Goal: Task Accomplishment & Management: Manage account settings

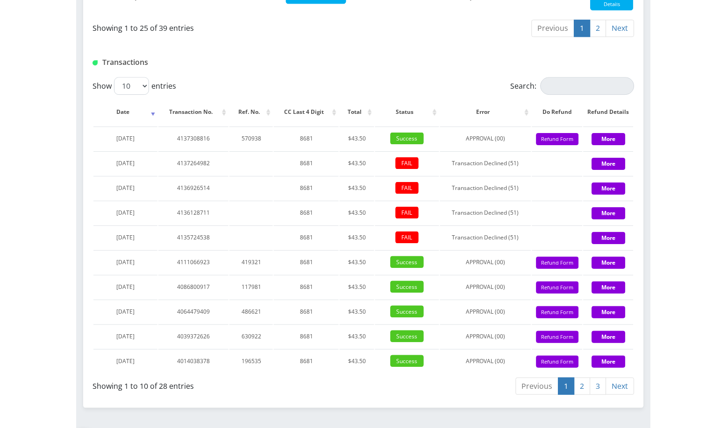
scroll to position [995, 0]
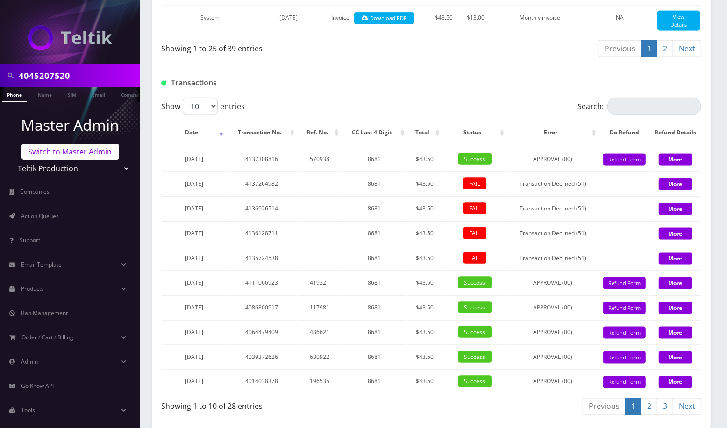
click at [86, 158] on link "Switch to Master Admin" at bounding box center [70, 152] width 98 height 16
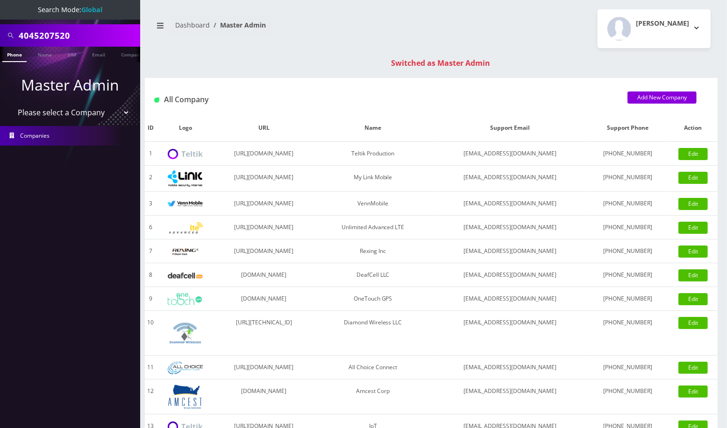
click at [81, 109] on select "Please select a Company Teltik Production My Link Mobile VennMobile Unlimited A…" at bounding box center [70, 113] width 119 height 18
select select "23"
click at [11, 104] on select "Please select a Company Teltik Production My Link Mobile VennMobile Unlimited A…" at bounding box center [70, 113] width 119 height 18
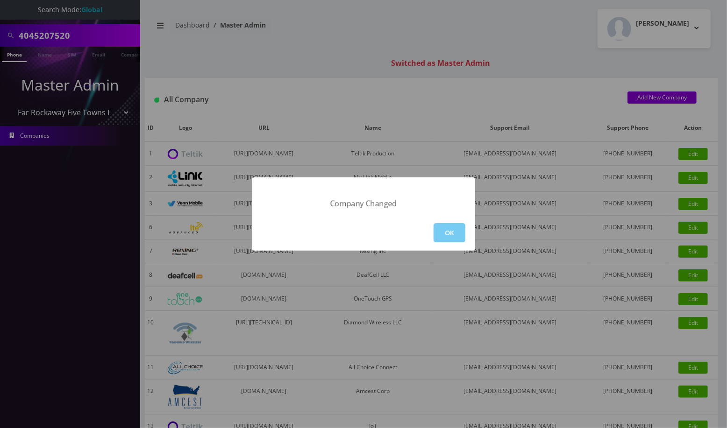
click at [443, 230] on button "OK" at bounding box center [449, 232] width 32 height 19
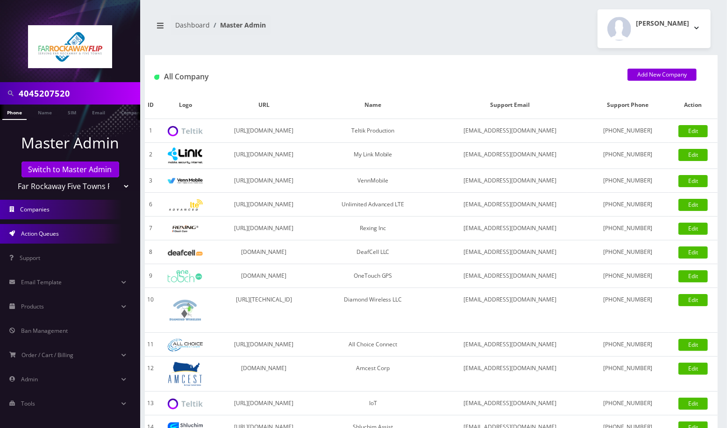
click at [65, 237] on link "Action Queues" at bounding box center [70, 234] width 140 height 20
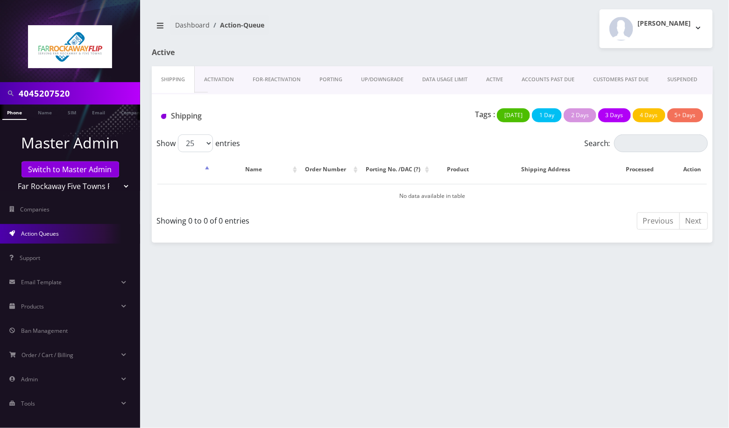
click at [223, 79] on link "Activation" at bounding box center [219, 79] width 49 height 27
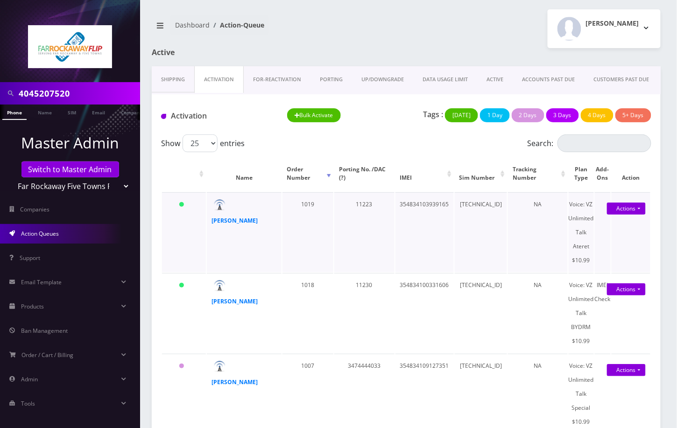
click at [417, 209] on td "354834103939165" at bounding box center [425, 232] width 58 height 80
copy td "354834103939165"
click at [408, 283] on td "354834100331606" at bounding box center [425, 313] width 58 height 80
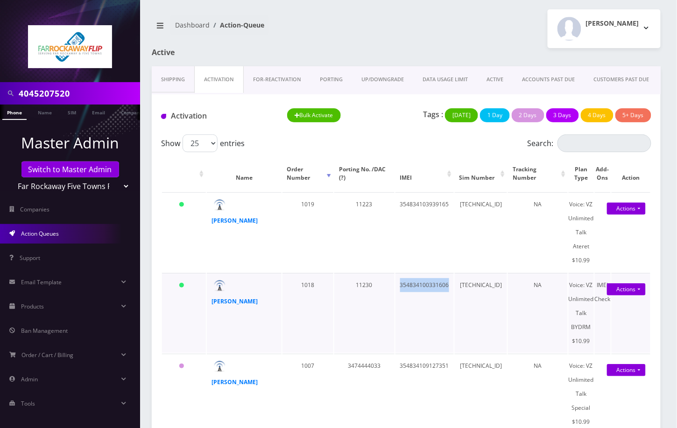
copy td "354834100331606"
click at [371, 346] on td "11230" at bounding box center [364, 313] width 60 height 80
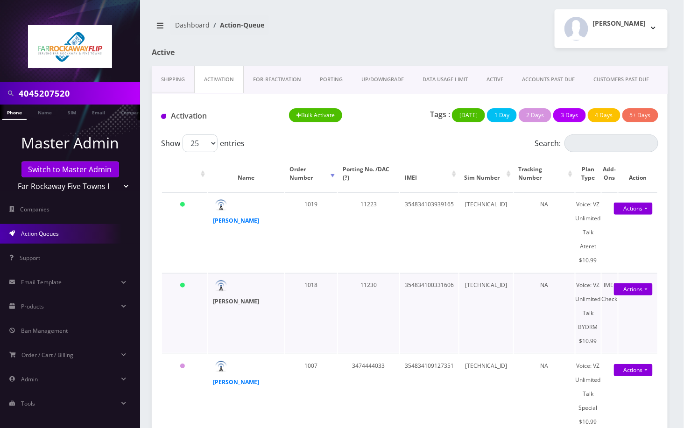
click at [221, 301] on strong "shira ghiam" at bounding box center [236, 301] width 46 height 8
click at [416, 283] on td "354834100331606" at bounding box center [429, 313] width 58 height 80
click at [417, 203] on td "354834103939165" at bounding box center [429, 232] width 58 height 80
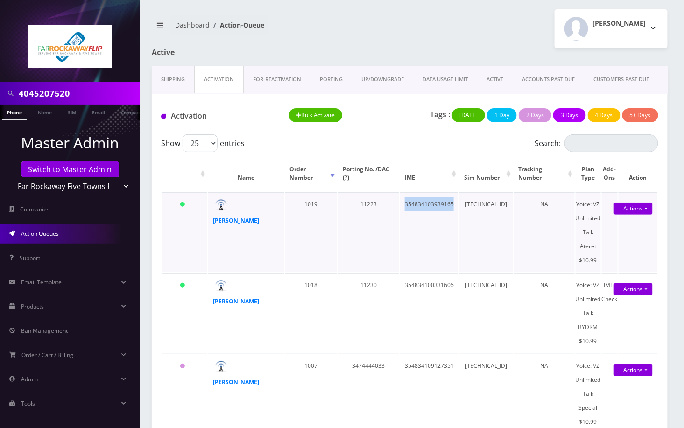
click at [417, 203] on td "354834103939165" at bounding box center [429, 232] width 58 height 80
copy td "354834103939165"
click at [415, 286] on td "354834100331606" at bounding box center [429, 313] width 58 height 80
click at [414, 286] on td "354834100331606" at bounding box center [429, 313] width 58 height 80
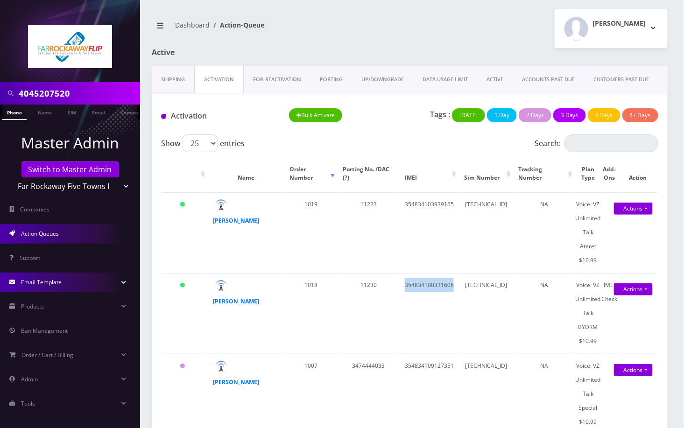
copy td "354834100331606"
click at [502, 205] on td "89148000011835956127" at bounding box center [486, 232] width 53 height 80
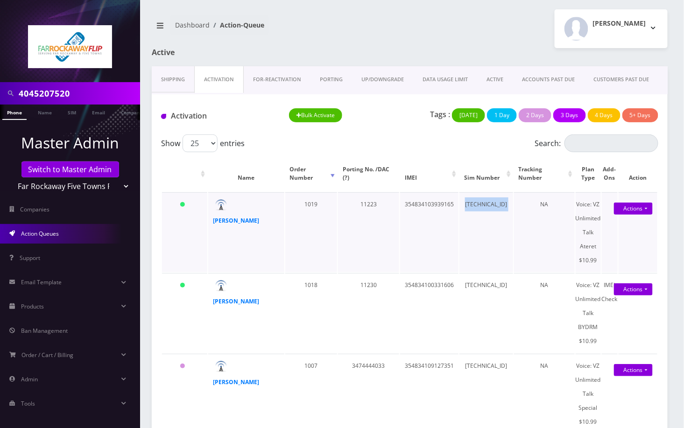
click at [476, 199] on td "89148000011835956127" at bounding box center [486, 232] width 53 height 80
click at [476, 282] on td "[TECHNICAL_ID]" at bounding box center [486, 313] width 53 height 80
copy td "[TECHNICAL_ID]"
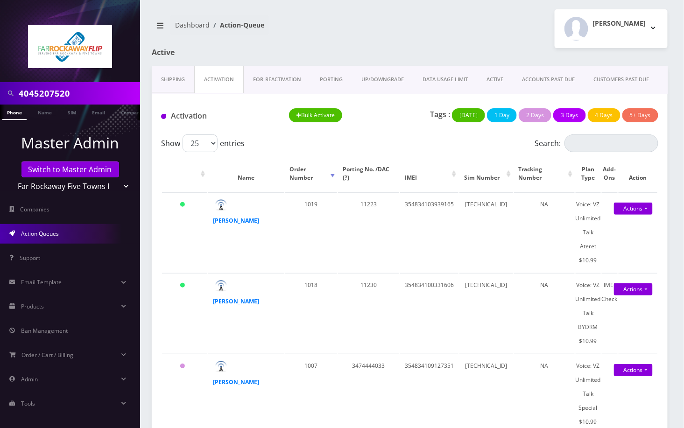
click at [11, 28] on div at bounding box center [70, 41] width 140 height 82
drag, startPoint x: 263, startPoint y: 223, endPoint x: 248, endPoint y: 224, distance: 15.0
click at [250, 224] on td "yonah sultan" at bounding box center [246, 232] width 76 height 80
copy div "yonah sultan"
click at [14, 55] on div at bounding box center [70, 41] width 140 height 82
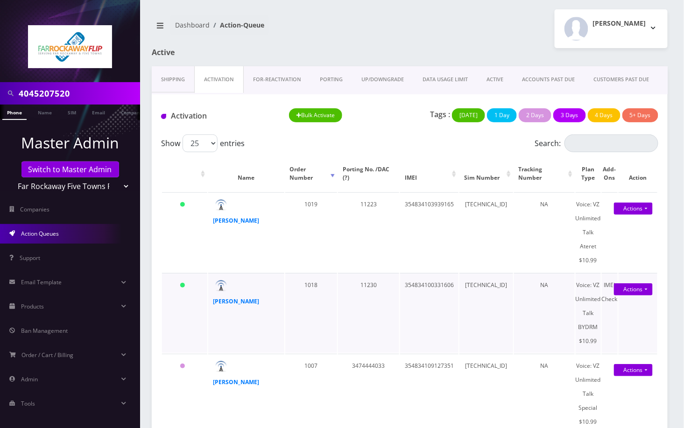
click at [247, 302] on div "[PERSON_NAME]" at bounding box center [236, 302] width 47 height 14
click at [247, 303] on div "[PERSON_NAME]" at bounding box center [236, 302] width 47 height 14
copy div "[PERSON_NAME]"
click at [208, 410] on td "yosef bakayev" at bounding box center [246, 394] width 76 height 80
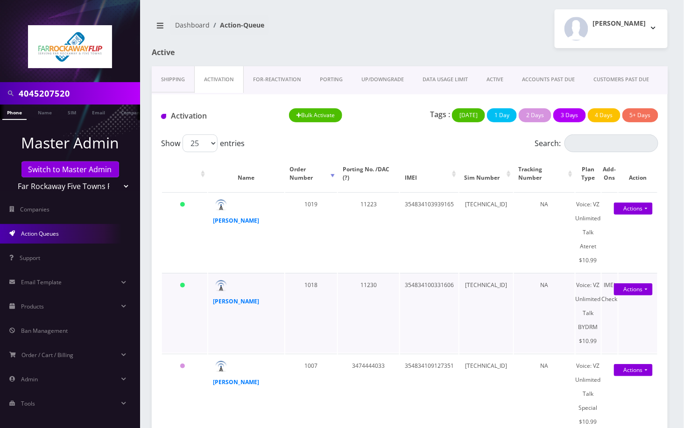
click at [478, 287] on td "89148000011835956358" at bounding box center [486, 313] width 53 height 80
copy td "89148000011835956358"
click at [91, 167] on link "Switch to Master Admin" at bounding box center [70, 170] width 98 height 16
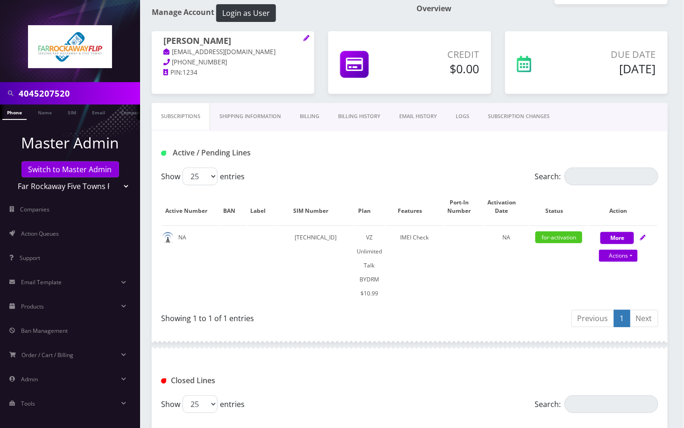
scroll to position [38, 0]
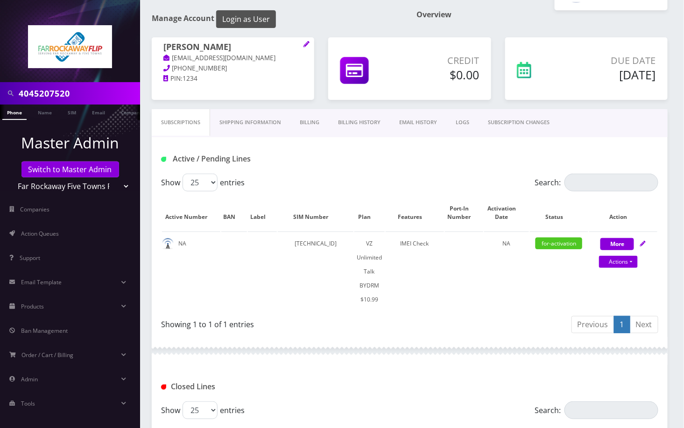
click at [265, 15] on button "Login as User" at bounding box center [246, 19] width 60 height 18
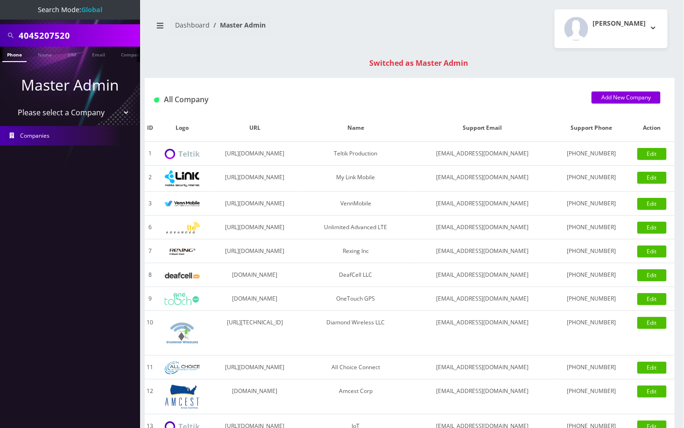
click at [56, 35] on input "4045207520" at bounding box center [78, 36] width 119 height 18
paste input "Ner - [PERSON_NAME]"
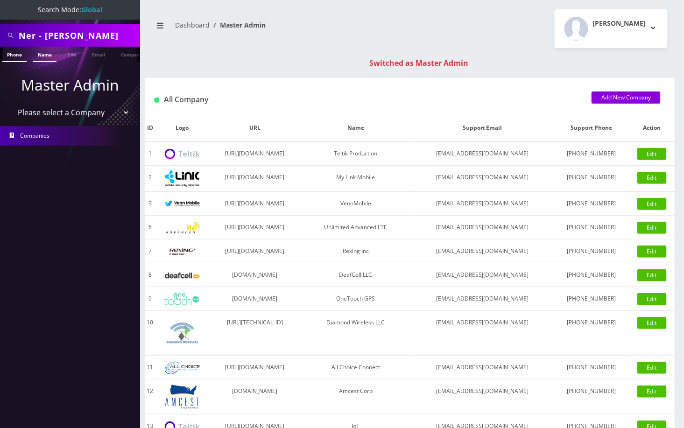
type input "Ner - [PERSON_NAME]"
click at [50, 50] on link "Name" at bounding box center [44, 54] width 23 height 15
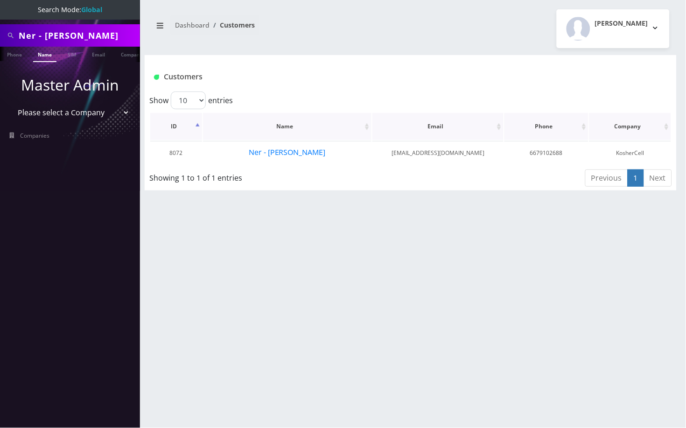
scroll to position [0, 4]
click at [274, 153] on button "Ner - [PERSON_NAME]" at bounding box center [287, 152] width 78 height 12
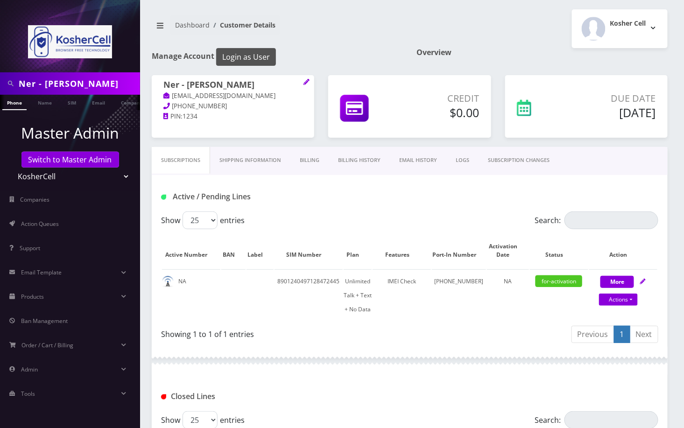
click at [249, 53] on button "Login as User" at bounding box center [246, 57] width 60 height 18
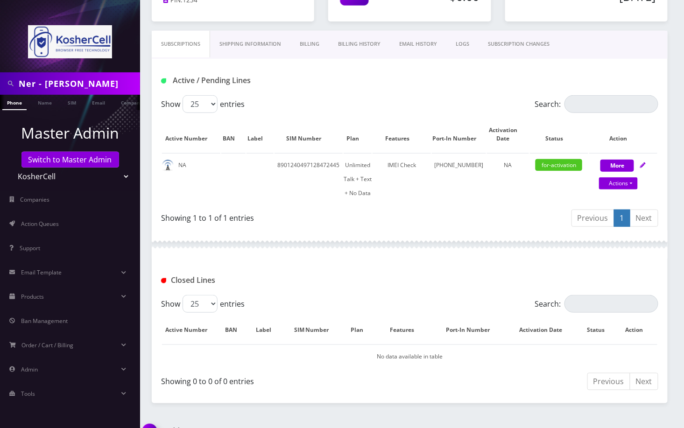
scroll to position [124, 0]
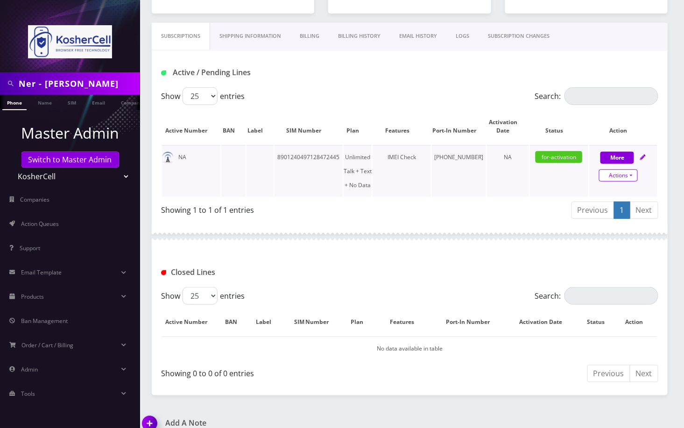
click at [633, 179] on link "Actions" at bounding box center [618, 176] width 39 height 12
select select "363"
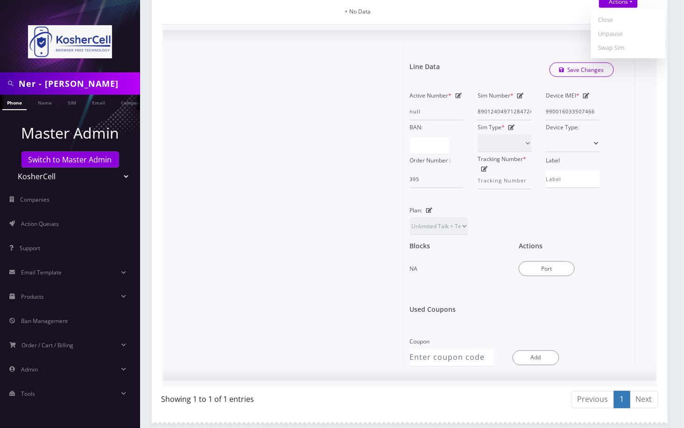
scroll to position [311, 0]
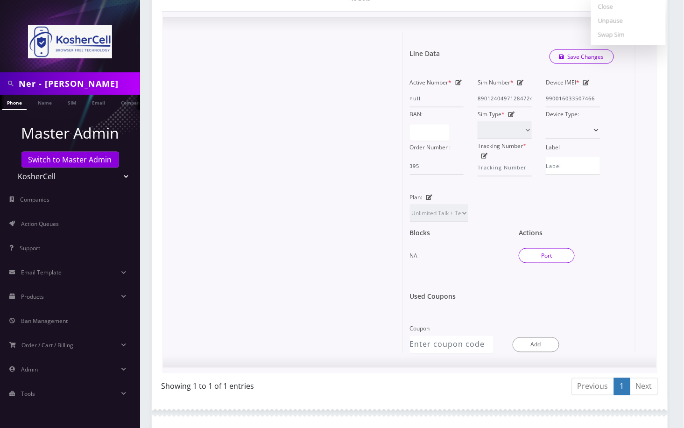
click at [548, 253] on button "Port" at bounding box center [547, 255] width 56 height 15
type input "Azriel Singer"
type input "400 Mount Wilson Lane"
type input "Baltimore"
select select "MD"
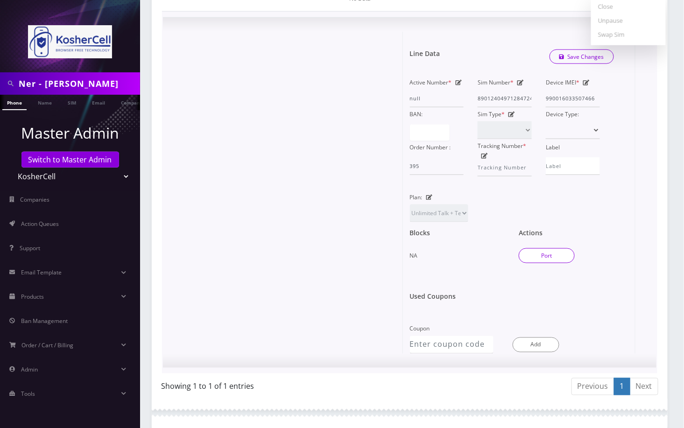
type input "21208"
type input "8901240497128472445"
type input "6679102688"
type input "K phones 613"
type input "69963383"
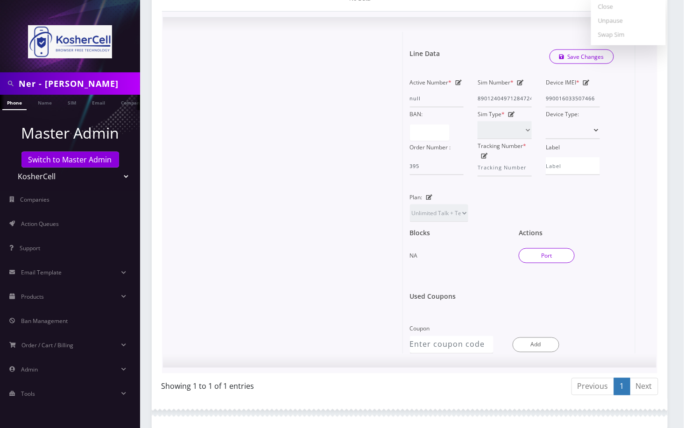
type input "985512"
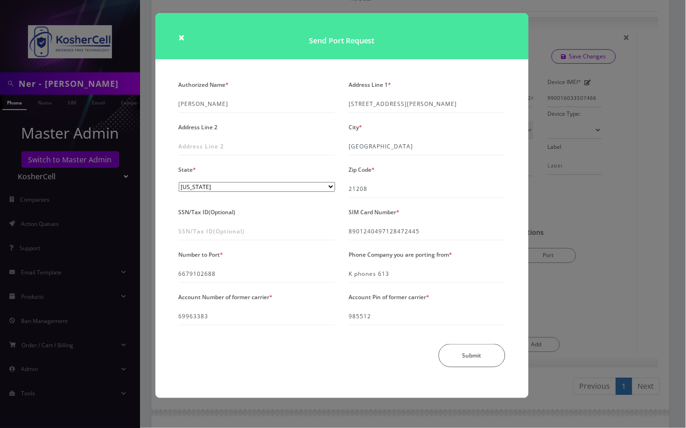
click at [607, 188] on div "× Send Port Request Authorized Name * Azriel Singer Address Line 1 * 400 Mount …" at bounding box center [343, 214] width 686 height 428
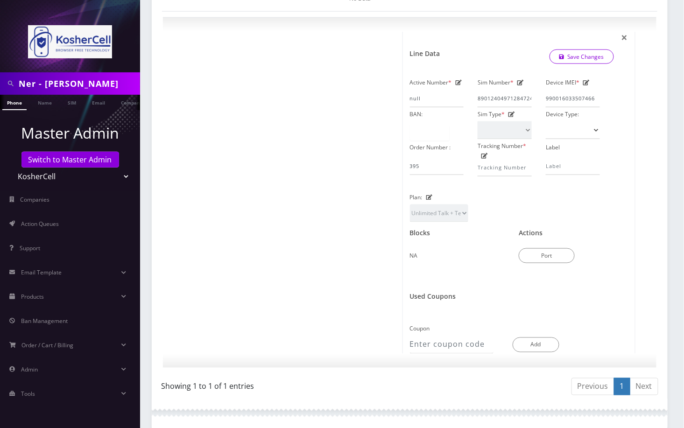
click at [43, 85] on input "Ner - [PERSON_NAME]" at bounding box center [78, 84] width 119 height 18
paste input "8901240497128472445"
type input "8901240497128472445"
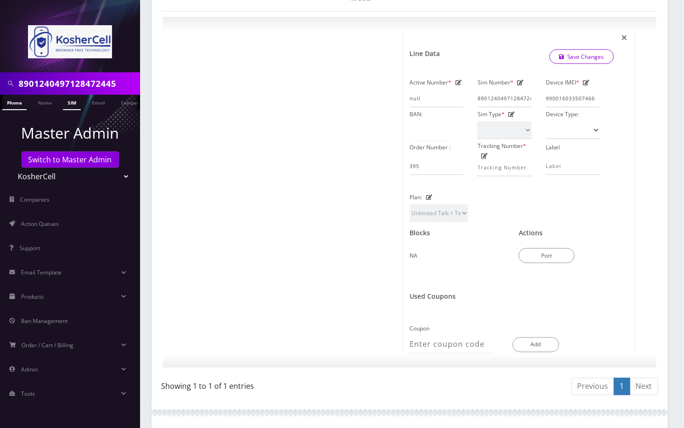
click at [72, 107] on link "SIM" at bounding box center [72, 102] width 18 height 15
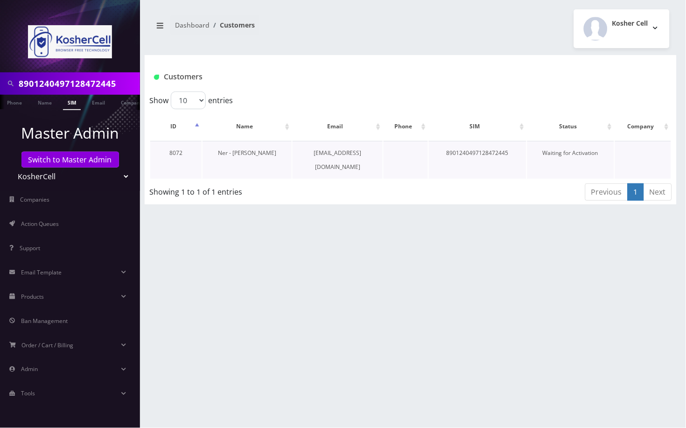
click at [251, 149] on link "Ner - [PERSON_NAME]" at bounding box center [247, 153] width 58 height 8
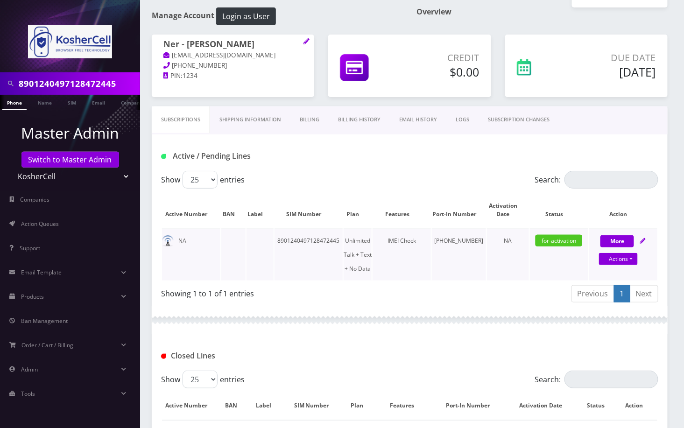
scroll to position [62, 0]
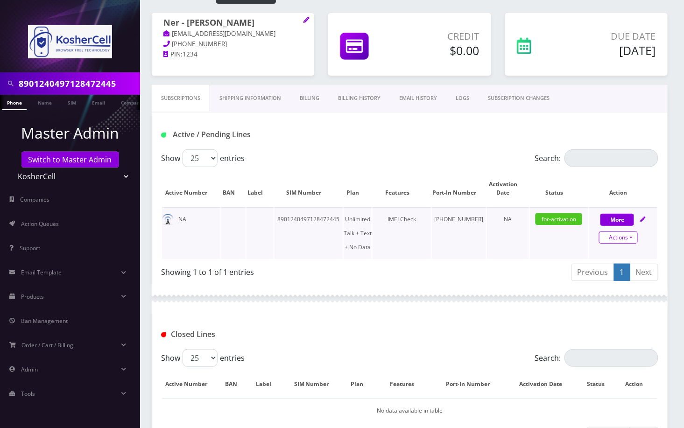
click at [631, 240] on link "Actions" at bounding box center [618, 238] width 39 height 12
select select "363"
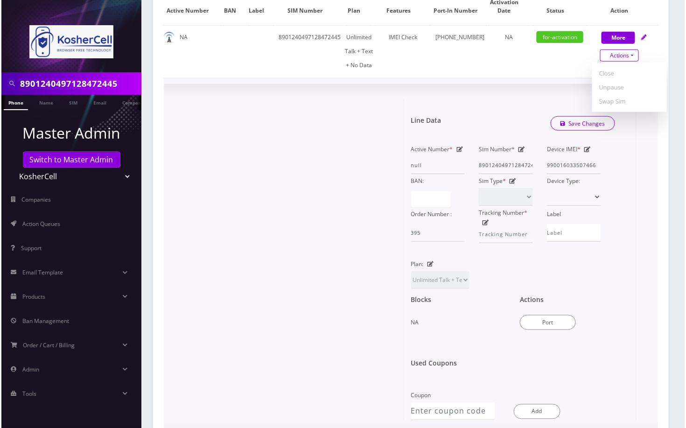
scroll to position [249, 0]
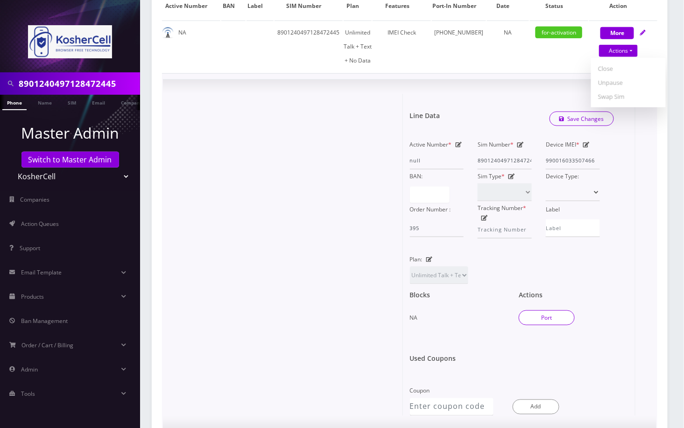
click at [558, 315] on button "Port" at bounding box center [547, 318] width 56 height 15
type input "Azriel Singer"
type input "400 Mount Wilson Lane"
type input "Baltimore"
select select "MD"
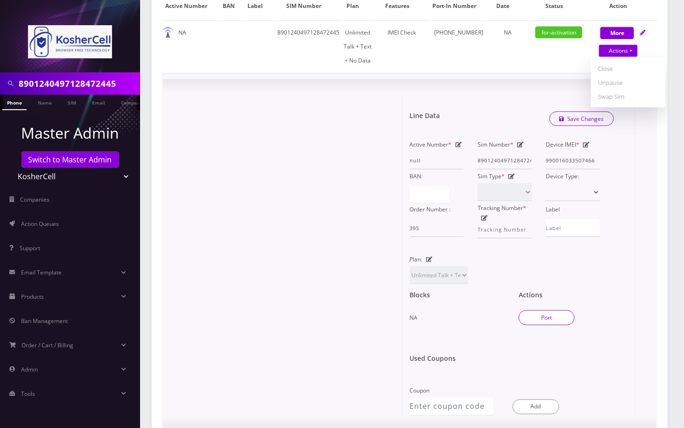
type input "21208"
type input "8901240497128472445"
type input "6679102688"
type input "K phones 613"
type input "69963383"
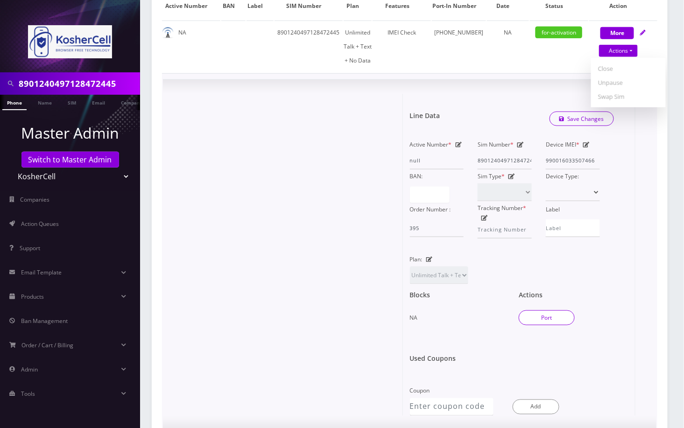
type input "985512"
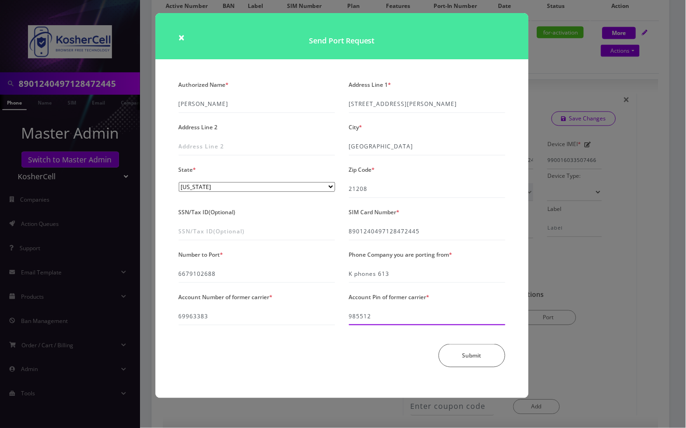
click at [352, 317] on input "985512" at bounding box center [427, 317] width 156 height 18
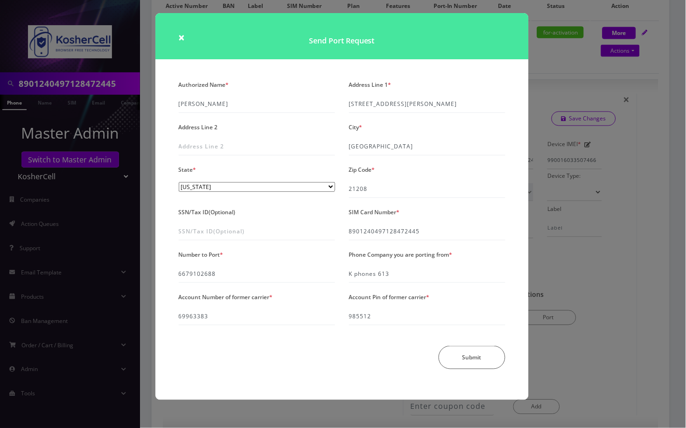
click at [270, 370] on div "Authorized Name * Azriel Singer Address Line 1 * 400 Mount Wilson Lane Address …" at bounding box center [342, 227] width 341 height 299
click at [460, 363] on button "Submit" at bounding box center [472, 357] width 67 height 23
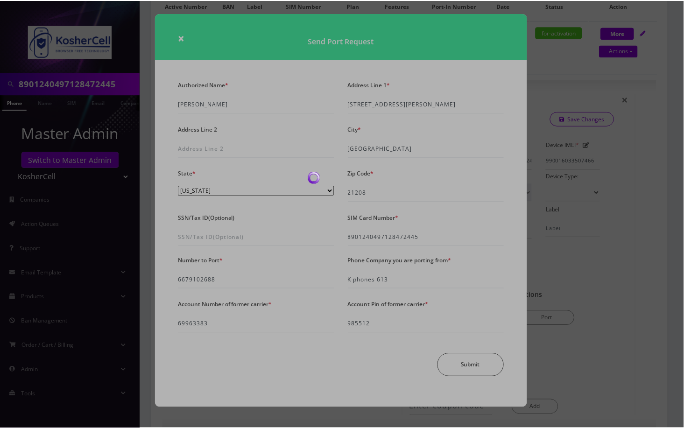
scroll to position [73, 0]
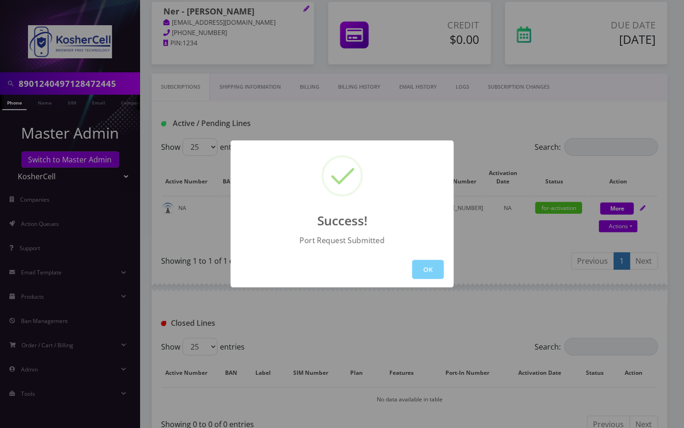
click at [51, 85] on div "Success! Port Request Submitted OK" at bounding box center [342, 214] width 684 height 428
click at [51, 85] on input "8901240497128472445" at bounding box center [78, 84] width 119 height 18
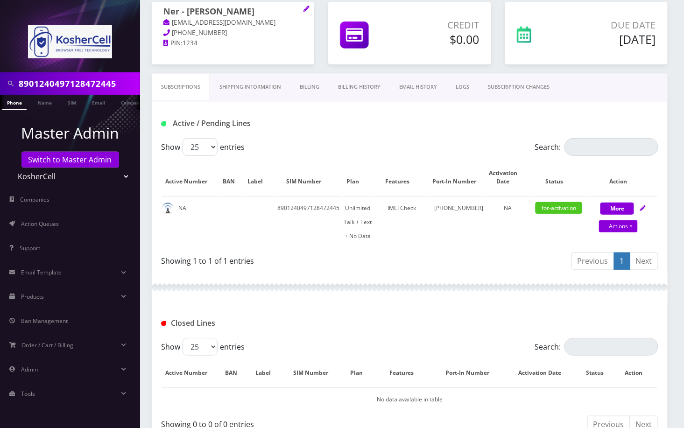
click at [51, 85] on input "8901240497128472445" at bounding box center [78, 84] width 119 height 18
paste input "Elisha Erblich"
type input "Elisha Erblich"
click at [66, 105] on link "SIM" at bounding box center [72, 102] width 18 height 15
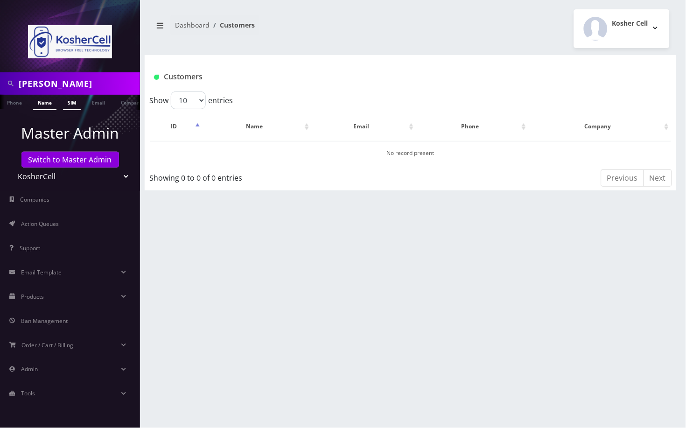
click at [47, 104] on link "Name" at bounding box center [44, 102] width 23 height 15
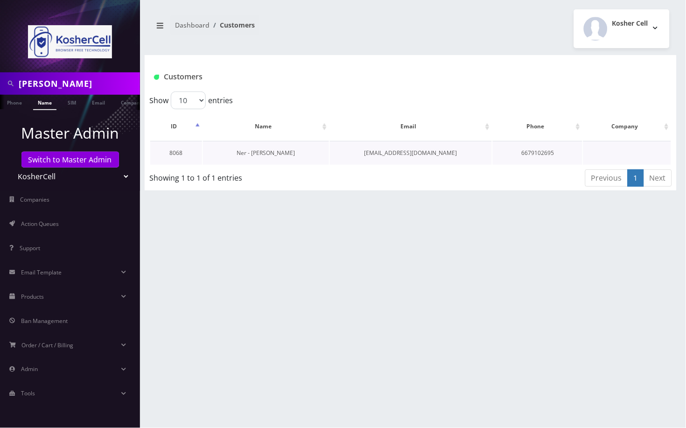
click at [270, 149] on link "Ner - [PERSON_NAME]" at bounding box center [266, 153] width 58 height 8
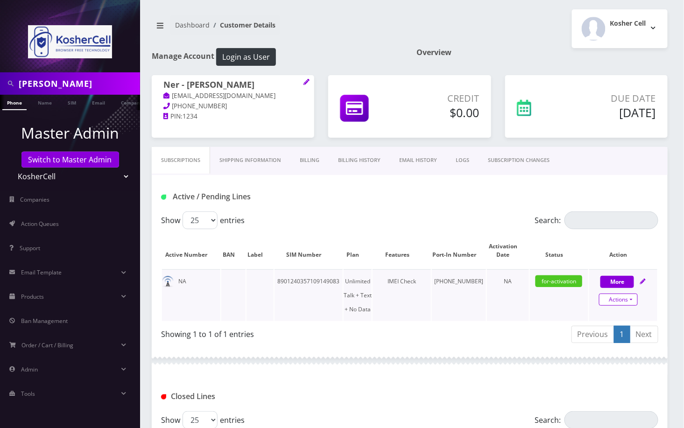
click at [631, 298] on link "Actions" at bounding box center [618, 300] width 39 height 12
select select "363"
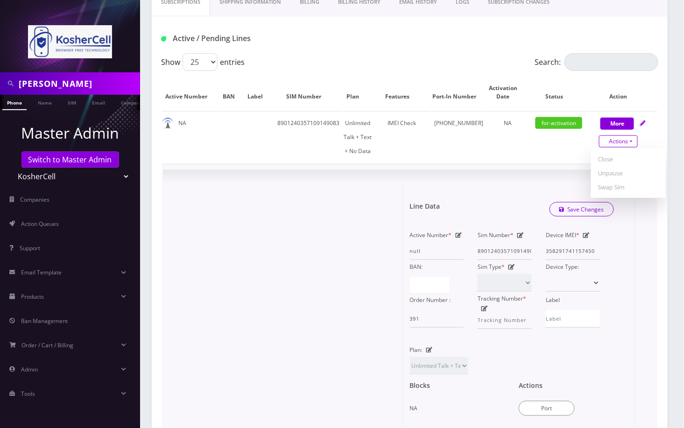
scroll to position [187, 0]
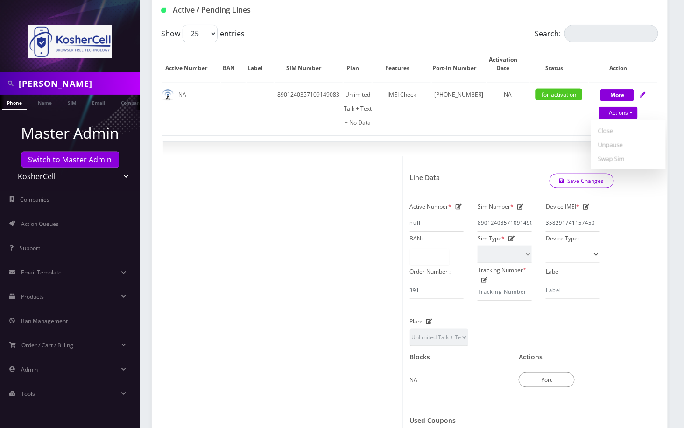
click at [91, 85] on input "Elisha Erblich" at bounding box center [78, 84] width 119 height 18
paste input "Ner - [PERSON_NAME]"
type input "Ner - [PERSON_NAME]"
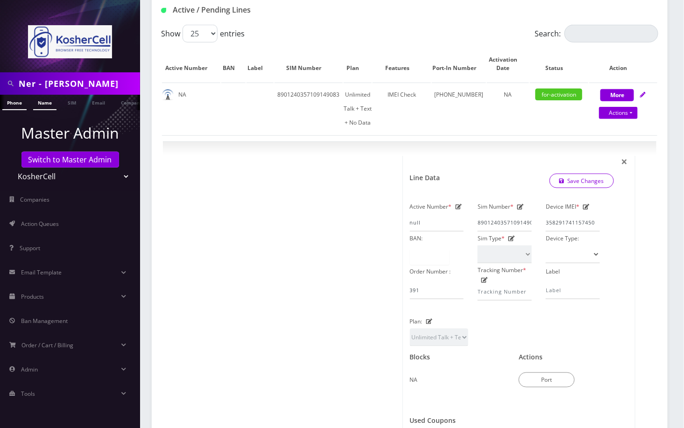
click at [40, 102] on link "Name" at bounding box center [44, 102] width 23 height 15
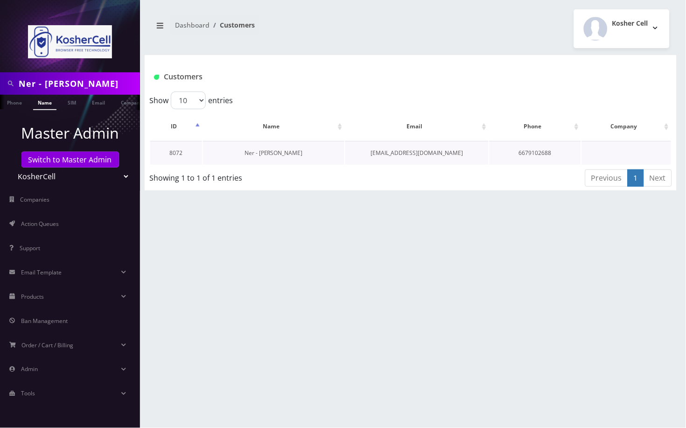
click at [253, 149] on link "Ner - [PERSON_NAME]" at bounding box center [274, 153] width 58 height 8
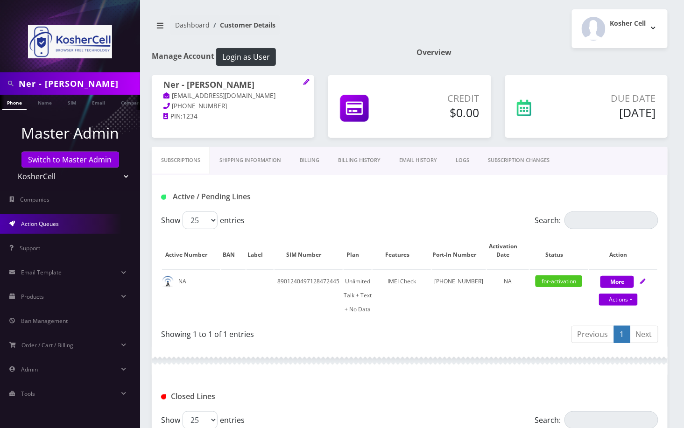
click at [70, 226] on link "Action Queues" at bounding box center [70, 224] width 140 height 20
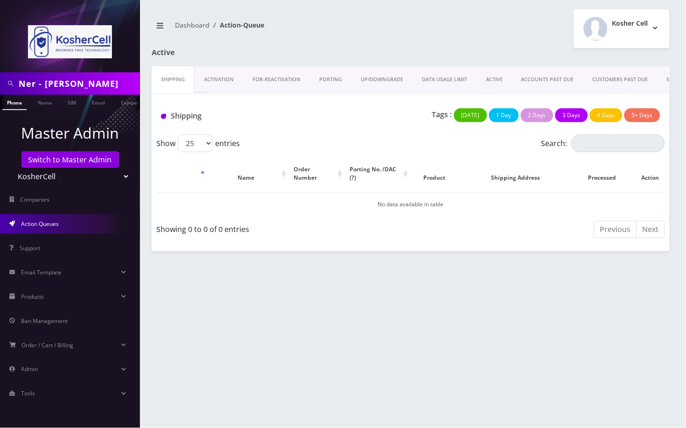
click at [333, 79] on link "PORTING" at bounding box center [331, 79] width 42 height 27
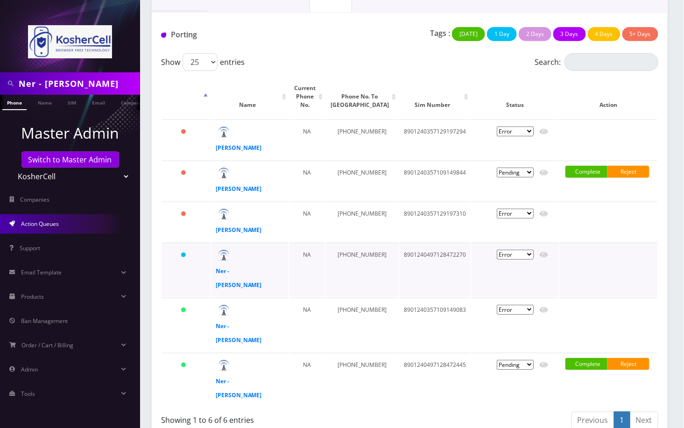
scroll to position [92, 0]
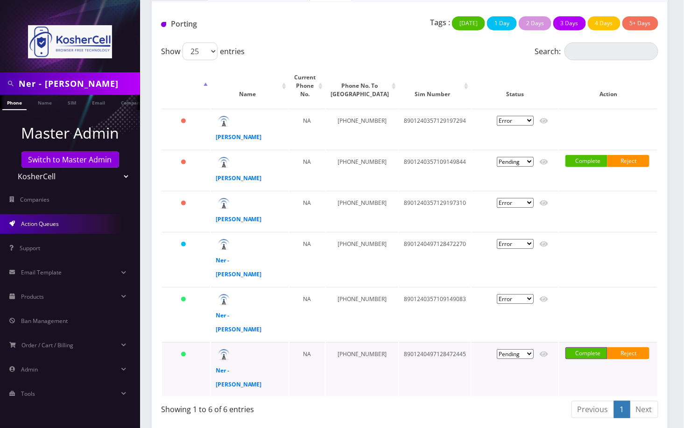
click at [579, 352] on link "Complete" at bounding box center [587, 353] width 42 height 12
click at [582, 348] on label "Do NOT notify the customer" at bounding box center [607, 352] width 50 height 11
click at [582, 348] on input "Do NOT notify the customer" at bounding box center [583, 349] width 2 height 5
click at [582, 352] on label "Do NOT notify the customer" at bounding box center [607, 352] width 50 height 11
click at [582, 352] on input "Do NOT notify the customer" at bounding box center [583, 349] width 2 height 5
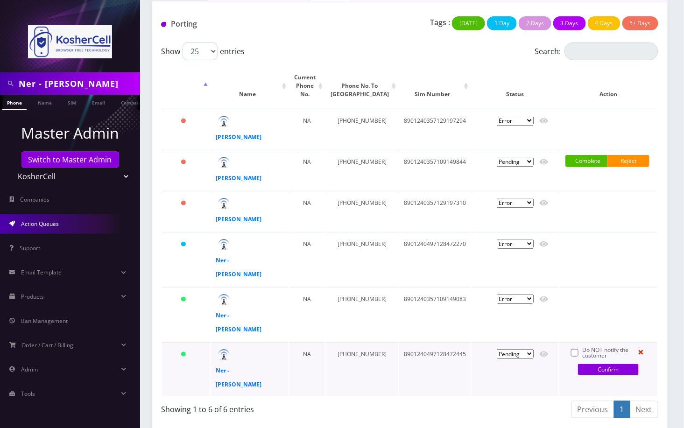
click at [571, 352] on div "Do NOT notify the customer Confirm" at bounding box center [608, 362] width 89 height 30
click at [582, 353] on label "Do NOT notify the customer" at bounding box center [607, 352] width 50 height 11
click at [582, 352] on input "Do NOT notify the customer" at bounding box center [583, 349] width 2 height 5
checkbox input "true"
click at [594, 370] on link "Confirm" at bounding box center [608, 369] width 61 height 11
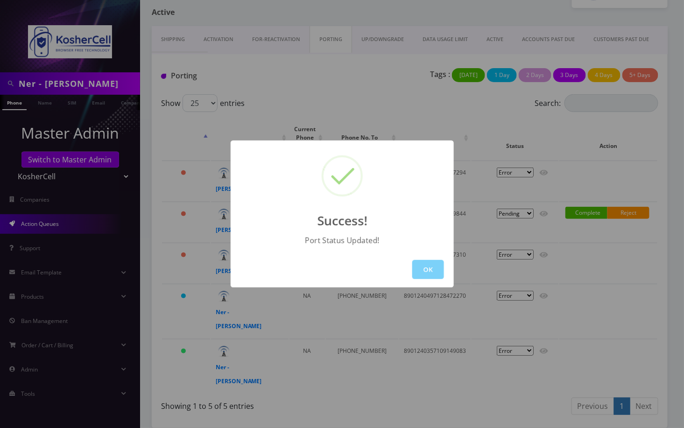
scroll to position [37, 0]
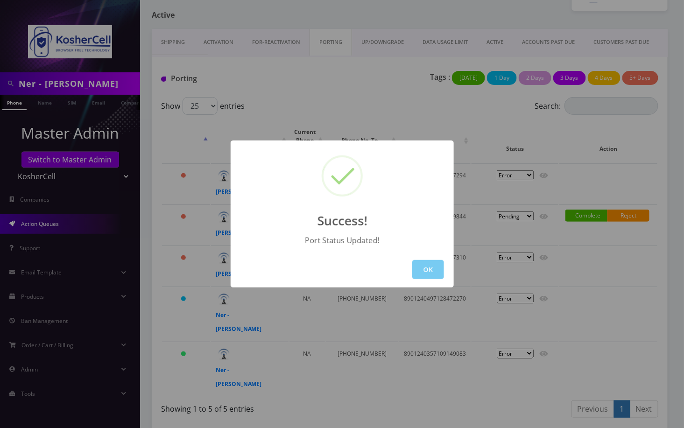
click at [426, 271] on button "OK" at bounding box center [428, 269] width 32 height 19
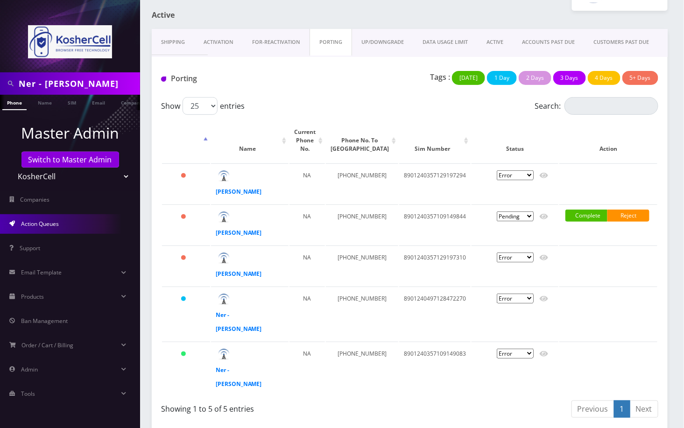
click link "Activation"
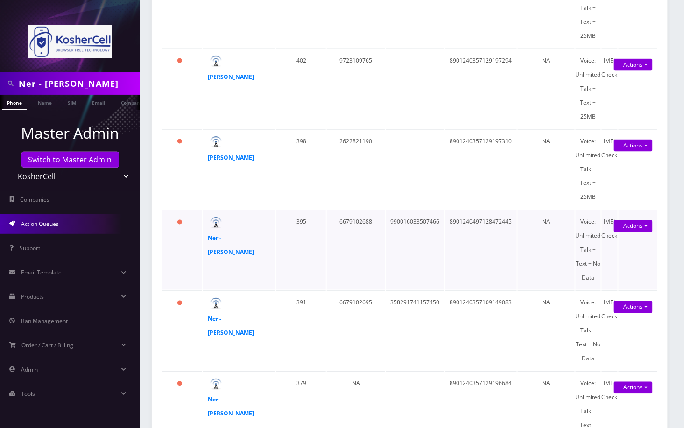
scroll to position [436, 0]
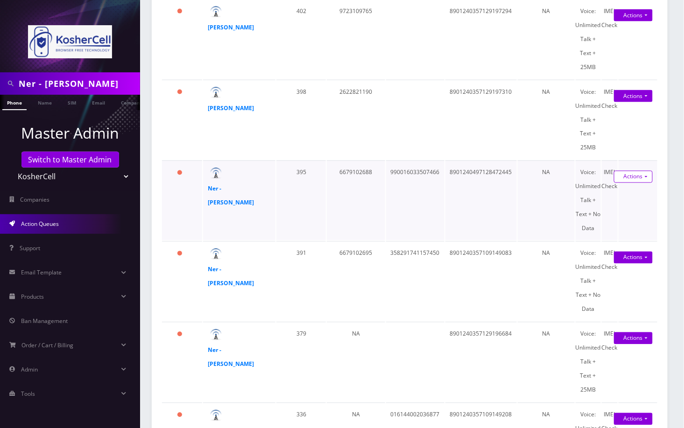
click link "Actions"
click link "Activate"
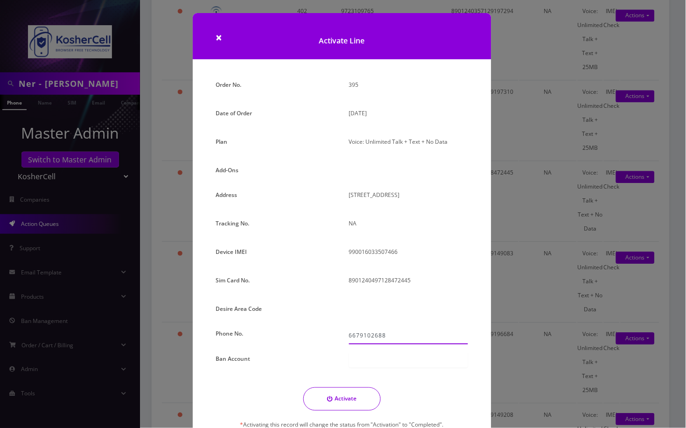
click input "6679102688"
type input "667-910-2688"
click button "Activate"
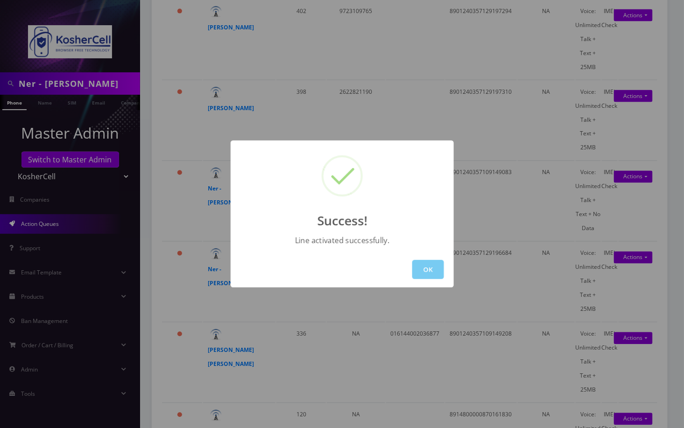
click button "OK"
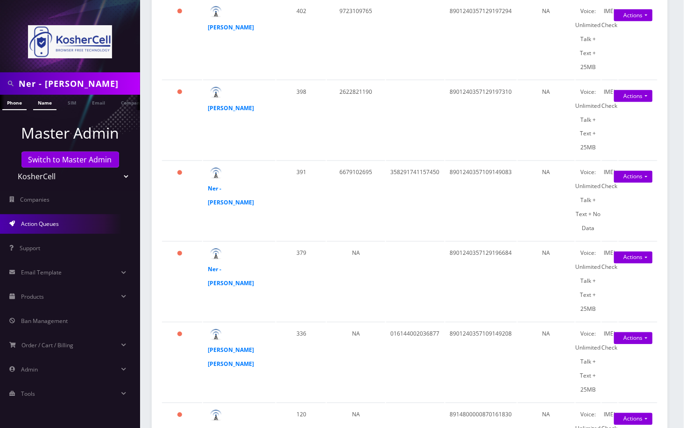
click link "Name"
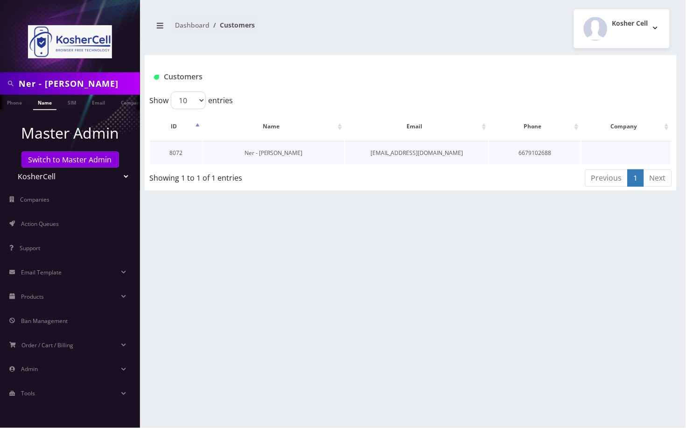
click at [290, 152] on link "Ner - [PERSON_NAME]" at bounding box center [274, 153] width 58 height 8
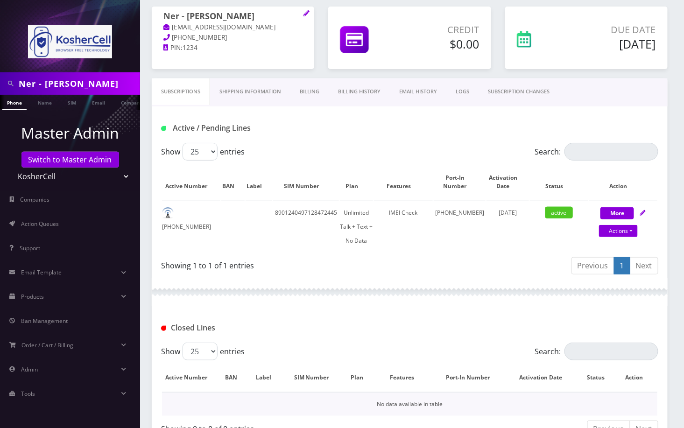
scroll to position [134, 0]
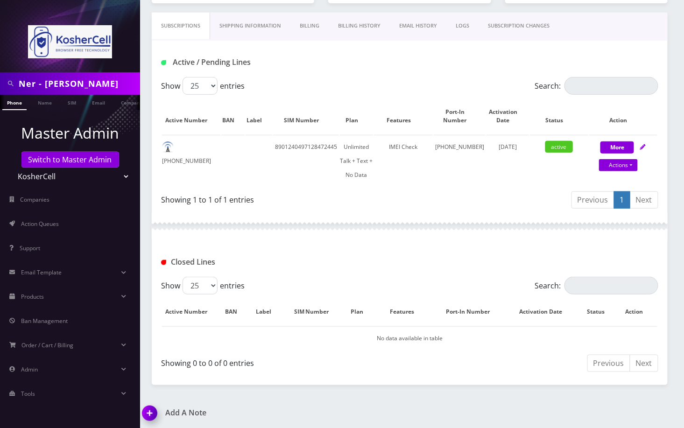
drag, startPoint x: 396, startPoint y: 413, endPoint x: 333, endPoint y: 398, distance: 65.2
click at [396, 413] on h1 "Add A Note" at bounding box center [272, 413] width 261 height 9
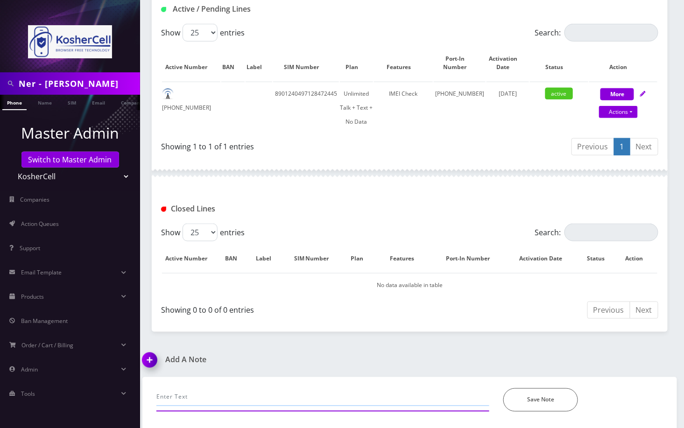
click at [223, 396] on input "text" at bounding box center [322, 398] width 333 height 18
paste input "updated PIN 985512 (edited) 4:38 port completed"
drag, startPoint x: 249, startPoint y: 396, endPoint x: 262, endPoint y: 395, distance: 13.1
click at [266, 399] on input "updated PIN 985512 (edited) 4:38 port completed" at bounding box center [322, 398] width 333 height 18
click at [284, 390] on input "updated PIN 985512, port completed" at bounding box center [322, 398] width 333 height 18
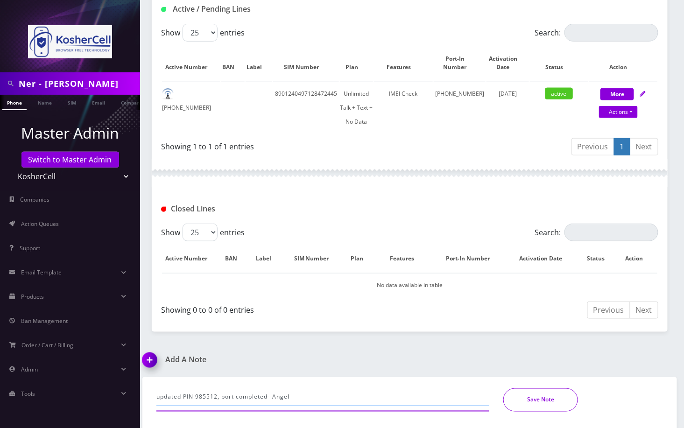
type input "updated PIN 985512, port completed--Angel"
click at [551, 396] on button "Save Note" at bounding box center [540, 400] width 75 height 23
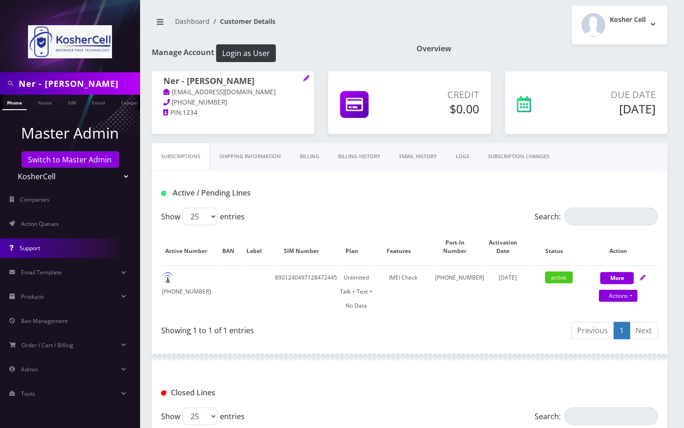
scroll to position [0, 0]
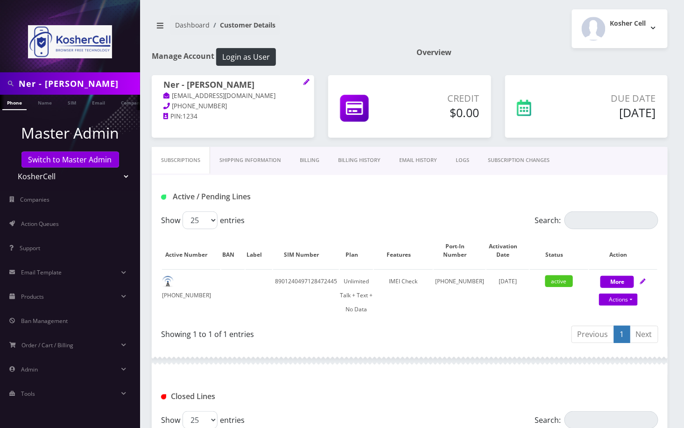
click at [119, 85] on input "Ner - [PERSON_NAME]" at bounding box center [78, 84] width 119 height 18
click at [119, 85] on input "Ner - Yonason Singer" at bounding box center [78, 84] width 119 height 18
paste input "[PERSON_NAME]"
type input "[PERSON_NAME]"
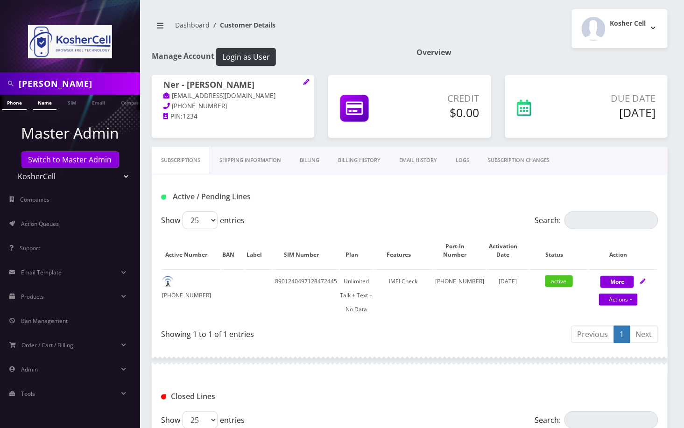
click at [48, 107] on link "Name" at bounding box center [44, 102] width 23 height 15
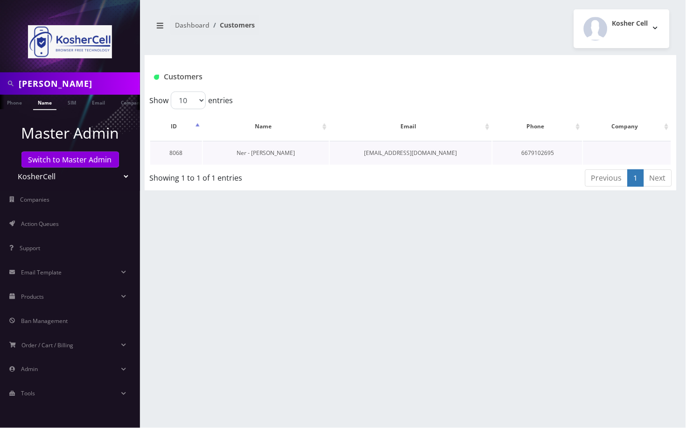
click at [262, 156] on link "Ner - [PERSON_NAME]" at bounding box center [266, 153] width 58 height 8
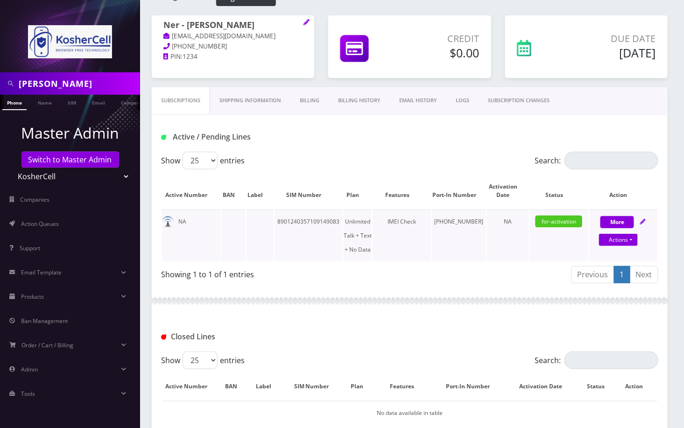
scroll to position [134, 0]
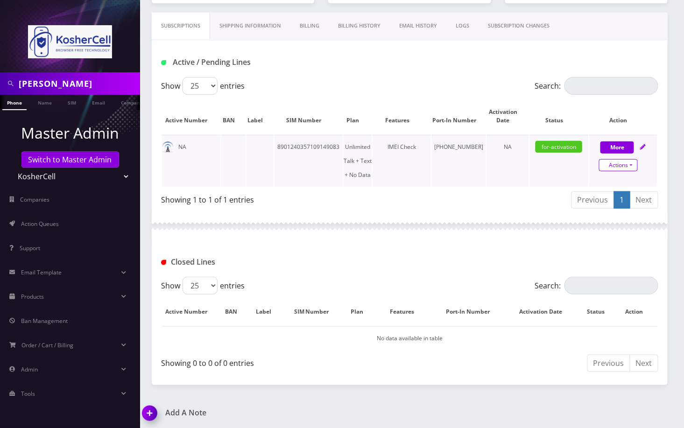
click at [636, 168] on link "Actions" at bounding box center [618, 165] width 39 height 12
select select "363"
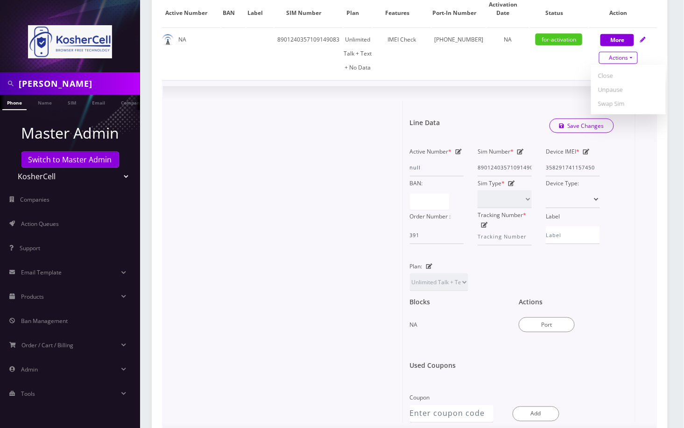
scroll to position [321, 0]
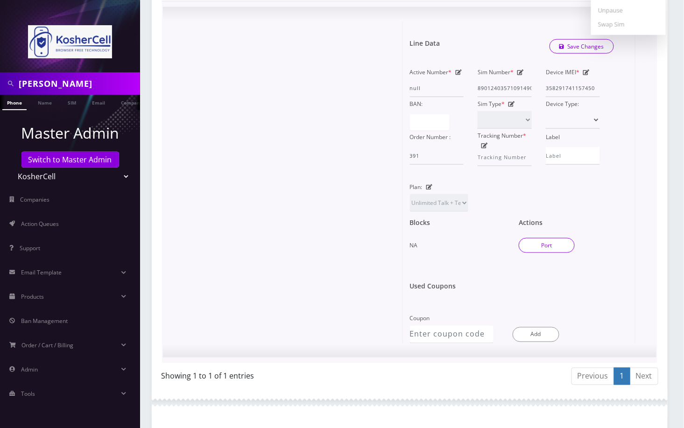
click at [557, 239] on button "Port" at bounding box center [547, 245] width 56 height 15
type input "[PERSON_NAME]"
type input "[STREET_ADDRESS]"
type input "[PERSON_NAME]"
select select "NJ"
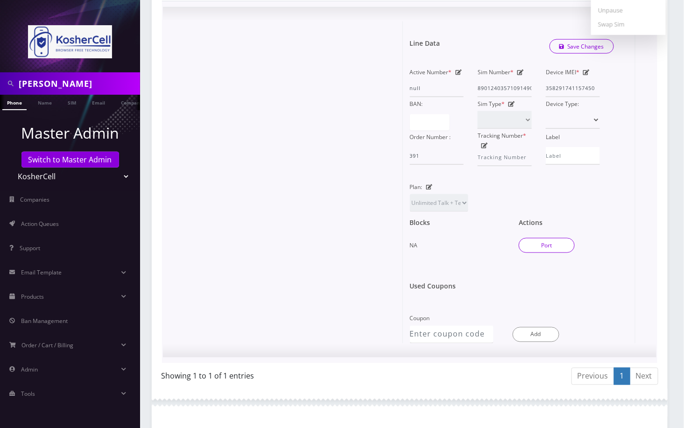
type input "07208"
type input "8901240357109149083"
type input "6679102695"
type input "T-Mobile"
type input "91059487"
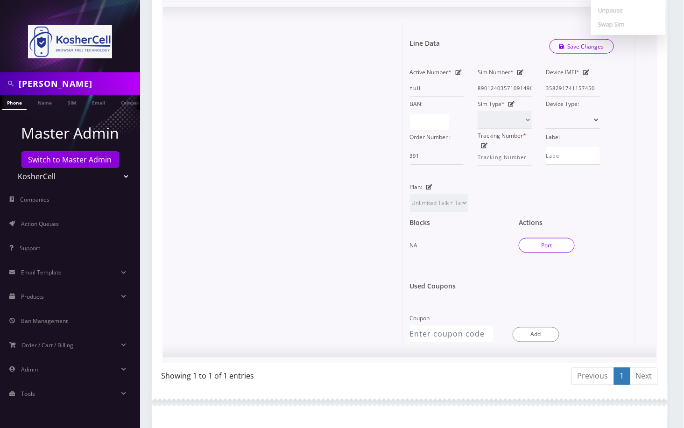
type input "340169"
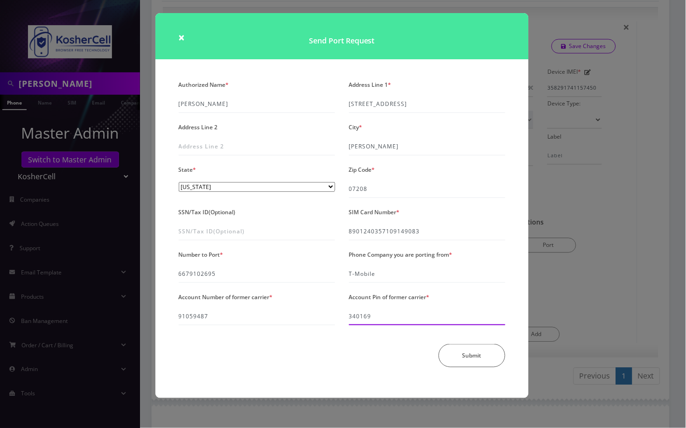
click at [360, 318] on input "340169" at bounding box center [427, 317] width 156 height 18
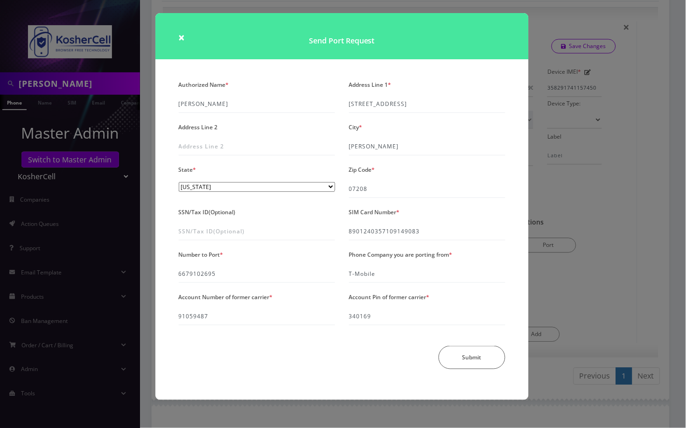
click at [640, 205] on div "× Send Port Request Authorized Name * [PERSON_NAME] Address Line 1 * [STREET_AD…" at bounding box center [343, 214] width 686 height 428
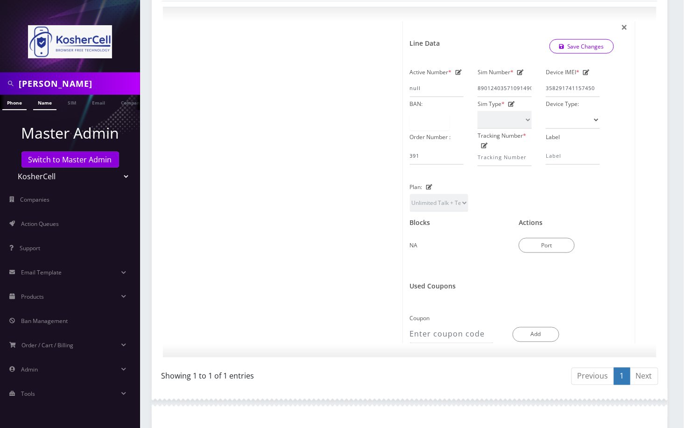
click at [43, 102] on link "Name" at bounding box center [44, 102] width 23 height 15
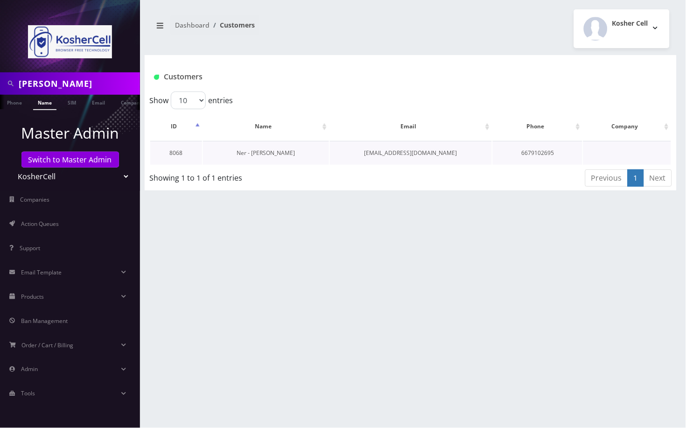
click at [249, 154] on link "Ner - [PERSON_NAME]" at bounding box center [266, 153] width 58 height 8
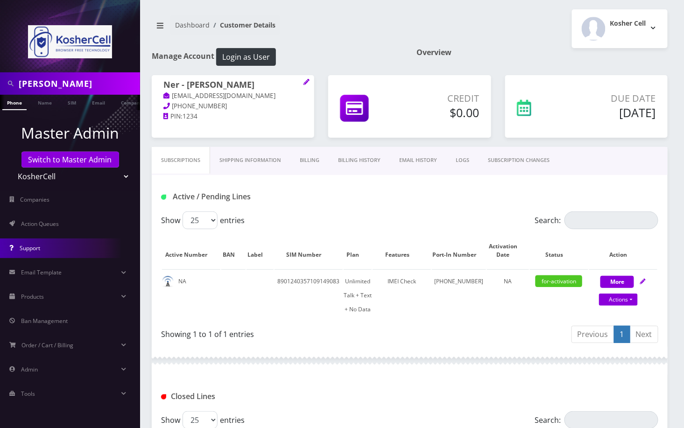
click at [57, 248] on link "Support" at bounding box center [70, 249] width 140 height 20
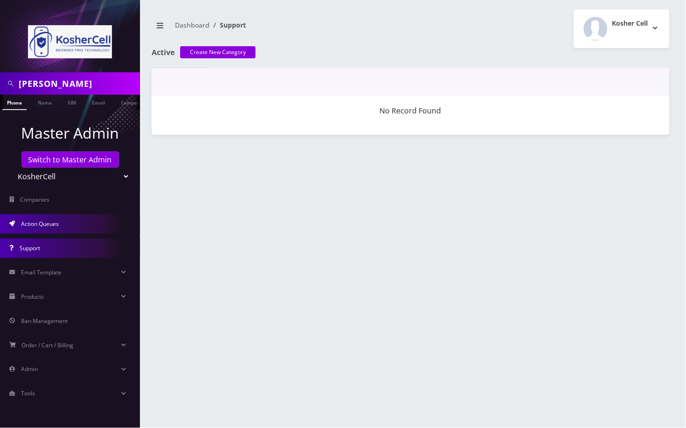
click at [50, 221] on span "Action Queues" at bounding box center [40, 224] width 38 height 8
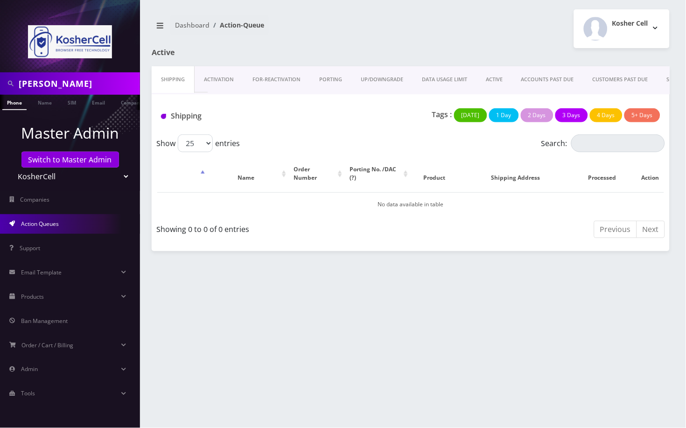
click at [337, 83] on link "PORTING" at bounding box center [331, 79] width 42 height 27
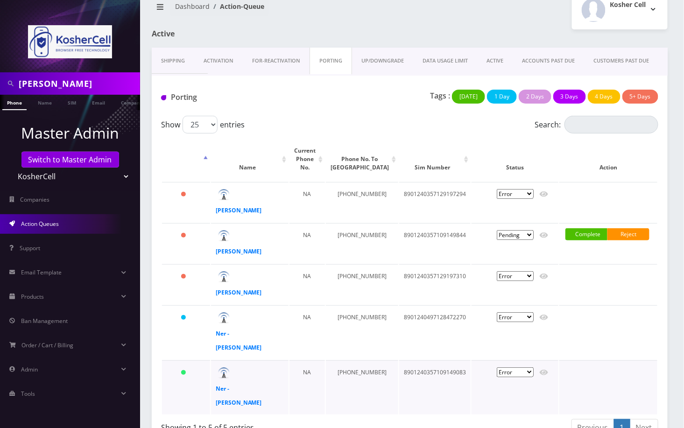
scroll to position [37, 0]
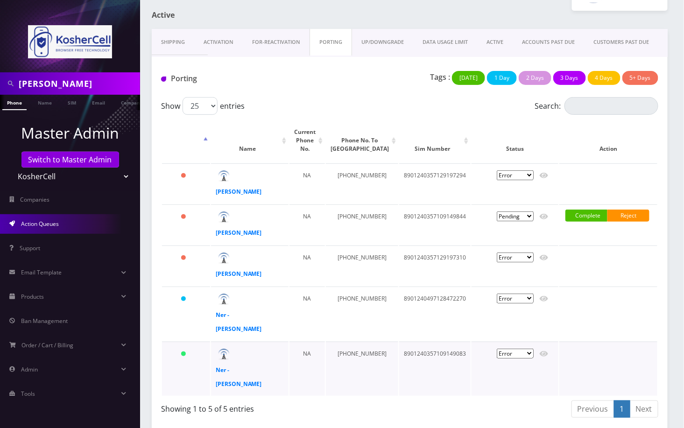
click at [530, 351] on select "Pending Submitted Error Cancelled" at bounding box center [515, 354] width 37 height 10
select select "1"
click at [497, 349] on select "Pending Submitted Error Cancelled" at bounding box center [515, 354] width 37 height 10
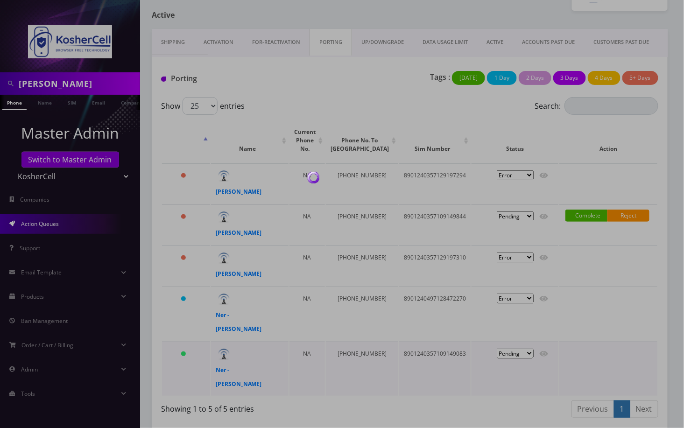
select select "1"
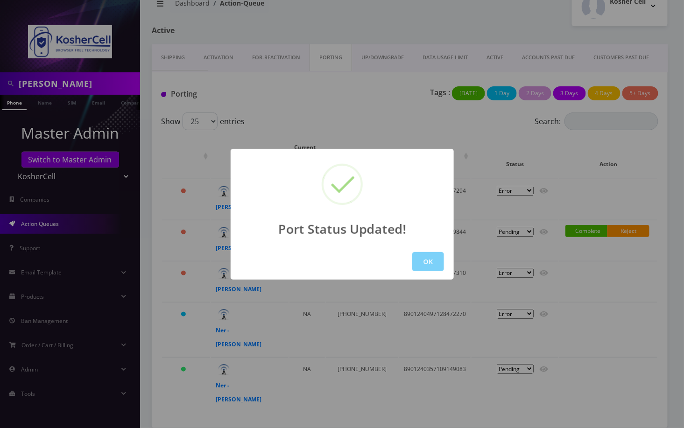
scroll to position [0, 0]
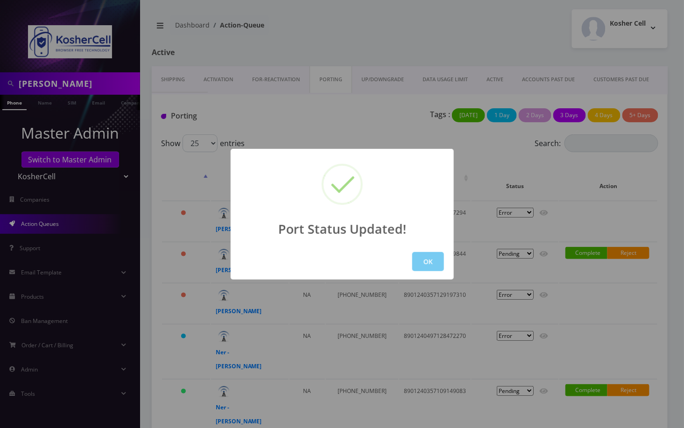
click at [433, 265] on button "OK" at bounding box center [428, 261] width 32 height 19
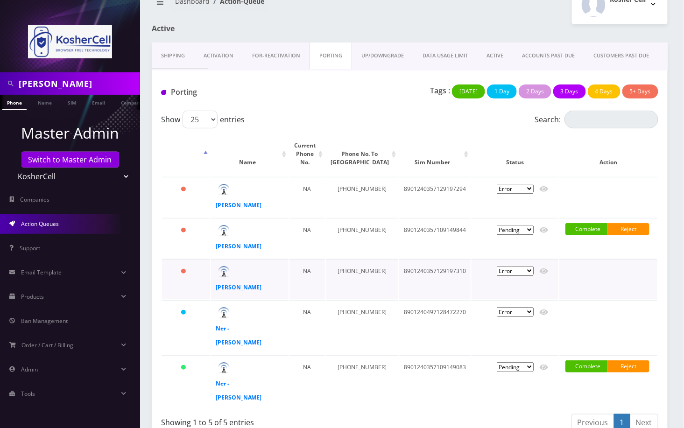
scroll to position [37, 0]
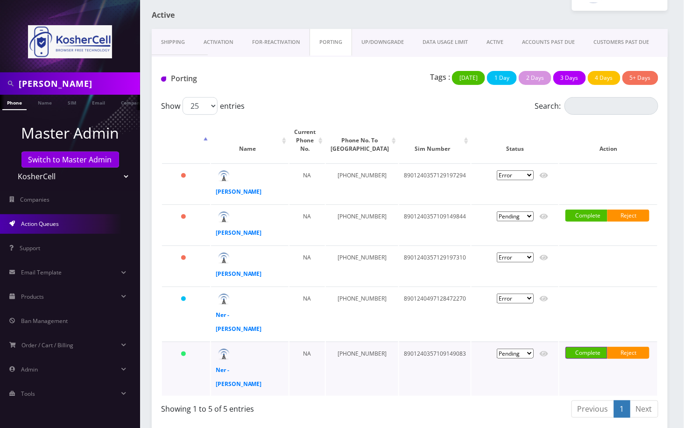
click at [589, 354] on link "Complete" at bounding box center [587, 353] width 42 height 12
click at [595, 367] on link "Confirm" at bounding box center [608, 369] width 61 height 11
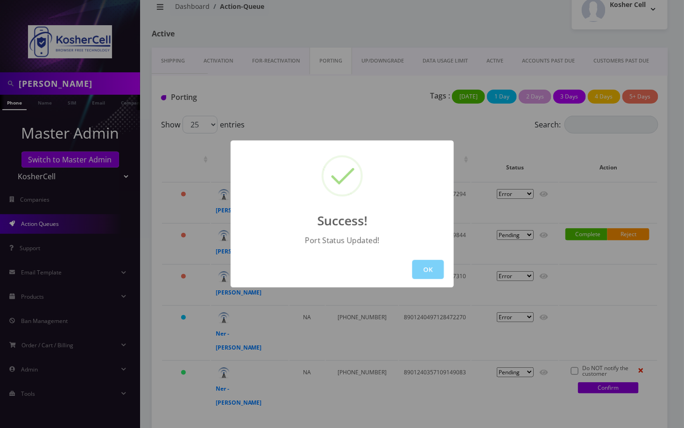
scroll to position [0, 0]
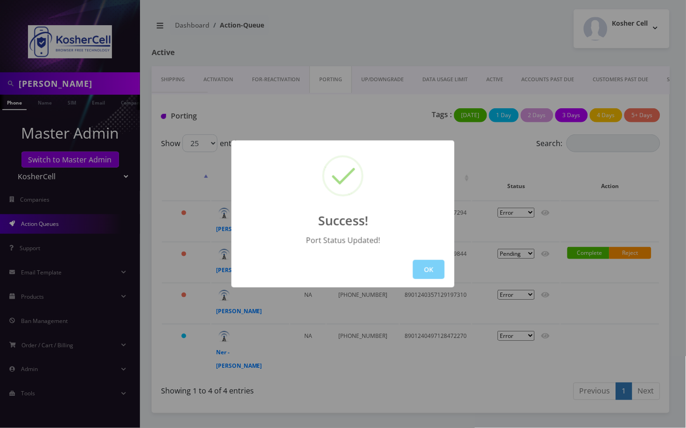
click at [241, 110] on div "Success! Port Status Updated! OK" at bounding box center [343, 214] width 686 height 428
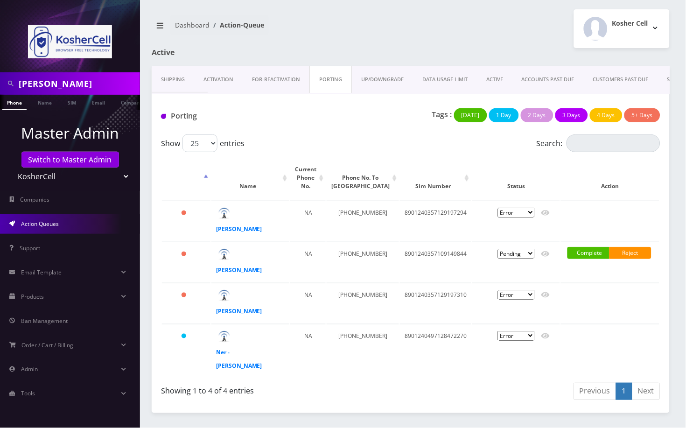
click at [225, 80] on link "Activation" at bounding box center [218, 79] width 49 height 27
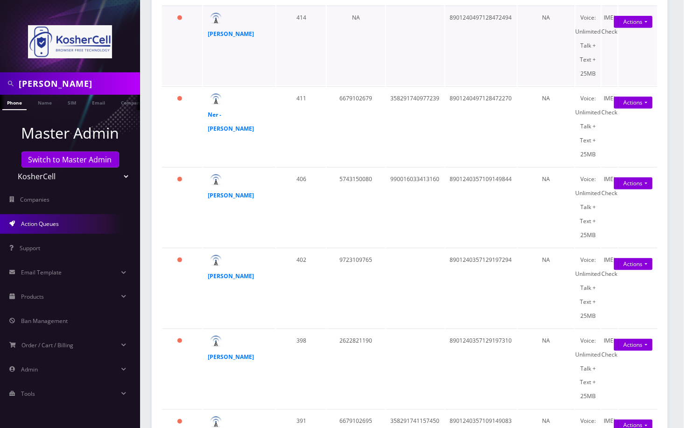
scroll to position [311, 0]
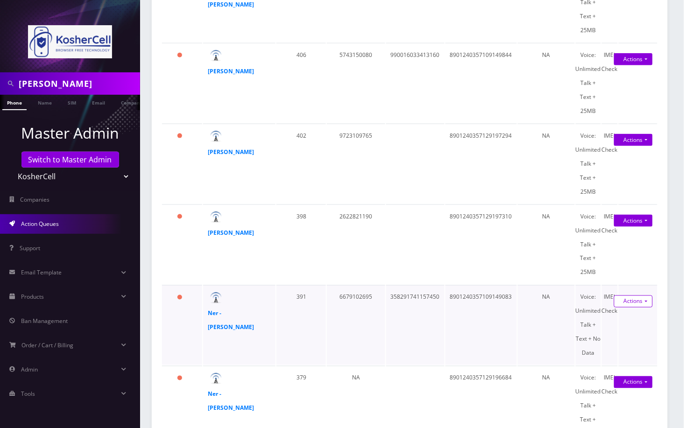
click at [643, 298] on link "Actions" at bounding box center [633, 302] width 39 height 12
click at [611, 315] on link "Activate" at bounding box center [627, 319] width 75 height 14
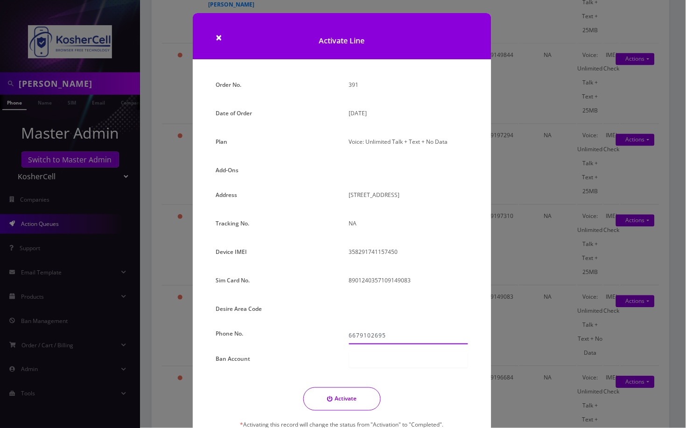
click at [359, 336] on input "6679102695" at bounding box center [408, 336] width 119 height 18
type input "[PHONE_NUMBER]"
click at [339, 399] on button "Activate" at bounding box center [343, 399] width 78 height 23
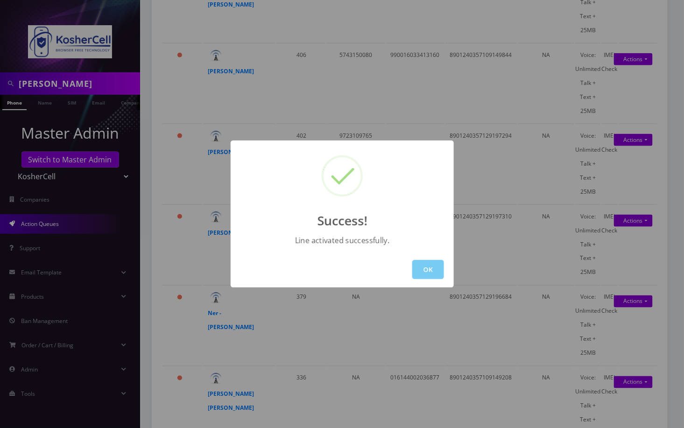
click at [433, 268] on button "OK" at bounding box center [428, 269] width 32 height 19
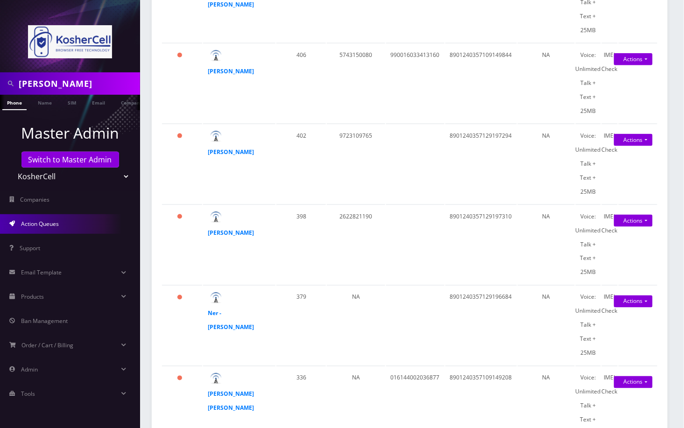
click at [92, 77] on input "[PERSON_NAME]" at bounding box center [78, 84] width 119 height 18
click at [42, 106] on link "Name" at bounding box center [44, 102] width 23 height 15
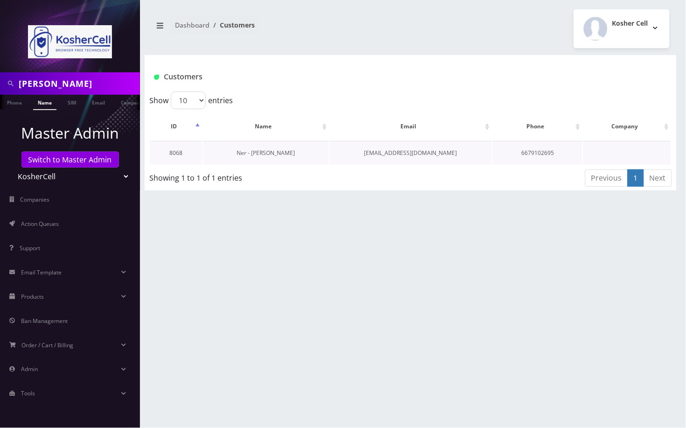
click at [260, 155] on link "Ner - [PERSON_NAME]" at bounding box center [266, 153] width 58 height 8
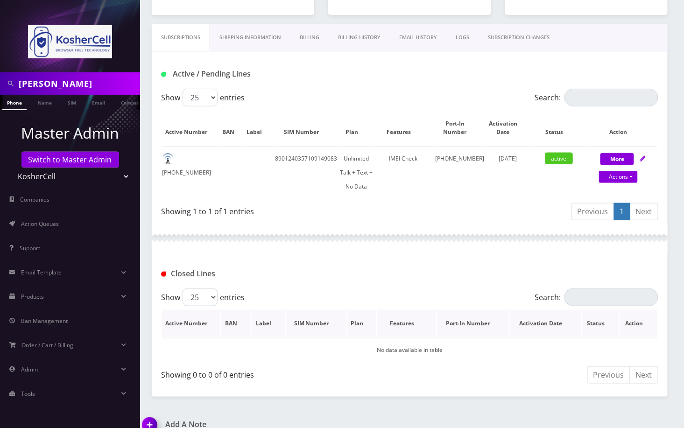
scroll to position [134, 0]
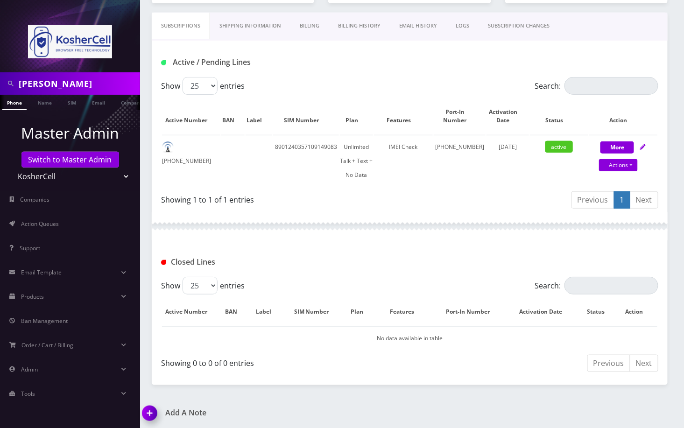
click at [153, 413] on img at bounding box center [152, 417] width 28 height 28
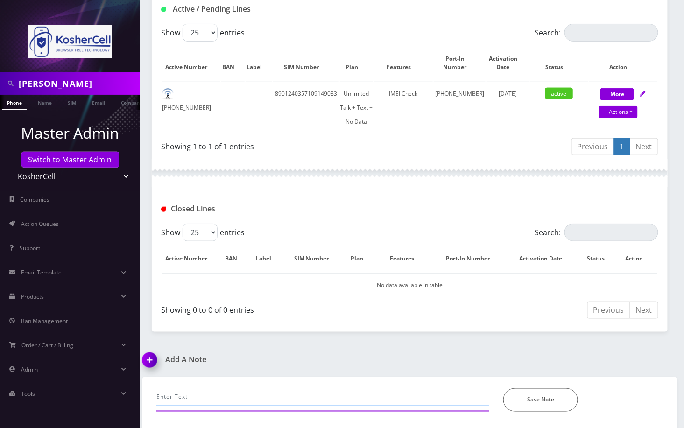
click at [220, 396] on input "text" at bounding box center [322, 398] width 333 height 18
type input "updated pin , port completed--Angel"
click at [564, 401] on button "Save Note" at bounding box center [540, 400] width 75 height 23
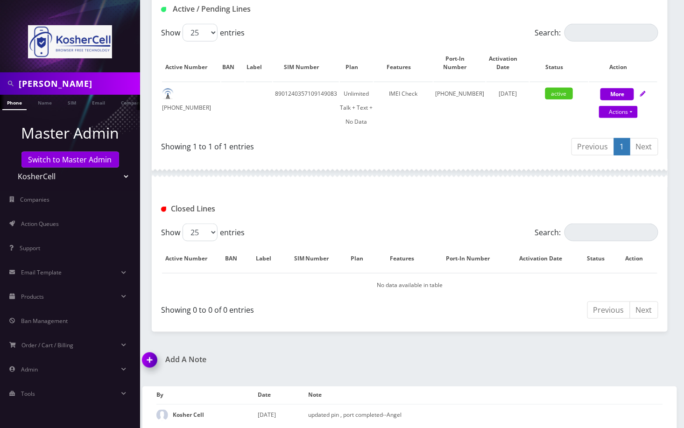
scroll to position [0, 4]
click at [170, 115] on td "667-910-2695" at bounding box center [191, 108] width 58 height 52
click at [57, 174] on select "Teltik Production My Link Mobile VennMobile Unlimited Advanced LTE Rexing Inc D…" at bounding box center [70, 177] width 119 height 18
select select "1"
click at [11, 168] on select "Teltik Production My Link Mobile VennMobile Unlimited Advanced LTE Rexing Inc D…" at bounding box center [70, 177] width 119 height 18
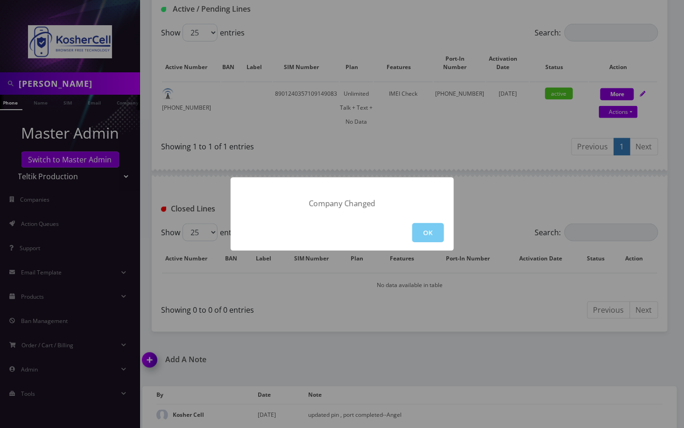
click at [417, 232] on button "OK" at bounding box center [428, 232] width 32 height 19
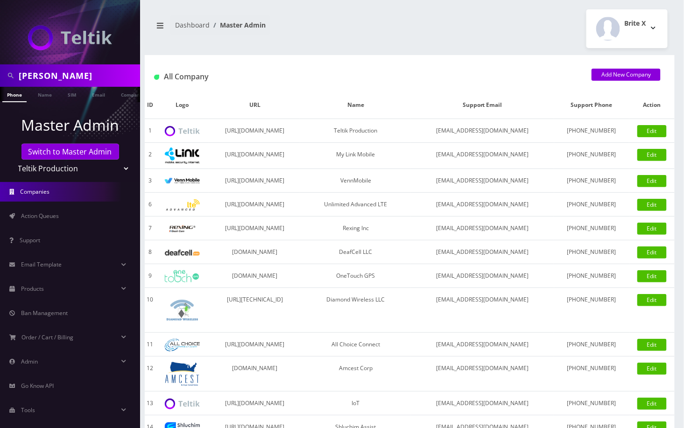
scroll to position [0, 4]
click at [61, 79] on input "[PERSON_NAME]" at bounding box center [78, 76] width 119 height 18
paste input "[PERSON_NAME]"
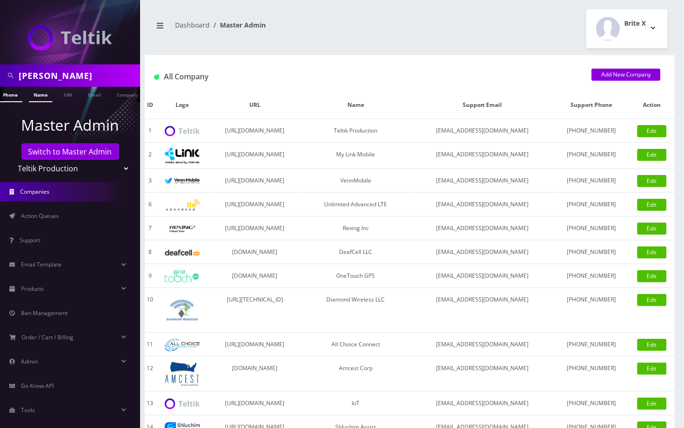
type input "[PERSON_NAME]"
click at [35, 96] on link "Name" at bounding box center [40, 94] width 23 height 15
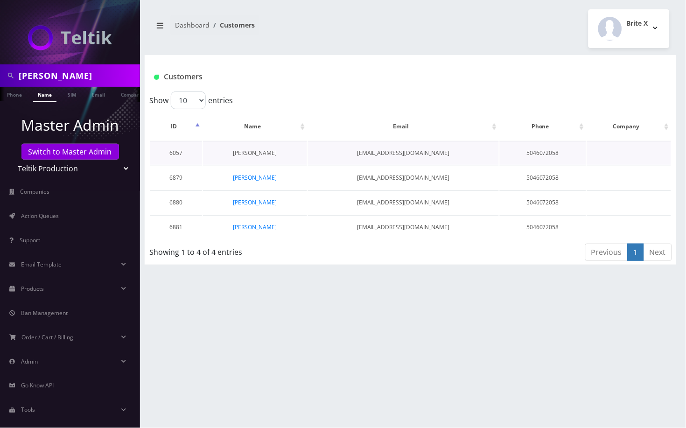
click at [253, 154] on link "[PERSON_NAME]" at bounding box center [255, 153] width 44 height 8
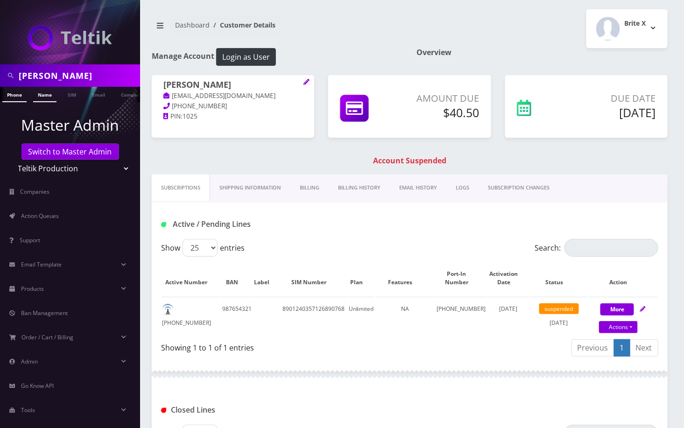
click at [45, 96] on link "Name" at bounding box center [44, 94] width 23 height 15
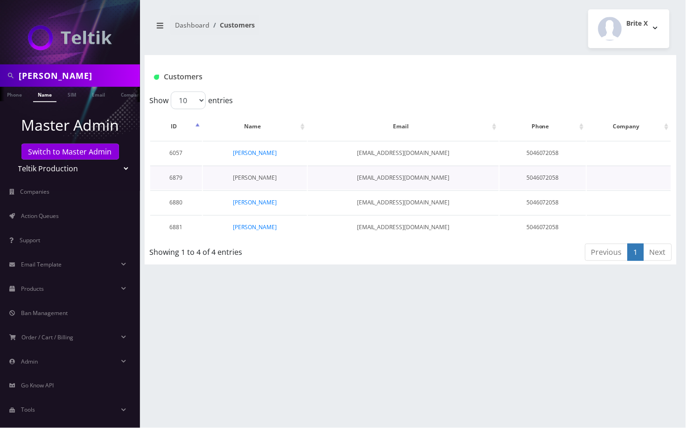
click at [253, 178] on link "[PERSON_NAME]" at bounding box center [255, 178] width 44 height 8
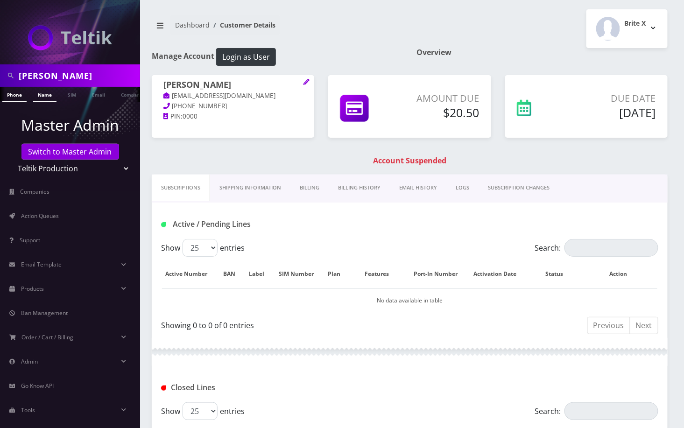
click at [52, 93] on link "Name" at bounding box center [44, 94] width 23 height 15
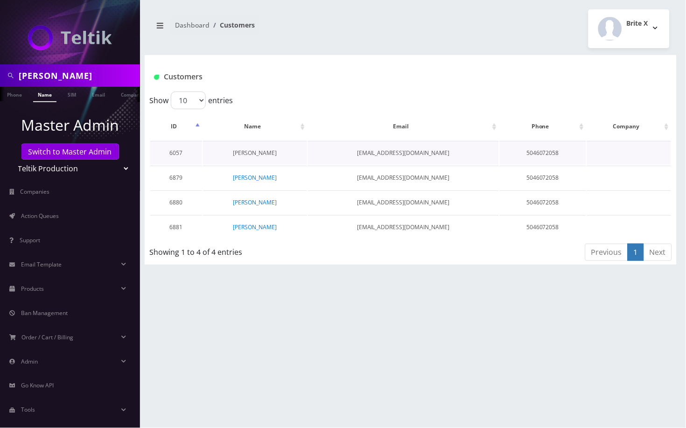
click at [251, 152] on link "[PERSON_NAME]" at bounding box center [255, 153] width 44 height 8
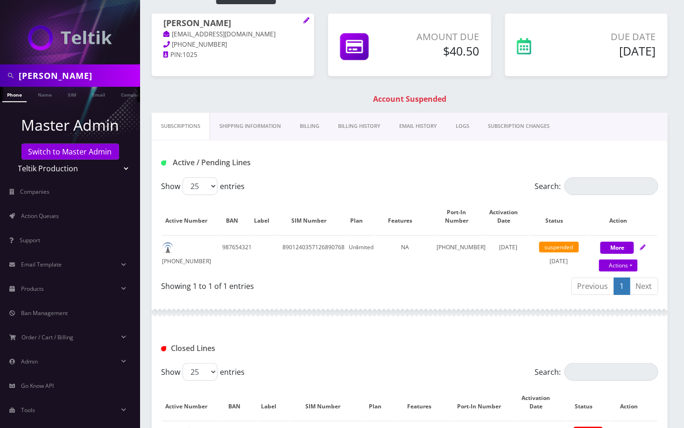
scroll to position [62, 0]
click at [42, 97] on link "Name" at bounding box center [44, 94] width 23 height 15
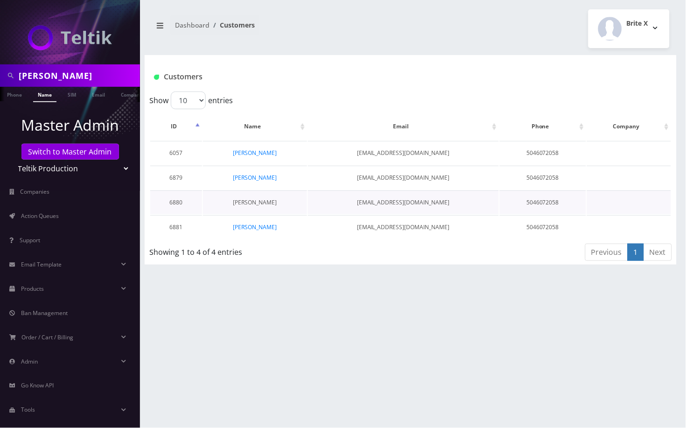
click at [243, 200] on link "[PERSON_NAME]" at bounding box center [255, 202] width 44 height 8
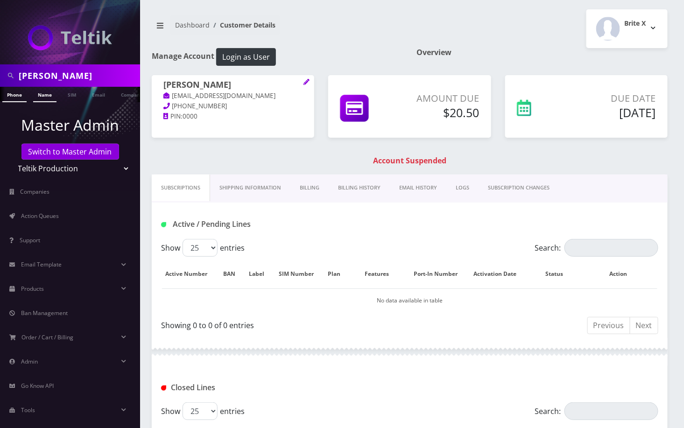
click at [43, 96] on link "Name" at bounding box center [44, 94] width 23 height 15
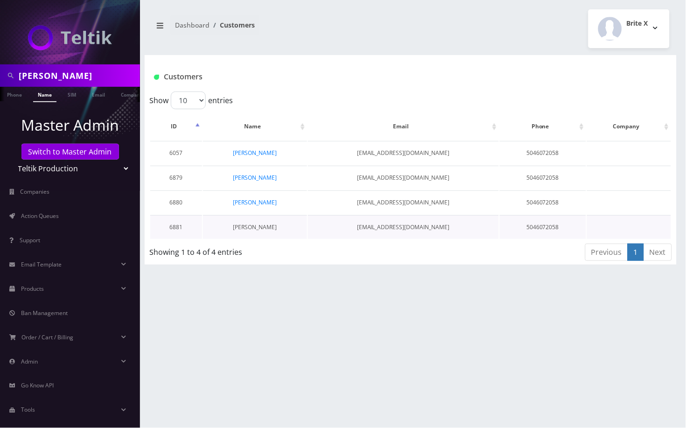
click at [261, 227] on link "[PERSON_NAME]" at bounding box center [255, 227] width 44 height 8
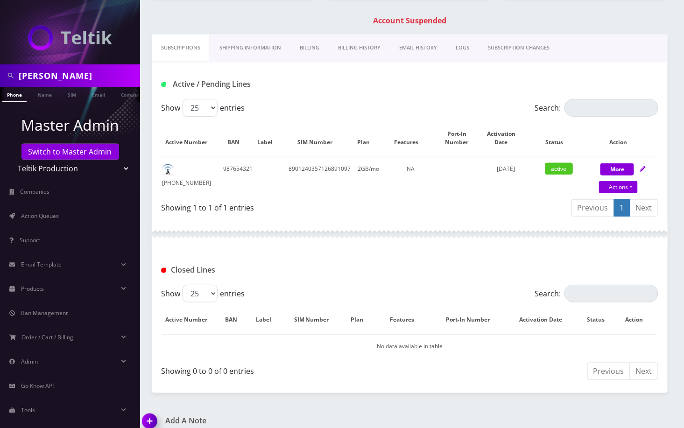
scroll to position [124, 0]
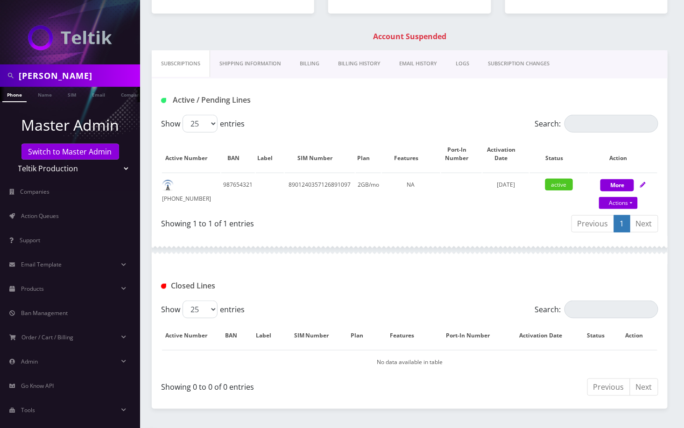
click at [367, 65] on link "Billing History" at bounding box center [359, 63] width 61 height 27
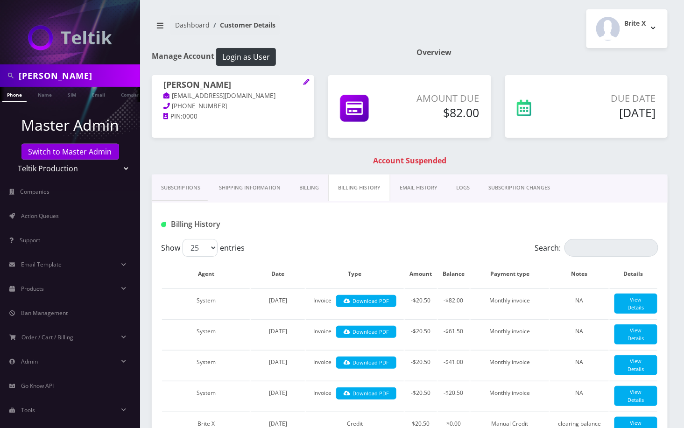
click at [182, 185] on link "Subscriptions" at bounding box center [181, 188] width 58 height 27
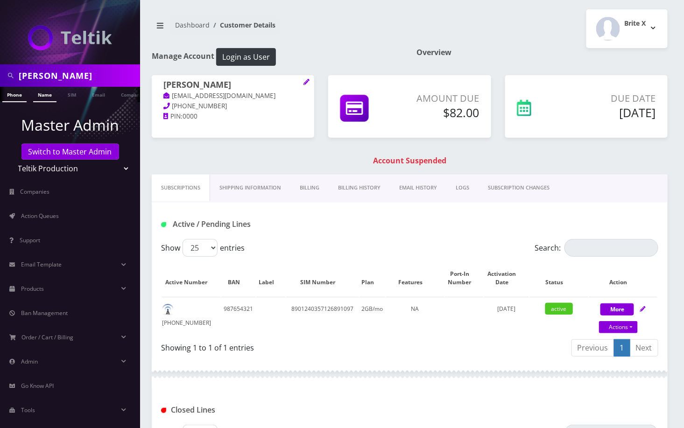
click at [39, 96] on link "Name" at bounding box center [44, 94] width 23 height 15
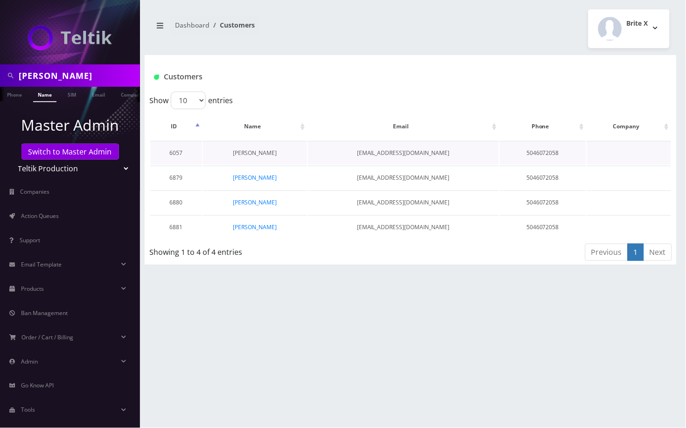
click at [266, 149] on link "[PERSON_NAME]" at bounding box center [255, 153] width 44 height 8
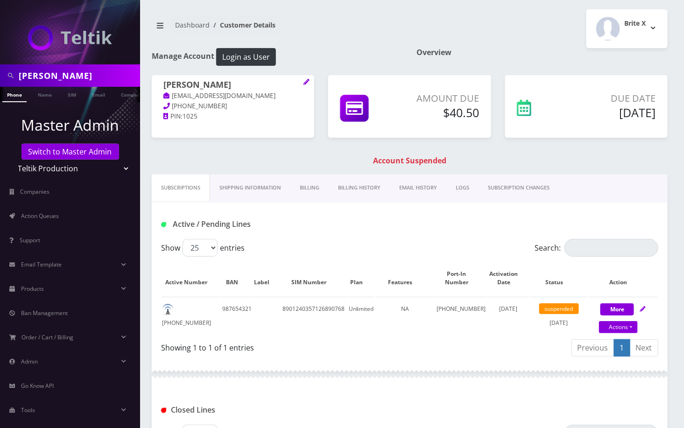
click at [21, 43] on div at bounding box center [70, 32] width 140 height 64
click at [246, 159] on h1 "Account Suspended" at bounding box center [409, 160] width 511 height 9
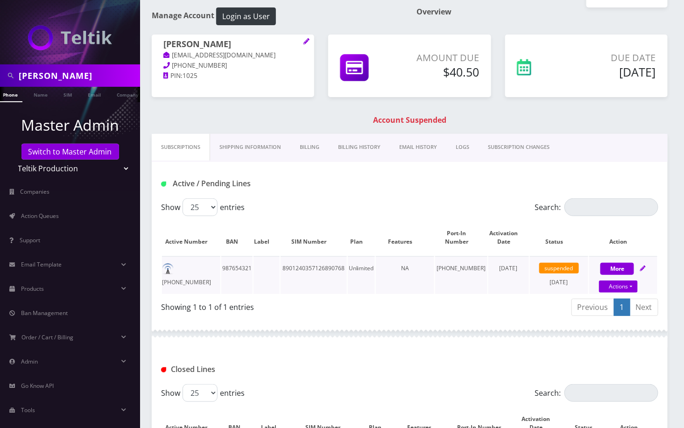
scroll to position [62, 0]
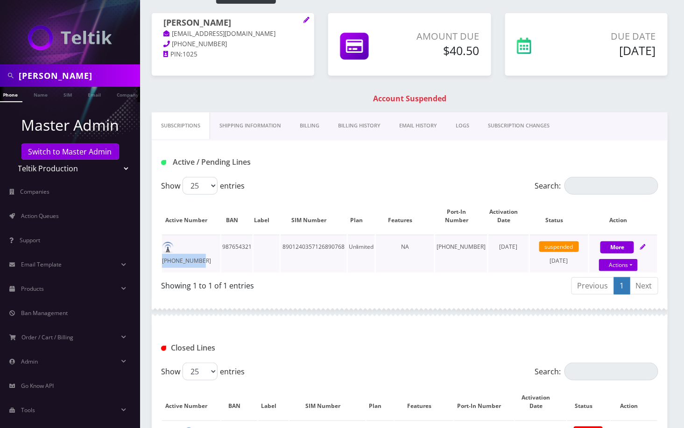
drag, startPoint x: 178, startPoint y: 250, endPoint x: 218, endPoint y: 250, distance: 40.2
click at [218, 250] on td "504-478-6797" at bounding box center [191, 254] width 58 height 38
copy td "504-478-6797"
click at [315, 180] on div "Show 25 50 100 250 500 entries" at bounding box center [347, 186] width 373 height 18
click at [42, 96] on link "Name" at bounding box center [40, 94] width 23 height 15
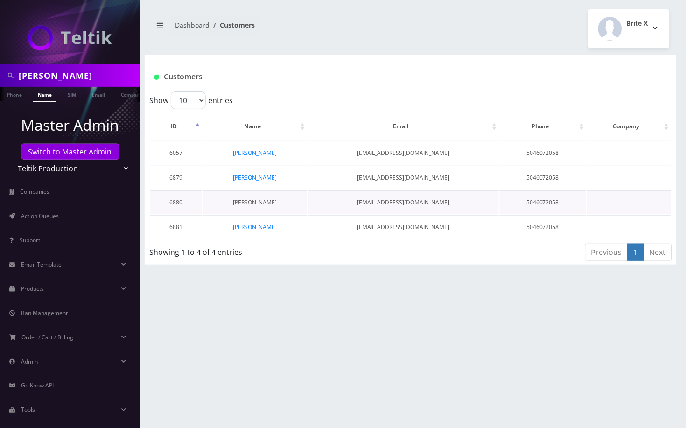
click at [265, 202] on link "[PERSON_NAME]" at bounding box center [255, 202] width 44 height 8
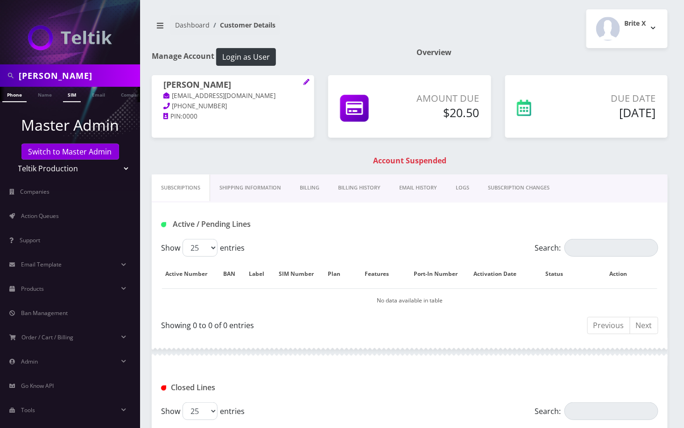
click at [74, 94] on link "SIM" at bounding box center [72, 94] width 18 height 15
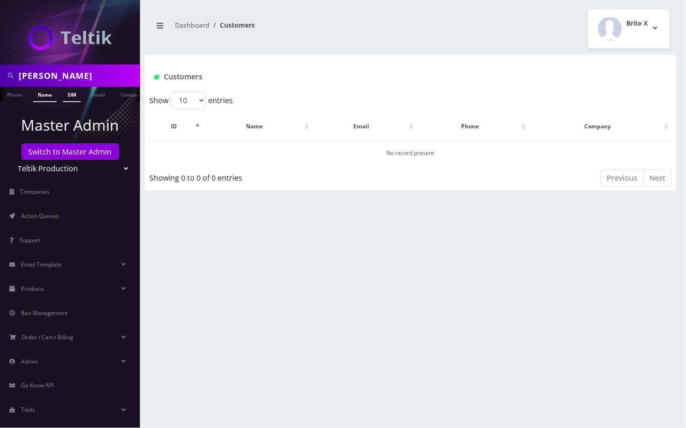
click at [43, 96] on link "Name" at bounding box center [44, 94] width 23 height 15
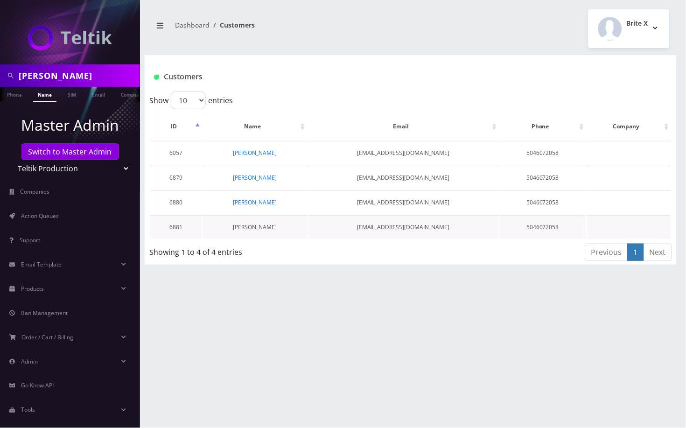
click at [266, 225] on link "[PERSON_NAME]" at bounding box center [255, 227] width 44 height 8
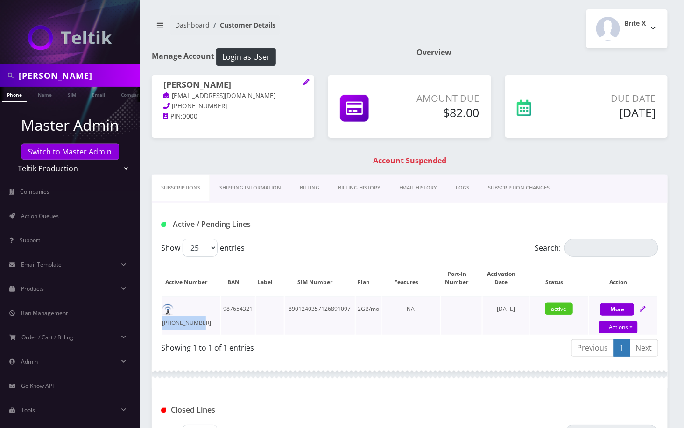
drag, startPoint x: 206, startPoint y: 309, endPoint x: 176, endPoint y: 311, distance: 30.4
click at [176, 311] on td "504-256-8952" at bounding box center [191, 316] width 58 height 38
copy td "504-256-8952"
drag, startPoint x: 234, startPoint y: 167, endPoint x: 238, endPoint y: 163, distance: 5.6
click at [234, 167] on div "Vincent Copelin coplandvince689+3@gmail.com 504-607-2058 PIN: 0000 Amount Due $…" at bounding box center [410, 124] width 530 height 99
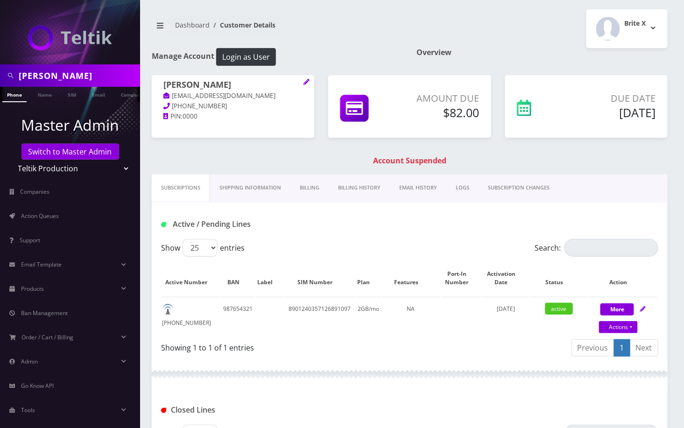
scroll to position [0, 4]
click at [95, 149] on link "Switch to Master Admin" at bounding box center [70, 152] width 98 height 16
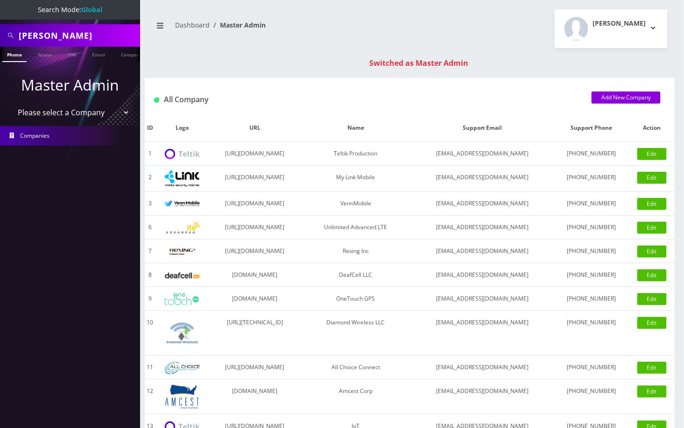
click at [65, 38] on input "[PERSON_NAME]" at bounding box center [78, 36] width 119 height 18
drag, startPoint x: 0, startPoint y: 0, endPoint x: 65, endPoint y: 38, distance: 75.8
click at [65, 38] on input "[PERSON_NAME]" at bounding box center [78, 36] width 119 height 18
paste input "19082169594"
click at [53, 38] on input "[PERSON_NAME] 19082169594" at bounding box center [78, 36] width 119 height 18
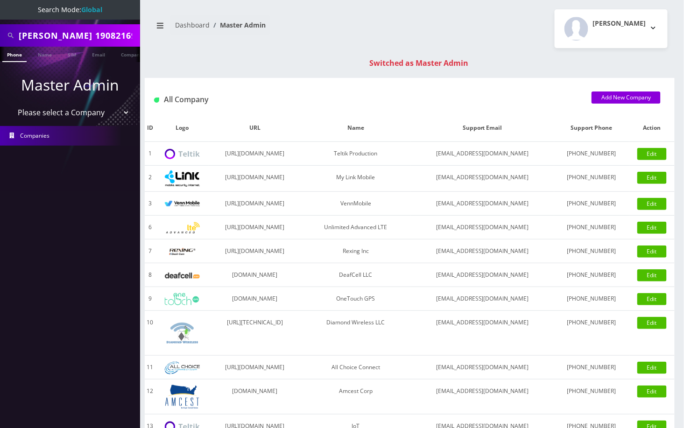
click at [53, 38] on input "[PERSON_NAME] 19082169594" at bounding box center [78, 36] width 119 height 18
paste input "text"
click at [26, 38] on input "19082169594" at bounding box center [78, 36] width 119 height 18
type input "9082169594"
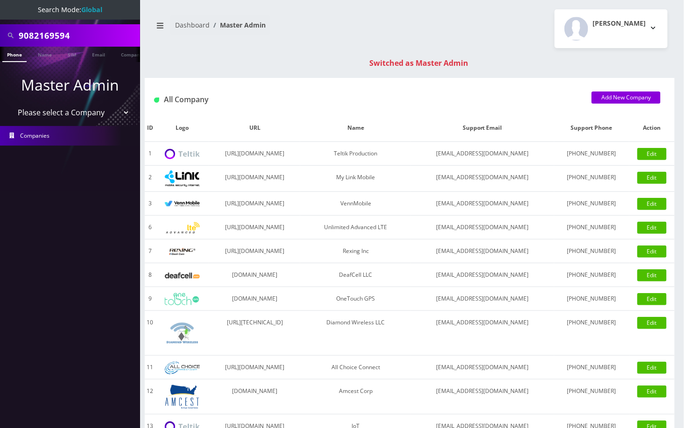
click at [20, 54] on link "Phone" at bounding box center [14, 54] width 24 height 15
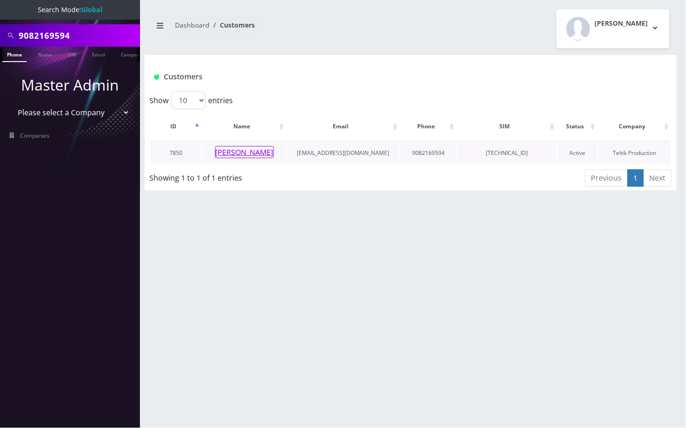
click at [244, 153] on button "[PERSON_NAME]" at bounding box center [244, 152] width 59 height 12
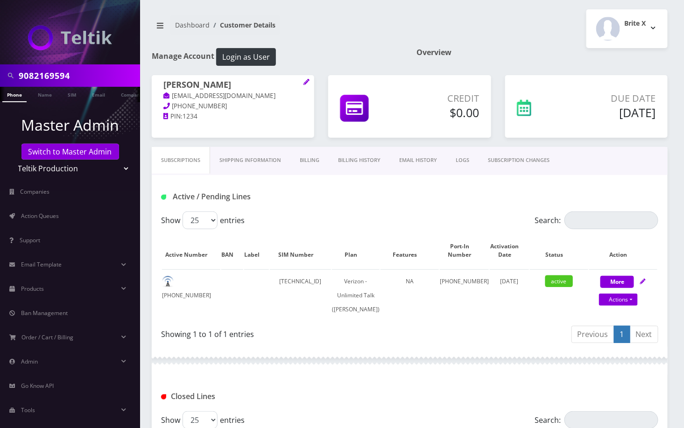
click at [376, 161] on link "Billing History" at bounding box center [359, 160] width 61 height 27
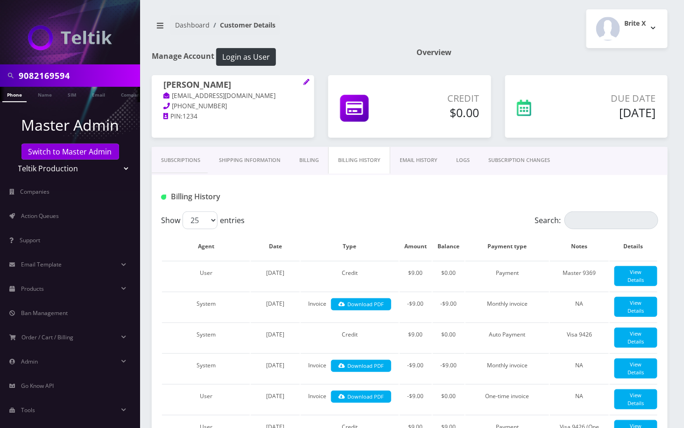
scroll to position [0, 4]
click at [71, 80] on input "9082169594" at bounding box center [78, 76] width 119 height 18
click at [180, 159] on link "Subscriptions" at bounding box center [181, 160] width 58 height 27
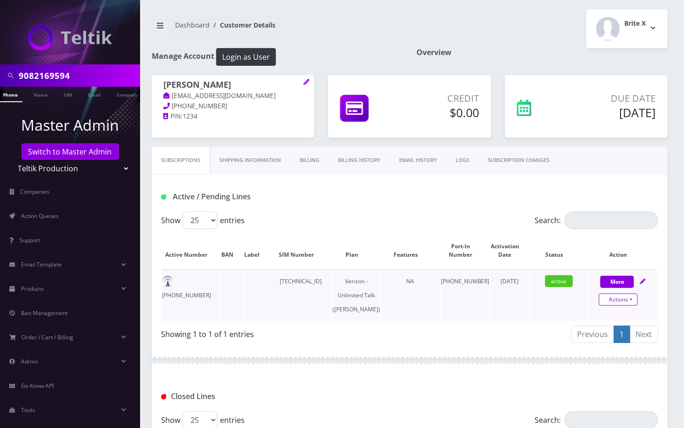
click at [624, 302] on link "Actions" at bounding box center [618, 300] width 39 height 12
select select "459"
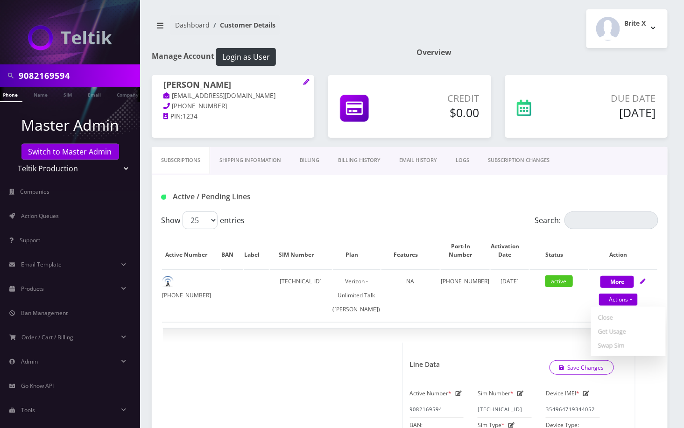
click at [547, 164] on link "SUBSCRIPTION CHANGES" at bounding box center [519, 160] width 80 height 27
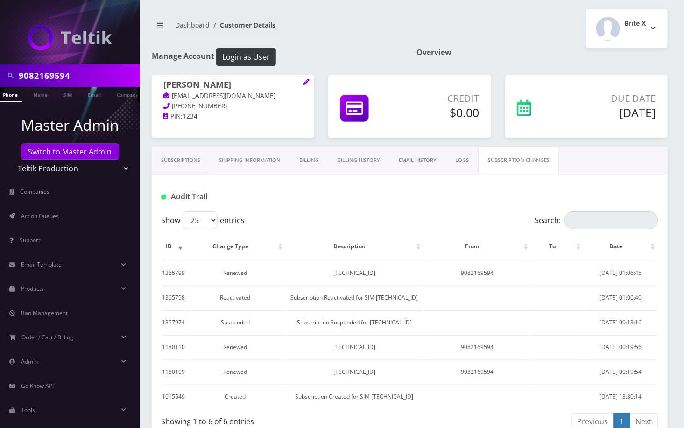
click at [186, 159] on link "Subscriptions" at bounding box center [181, 160] width 58 height 27
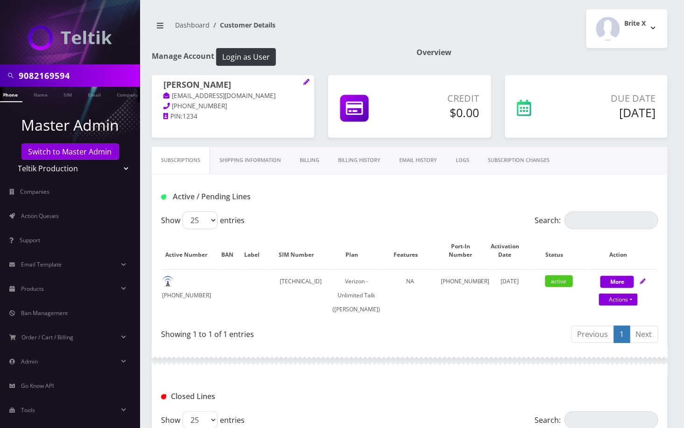
click at [333, 22] on nav "Dashboard Customer Details" at bounding box center [277, 28] width 251 height 27
click at [191, 279] on td "908-216-9594" at bounding box center [191, 295] width 58 height 52
copy td "908-216-9594"
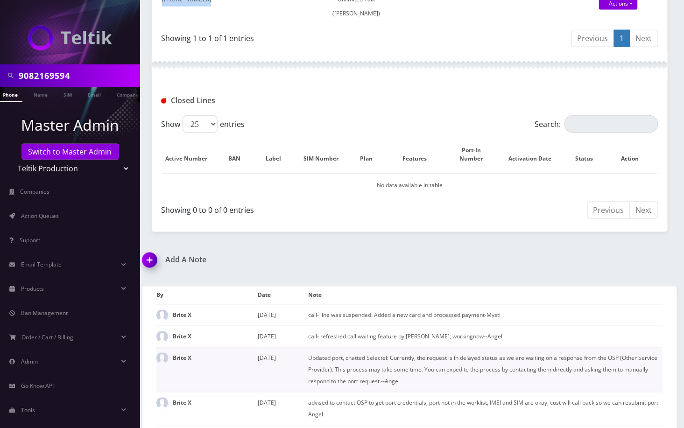
scroll to position [311, 0]
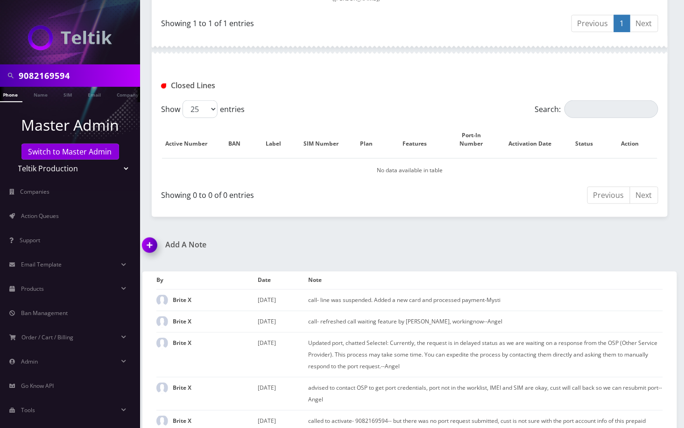
drag, startPoint x: 154, startPoint y: 248, endPoint x: 197, endPoint y: 247, distance: 43.5
click at [154, 248] on img at bounding box center [152, 249] width 28 height 28
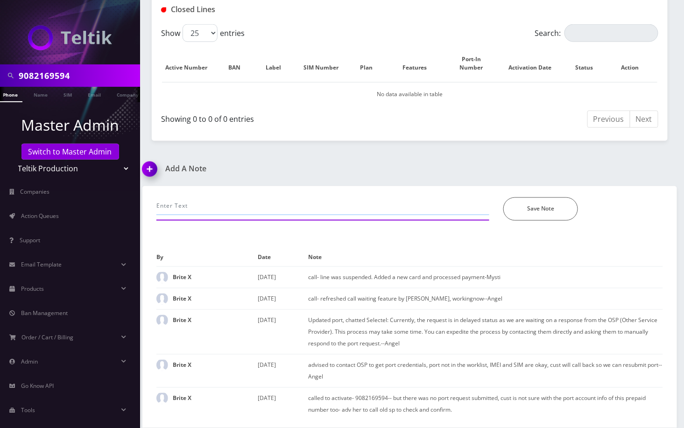
click at [197, 206] on input "text" at bounding box center [322, 207] width 333 height 18
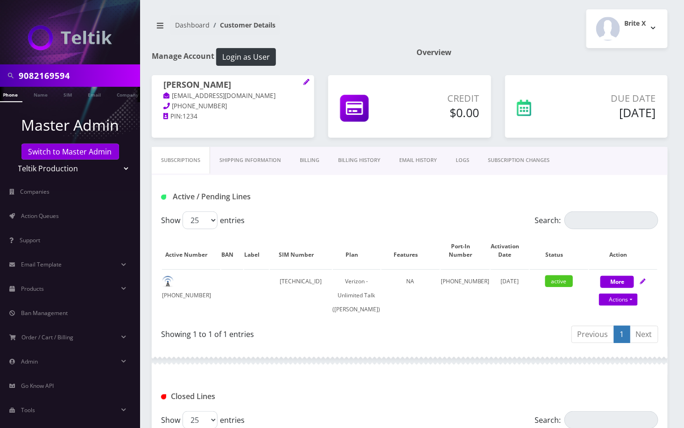
scroll to position [311, 0]
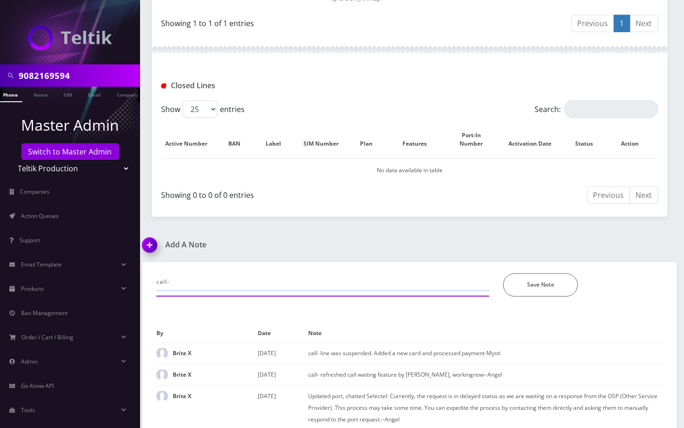
paste input "unable to make calls, router to customer service"
click at [256, 285] on input "call- unable to make calls, router to customer service" at bounding box center [322, 283] width 333 height 18
type input "call- unable to make calls, routed to customer service, chatted selectel to ref…"
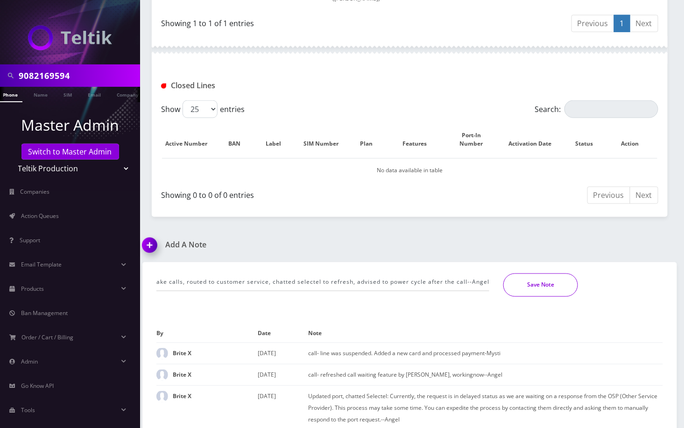
click at [551, 286] on button "Save Note" at bounding box center [540, 285] width 75 height 23
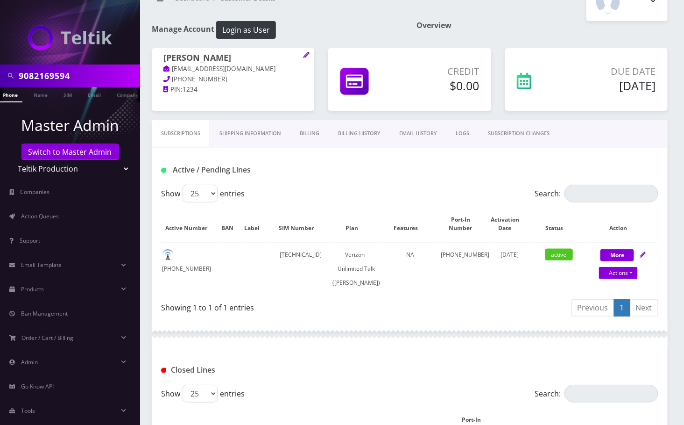
scroll to position [0, 0]
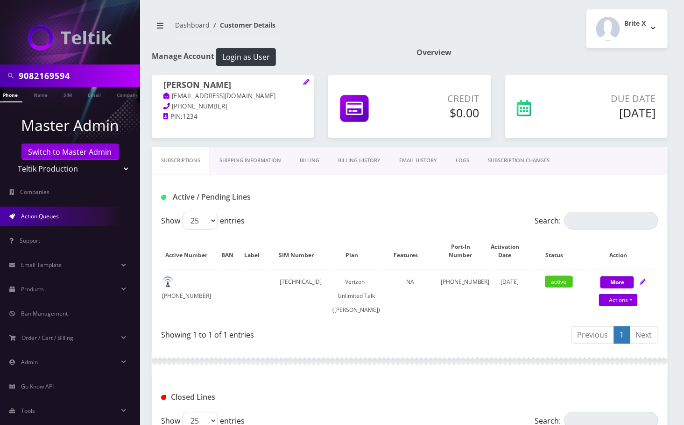
click at [64, 219] on link "Action Queues" at bounding box center [70, 216] width 140 height 20
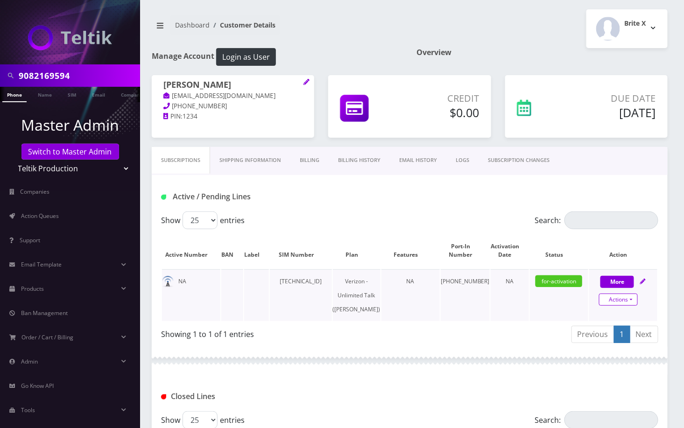
click at [630, 299] on link "Actions" at bounding box center [618, 300] width 39 height 12
select select "459"
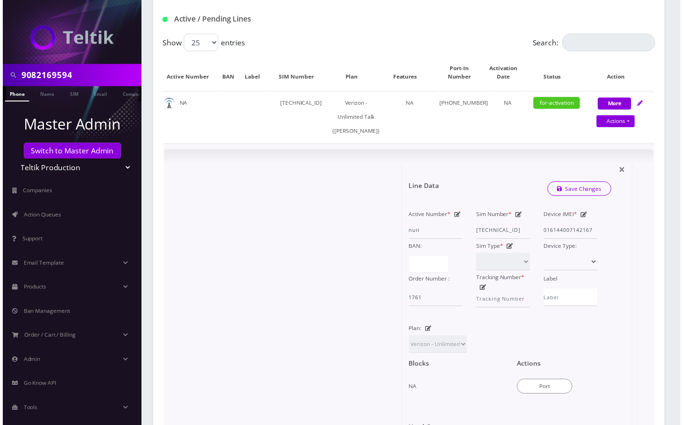
scroll to position [311, 0]
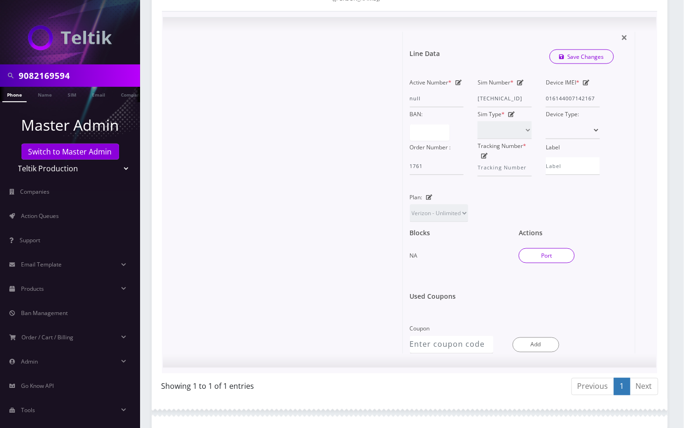
click at [555, 263] on button "Port" at bounding box center [547, 255] width 56 height 15
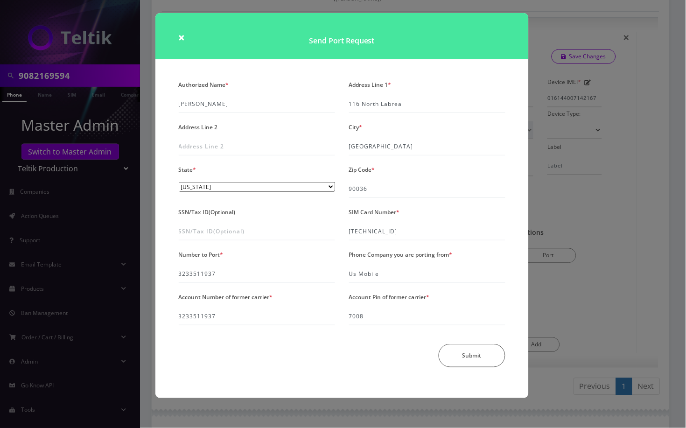
click at [656, 258] on div "× Send Port Request Authorized Name * Bnos Esther Address Line 1 * 116 North La…" at bounding box center [343, 214] width 686 height 428
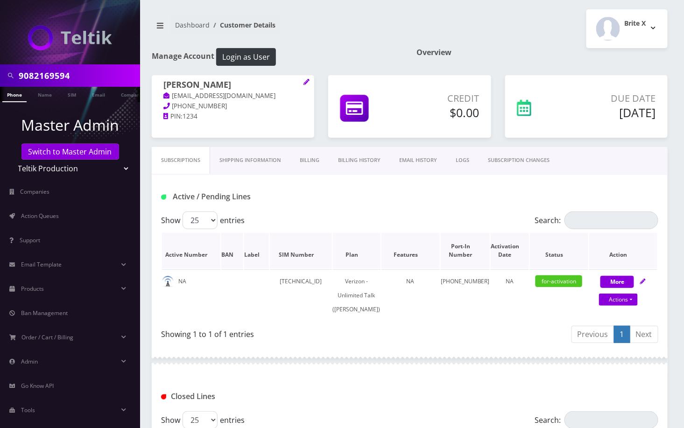
scroll to position [62, 0]
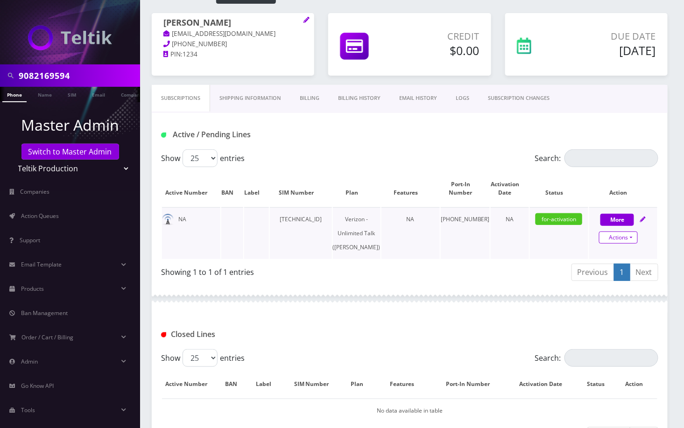
click at [627, 238] on link "Actions" at bounding box center [618, 238] width 39 height 12
select select "459"
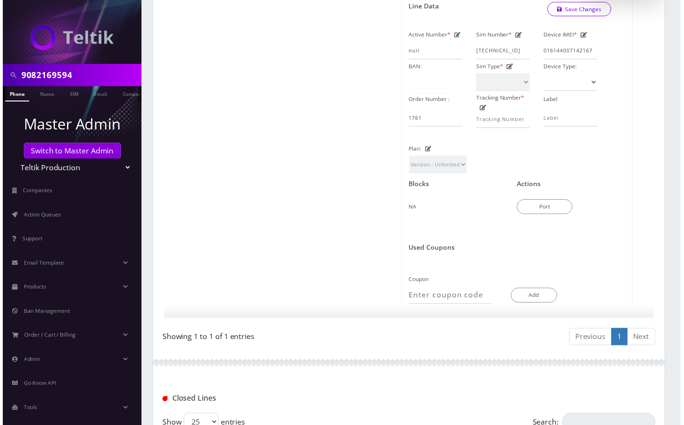
scroll to position [374, 0]
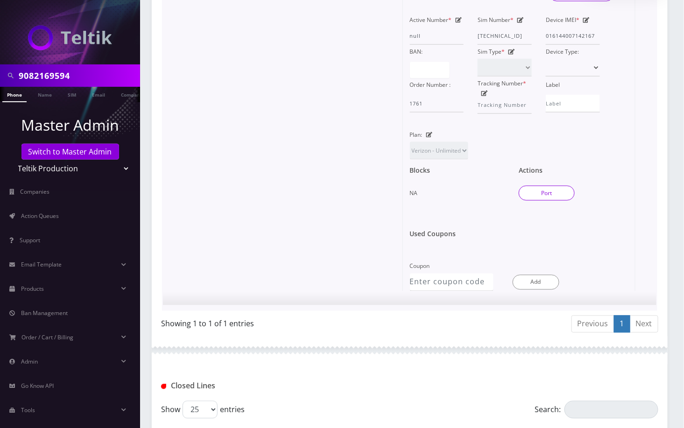
click at [549, 201] on button "Port" at bounding box center [547, 193] width 56 height 15
type input "[PERSON_NAME]"
type input "116 North Labrea"
type input "[GEOGRAPHIC_DATA]"
select select "CA"
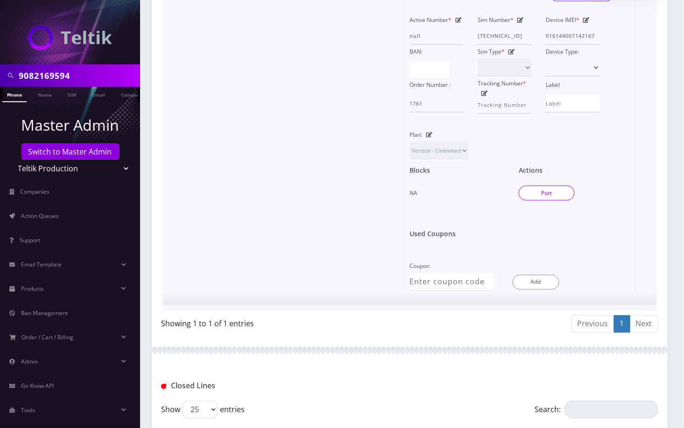
type input "90036"
type input "[TECHNICAL_ID]"
type input "3233511937"
type input "Us Mobile"
type input "3233511937"
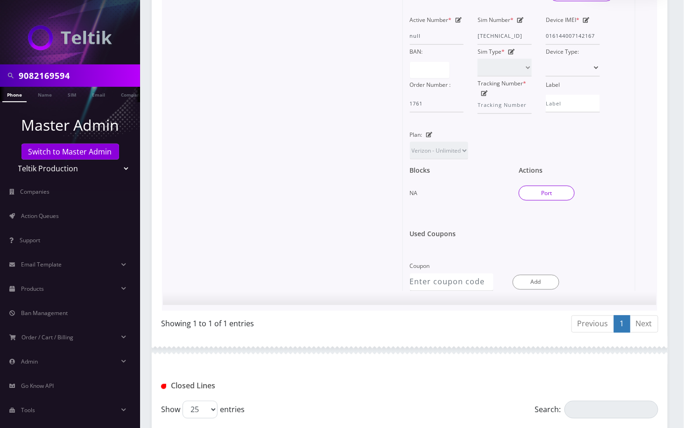
type input "7008"
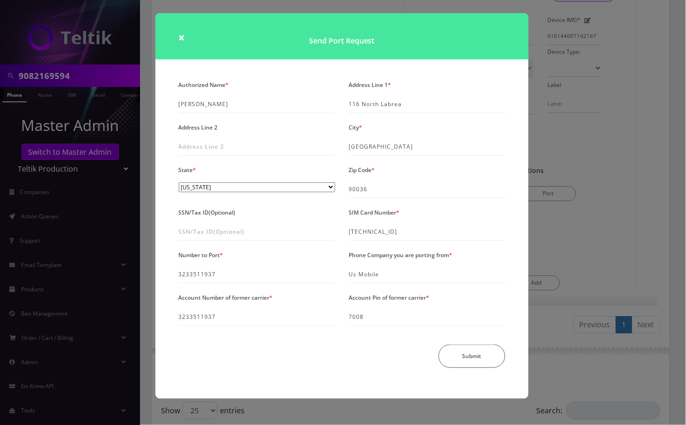
click at [635, 138] on div "× Send Port Request Authorized Name * [PERSON_NAME] Address Line 1 * [GEOGRAPHI…" at bounding box center [343, 212] width 686 height 425
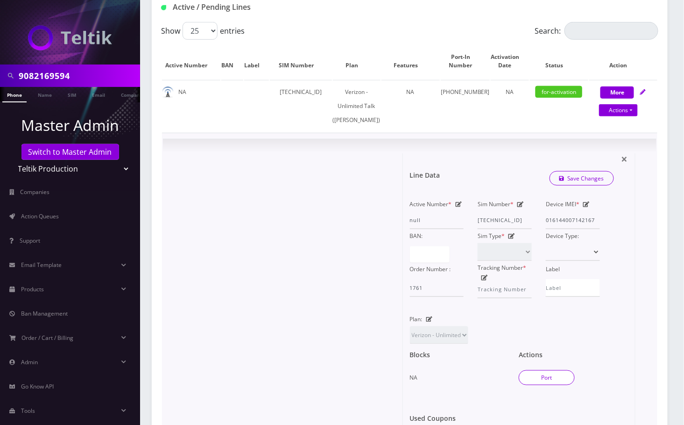
scroll to position [187, 0]
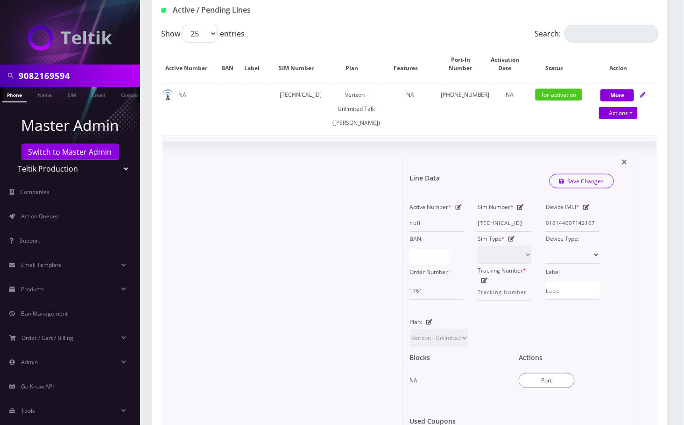
drag, startPoint x: 311, startPoint y: 234, endPoint x: 315, endPoint y: 226, distance: 9.2
click at [311, 234] on div at bounding box center [286, 317] width 233 height 322
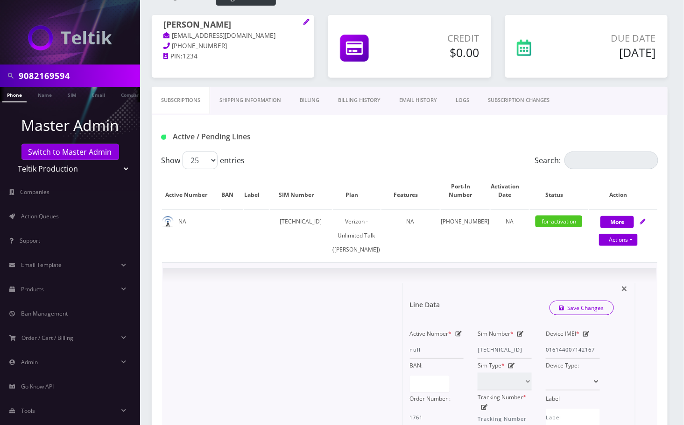
scroll to position [0, 0]
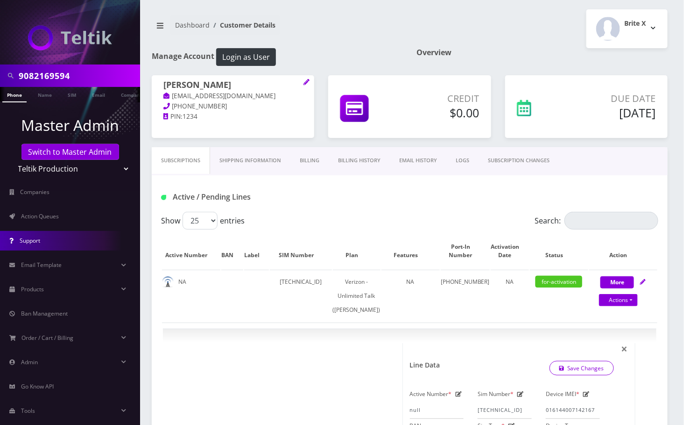
click at [55, 241] on link "Support" at bounding box center [70, 241] width 140 height 20
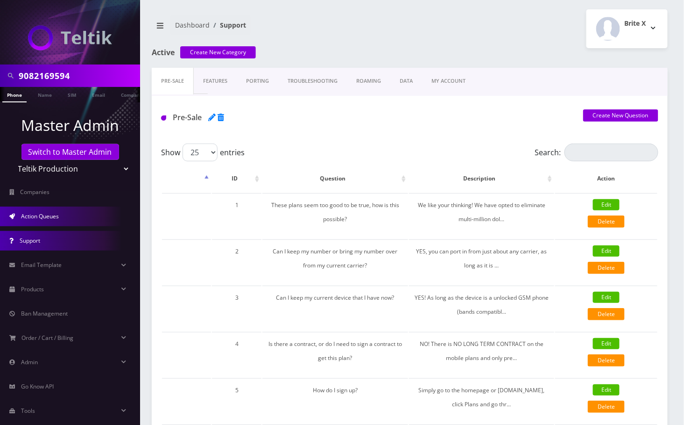
click at [61, 219] on link "Action Queues" at bounding box center [70, 216] width 140 height 20
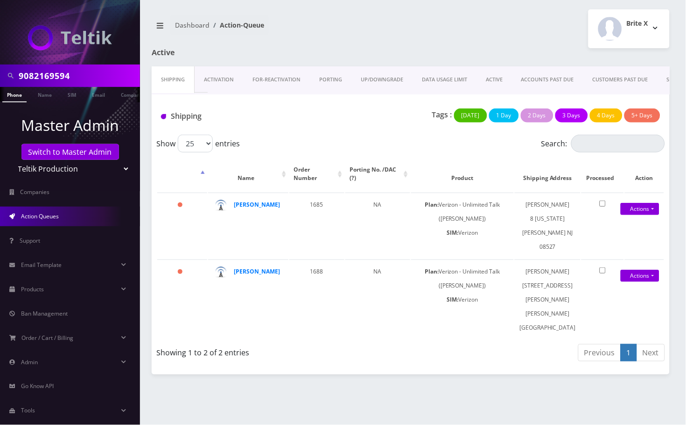
click at [333, 80] on link "PORTING" at bounding box center [331, 79] width 42 height 27
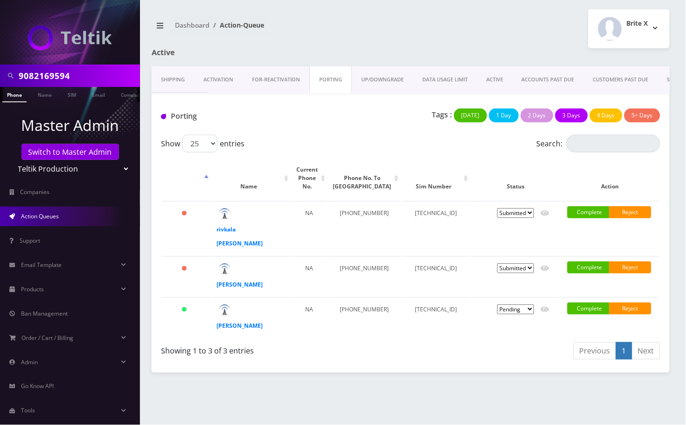
click at [487, 27] on div "Brite X Logout" at bounding box center [544, 28] width 266 height 39
click at [458, 410] on div "9082169594 Phone Name SIM Email Company Customer Dashboard Action-Queue Brite X" at bounding box center [410, 212] width 551 height 425
drag, startPoint x: 366, startPoint y: 305, endPoint x: 348, endPoint y: 285, distance: 26.8
click at [348, 297] on td "[PHONE_NUMBER]" at bounding box center [365, 317] width 72 height 40
click at [261, 321] on strong "[PERSON_NAME]" at bounding box center [240, 325] width 46 height 8
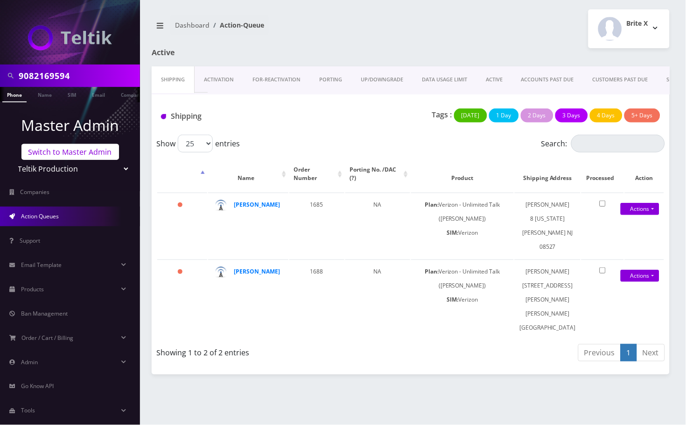
click at [71, 146] on link "Switch to Master Admin" at bounding box center [70, 152] width 98 height 16
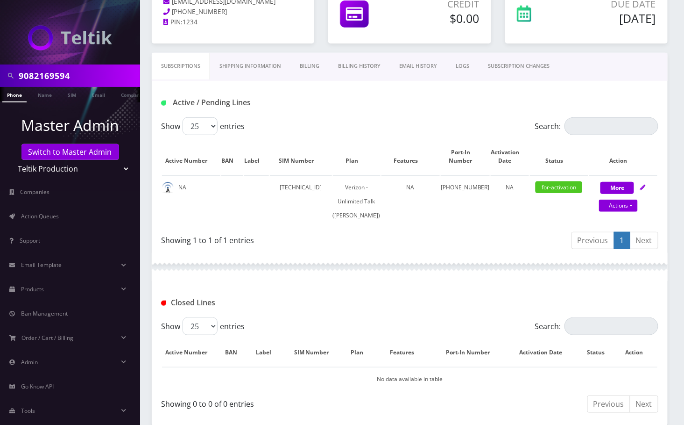
scroll to position [141, 0]
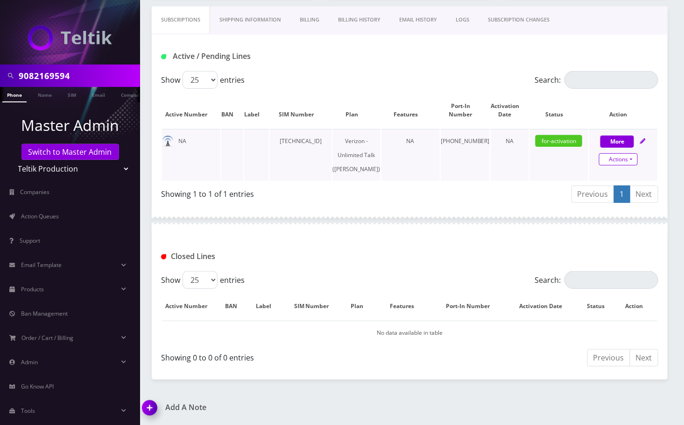
click at [631, 161] on link "Actions" at bounding box center [618, 159] width 39 height 12
select select "459"
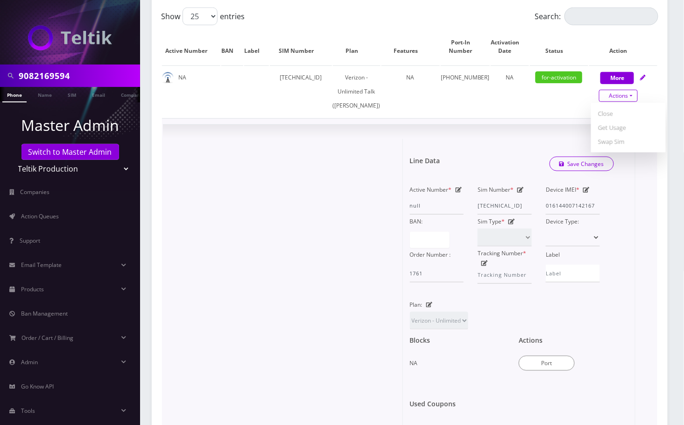
scroll to position [327, 0]
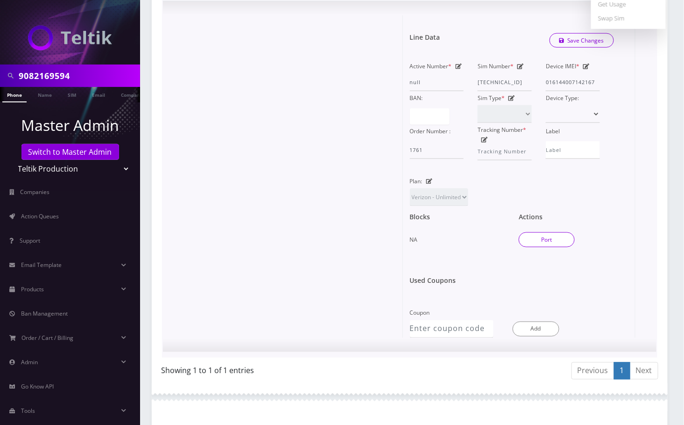
click at [559, 247] on button "Port" at bounding box center [547, 239] width 56 height 15
type input "Bnos Esther"
type input "116 North Labrea"
type input "Los Angeles"
select select "CA"
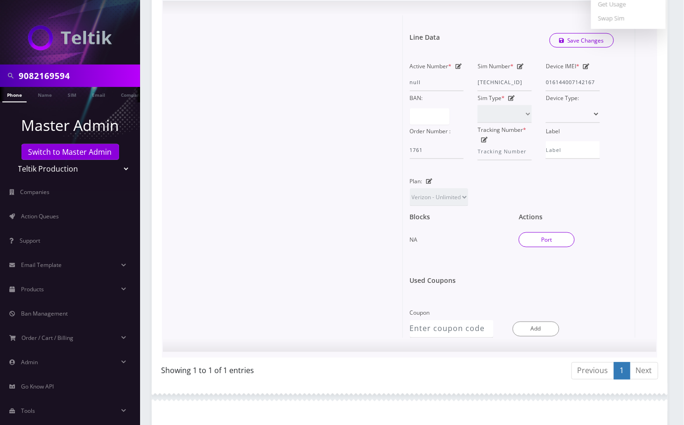
type input "90036"
type input "[TECHNICAL_ID]"
type input "3233511937"
type input "Us Mobile"
type input "3233511937"
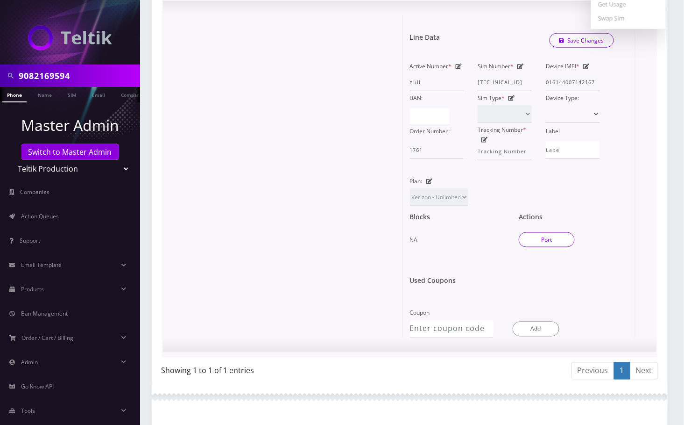
type input "7008"
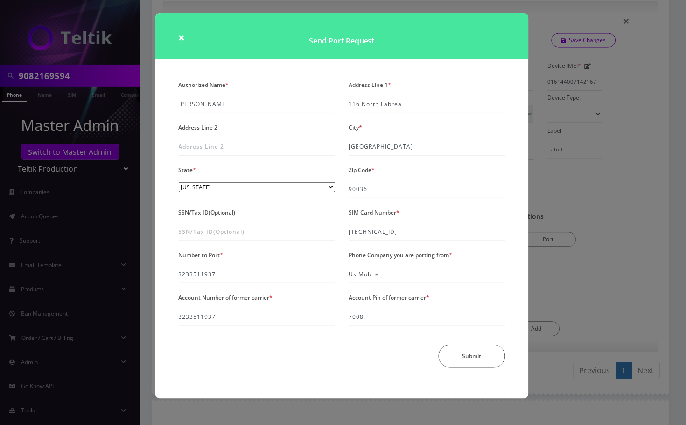
click at [623, 209] on div "× Send Port Request Authorized Name * Bnos Esther Address Line 1 * 116 North La…" at bounding box center [343, 212] width 686 height 425
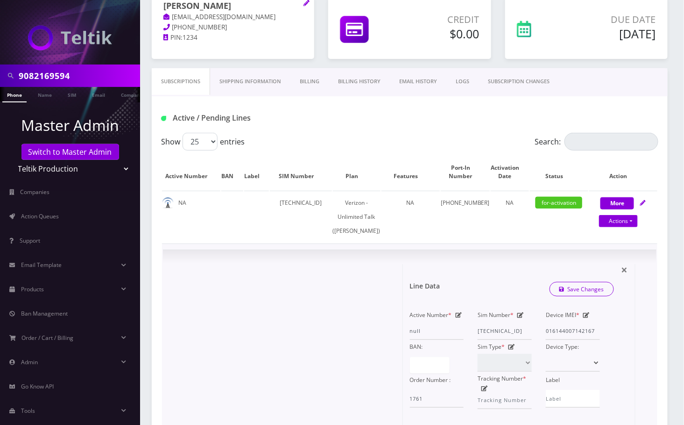
scroll to position [78, 0]
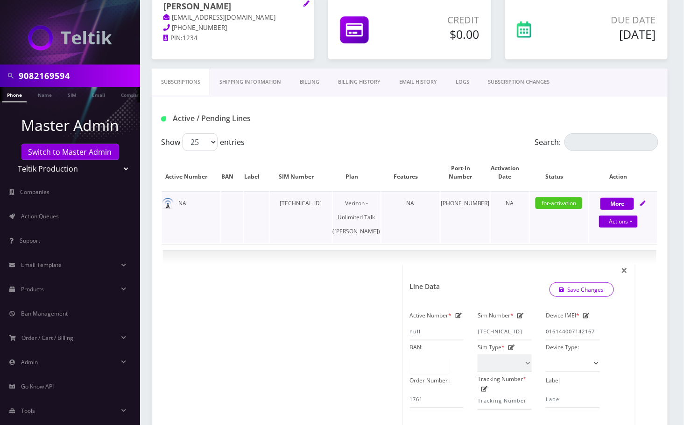
click at [323, 201] on td "[TECHNICAL_ID]" at bounding box center [301, 217] width 62 height 52
copy td "[TECHNICAL_ID]"
click at [270, 305] on div at bounding box center [286, 425] width 233 height 322
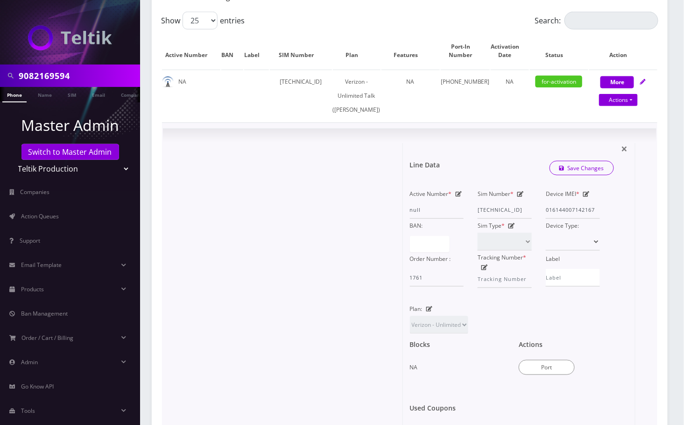
scroll to position [203, 0]
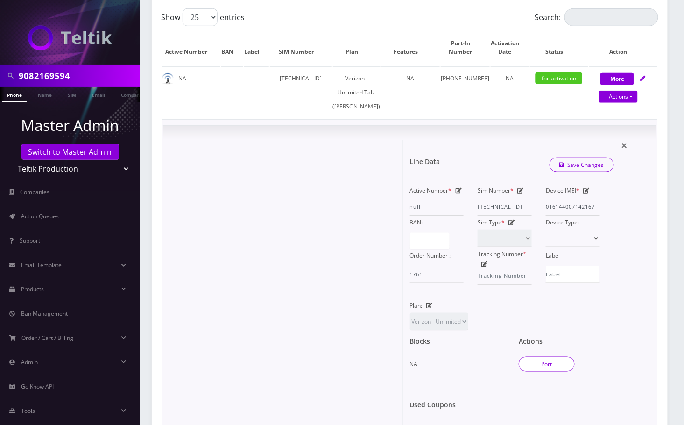
click at [545, 371] on button "Port" at bounding box center [547, 363] width 56 height 15
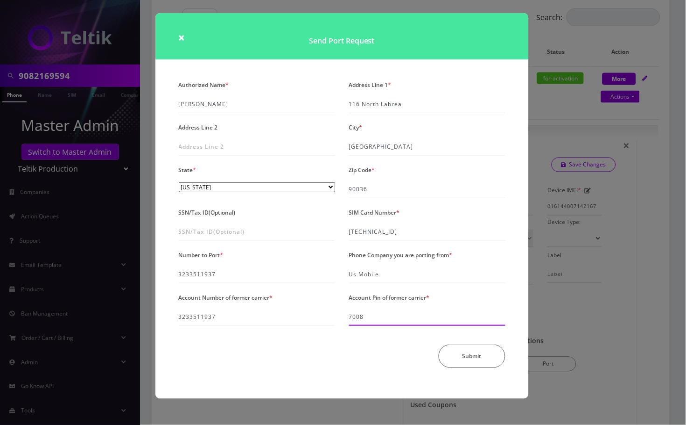
click at [356, 318] on input "7008" at bounding box center [427, 317] width 156 height 18
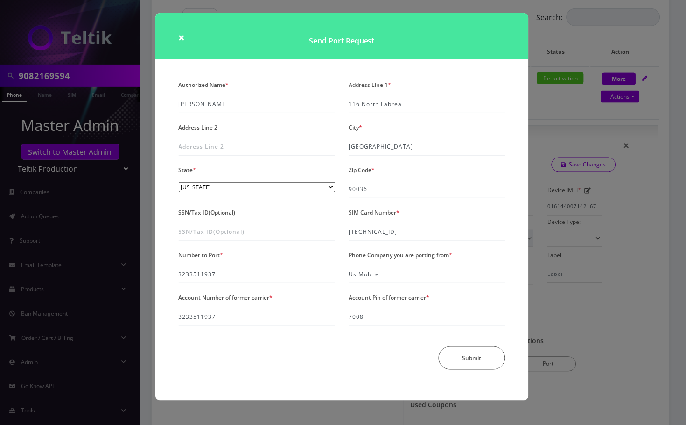
click at [678, 230] on div "× Send Port Request Authorized Name * Bnos Esther Address Line 1 * 116 North La…" at bounding box center [343, 212] width 686 height 425
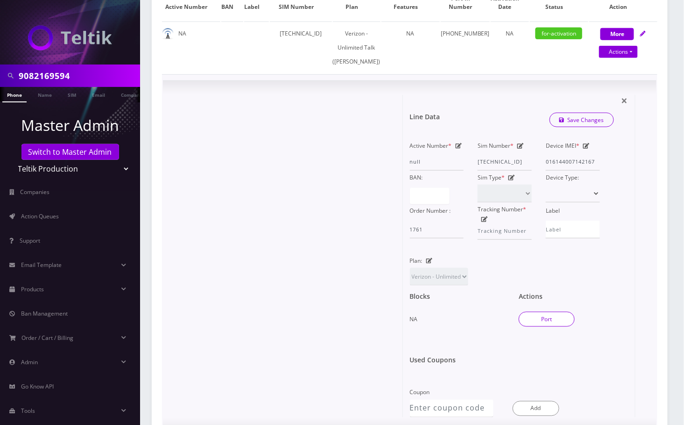
scroll to position [249, 0]
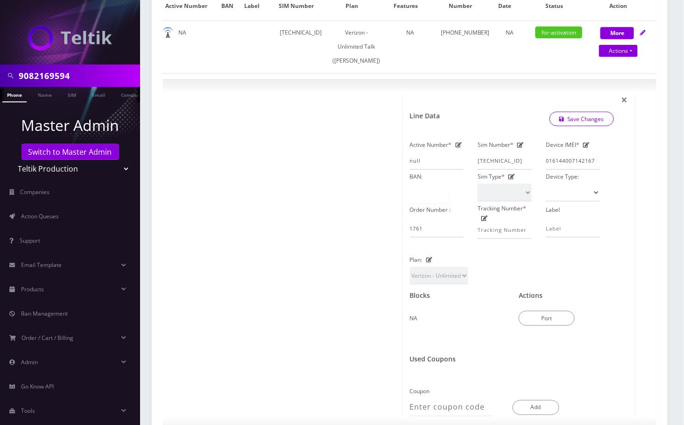
click at [681, 300] on div "9082169594 Phone Name SIM Email Company Customer Dashboard Customer Details Bri…" at bounding box center [409, 215] width 549 height 928
click at [667, 221] on div "Show 25 50 100 250 500 entries Search: Active Number BAN Label SIM Number Plan …" at bounding box center [410, 212] width 516 height 498
click at [589, 148] on icon at bounding box center [586, 145] width 7 height 6
click at [569, 170] on input "016144007142167" at bounding box center [573, 161] width 54 height 18
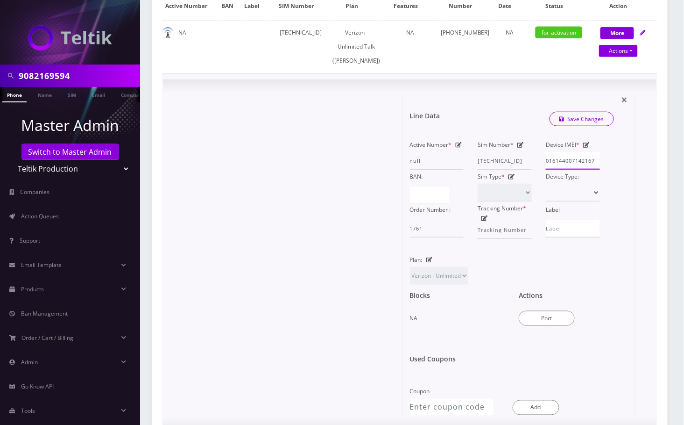
paste input "354964710684969"
type input "354964710684969"
click at [585, 133] on div "Line Data Save Changes" at bounding box center [512, 119] width 219 height 28
click at [589, 126] on link "Save Changes" at bounding box center [582, 119] width 65 height 14
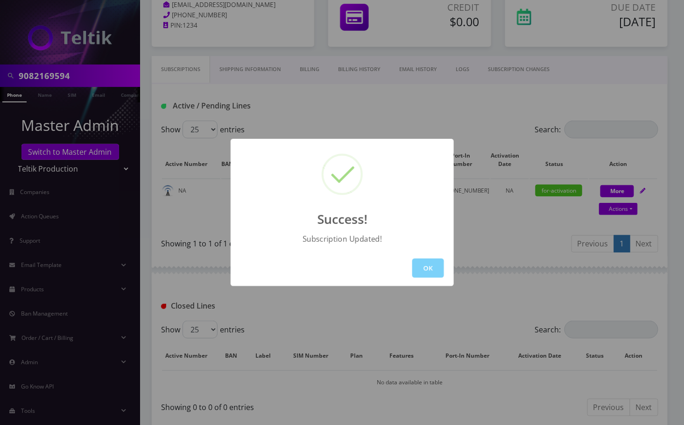
scroll to position [152, 0]
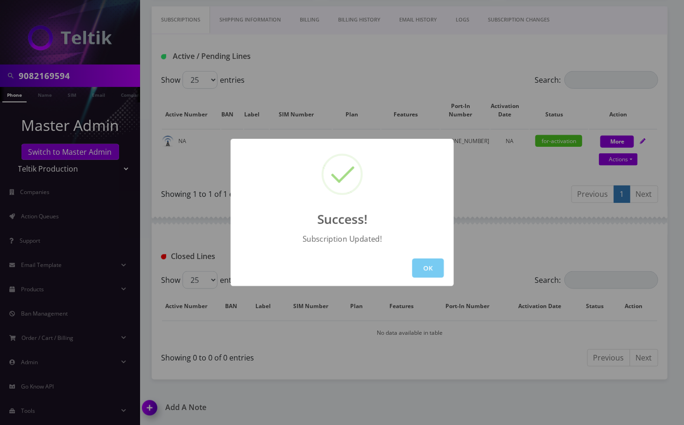
click at [436, 268] on button "OK" at bounding box center [428, 267] width 32 height 19
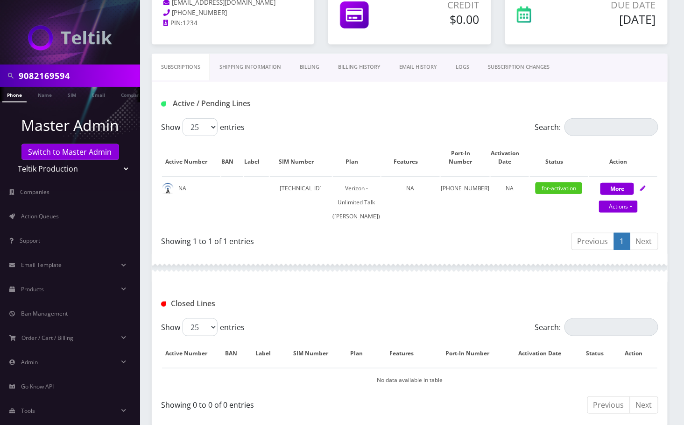
scroll to position [0, 0]
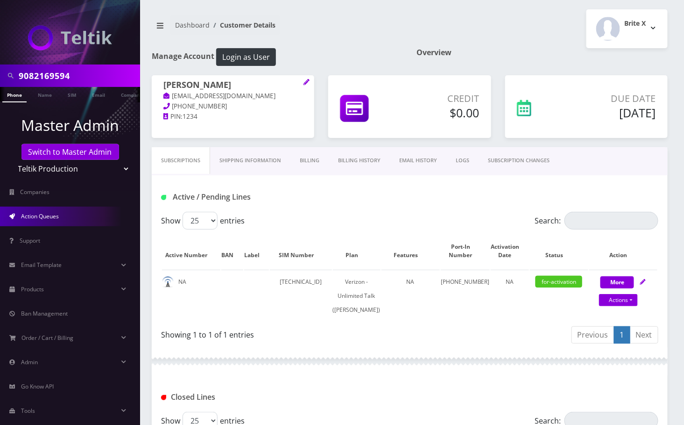
click at [62, 219] on link "Action Queues" at bounding box center [70, 216] width 140 height 20
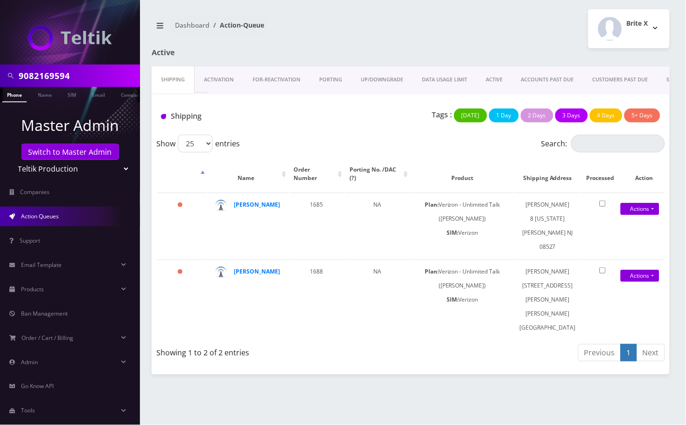
click at [324, 82] on link "PORTING" at bounding box center [331, 79] width 42 height 27
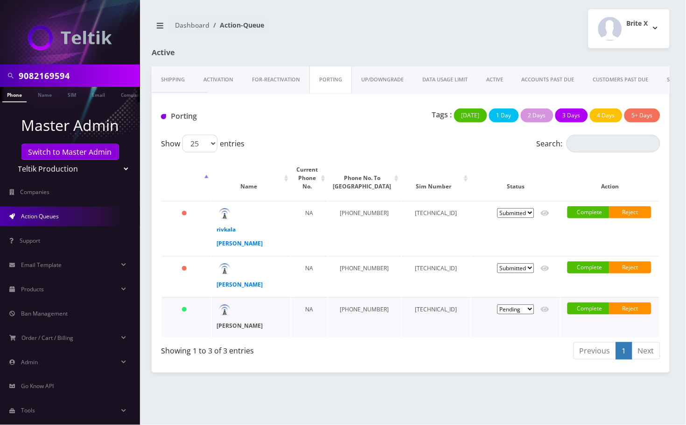
click at [263, 321] on strong "[PERSON_NAME]" at bounding box center [240, 325] width 46 height 8
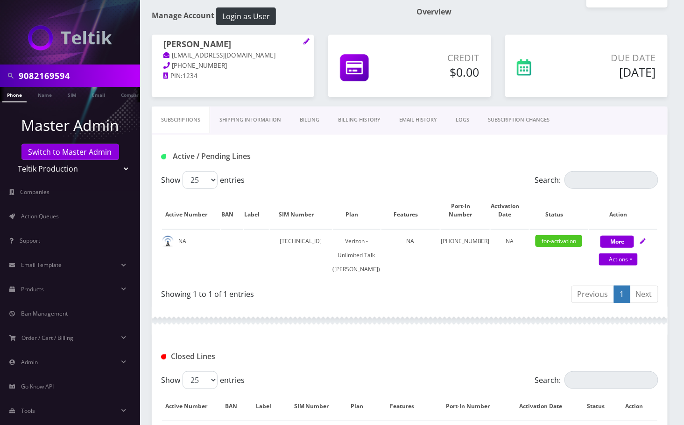
scroll to position [62, 0]
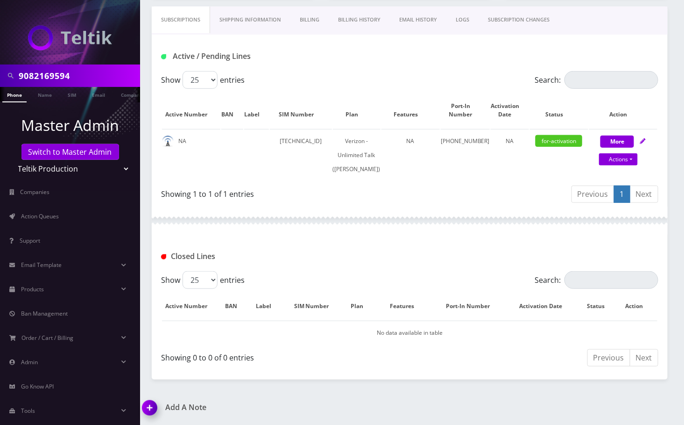
click at [152, 401] on img at bounding box center [152, 411] width 28 height 28
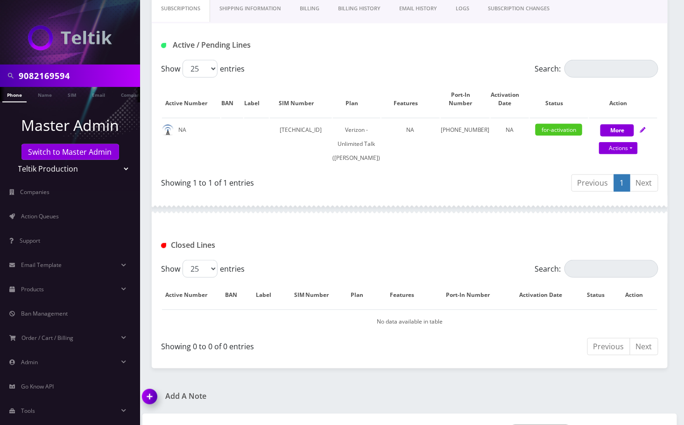
scroll to position [205, 0]
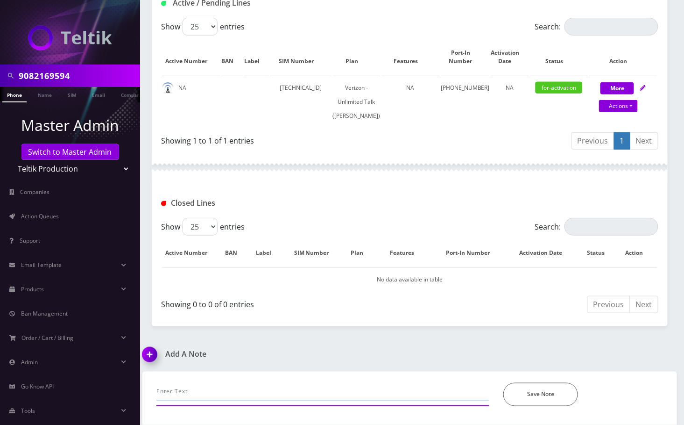
click at [219, 389] on input "text" at bounding box center [322, 391] width 333 height 18
paste input "Port submitted"
paste input "Password/Pin required or incorrect, called [PERSON_NAME] and they'll contact th…"
type input "Port submitted, Password/Pin required or incorrect, called [PERSON_NAME] and th…"
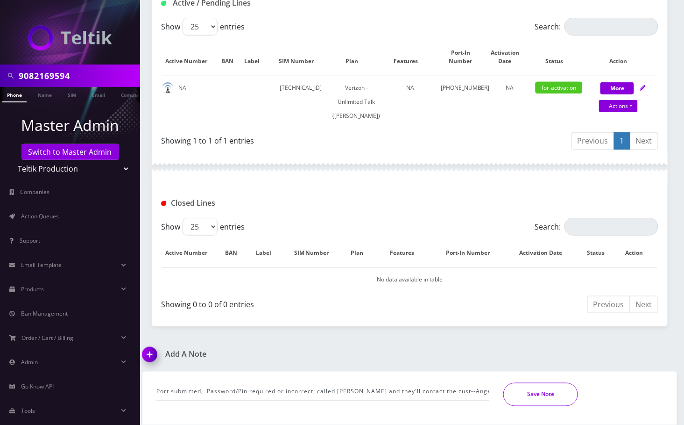
click at [522, 395] on button "Save Note" at bounding box center [540, 393] width 75 height 23
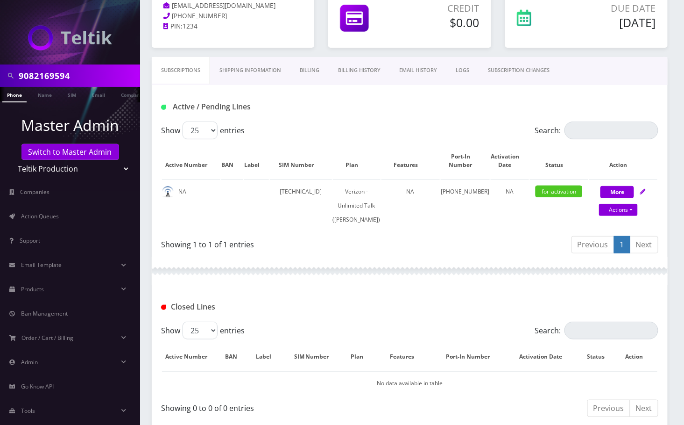
scroll to position [0, 0]
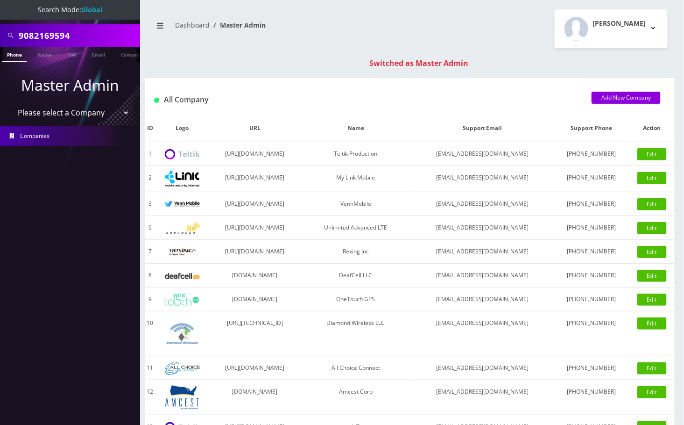
click at [32, 37] on input "9082169594" at bounding box center [78, 36] width 119 height 18
paste input "175282917"
type input "9175282917"
click at [20, 55] on link "Phone" at bounding box center [14, 54] width 24 height 15
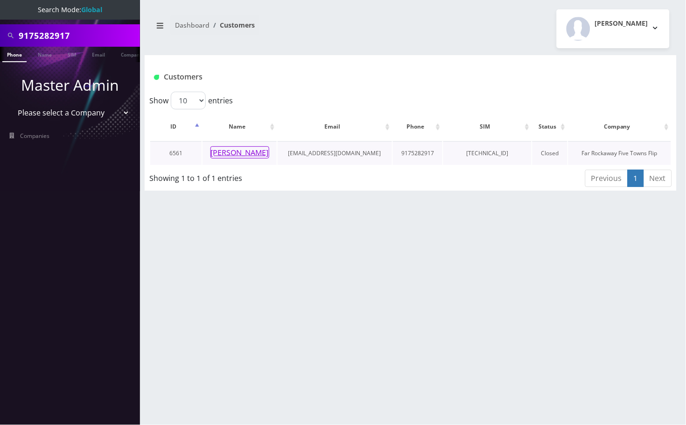
click at [239, 155] on button "[PERSON_NAME]" at bounding box center [240, 152] width 59 height 12
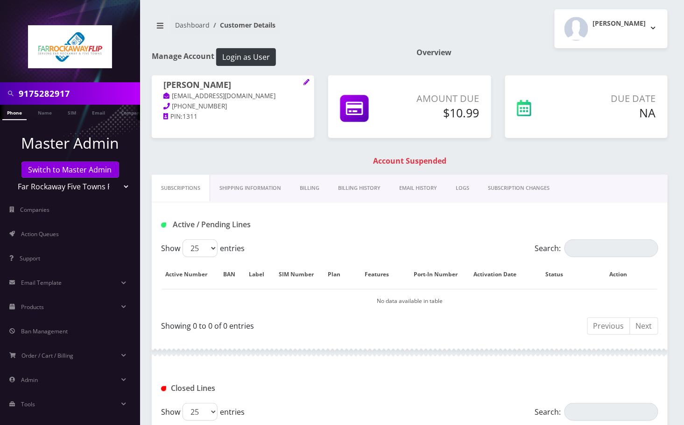
click at [74, 90] on input "9175282917" at bounding box center [78, 94] width 119 height 18
click at [71, 170] on link "Switch to Master Admin" at bounding box center [70, 170] width 98 height 16
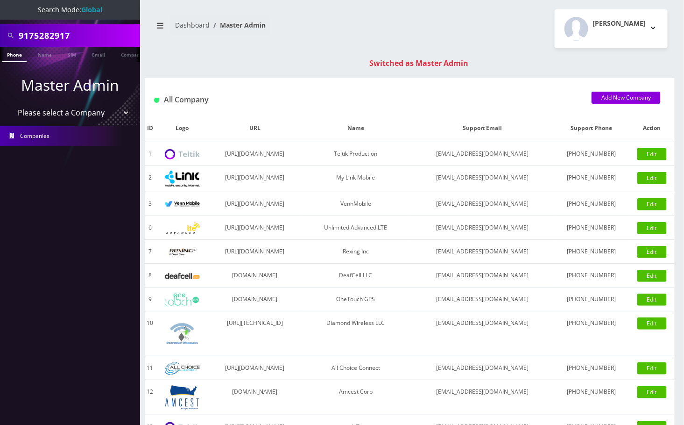
click at [45, 32] on input "9175282917" at bounding box center [78, 36] width 119 height 18
paste input "9012403571291973028"
click at [45, 32] on input "91752890124035712919730282917" at bounding box center [78, 36] width 119 height 18
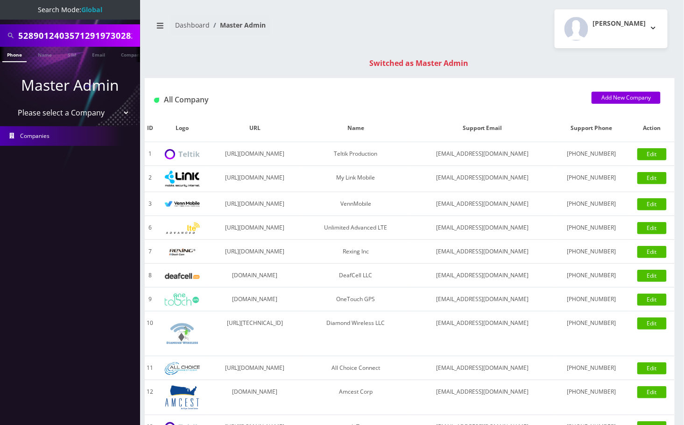
click at [45, 32] on input "91752890124035712919730282917" at bounding box center [78, 36] width 119 height 18
paste input "8901240357129197302"
type input "8901240357129197302"
click at [98, 54] on link "Email" at bounding box center [98, 54] width 22 height 15
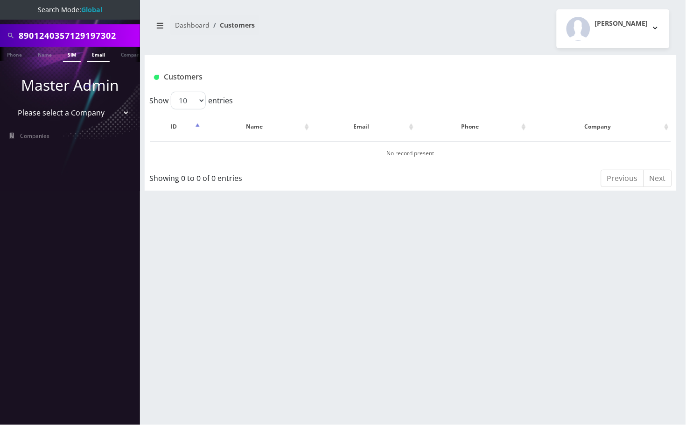
click at [71, 54] on link "SIM" at bounding box center [72, 54] width 18 height 15
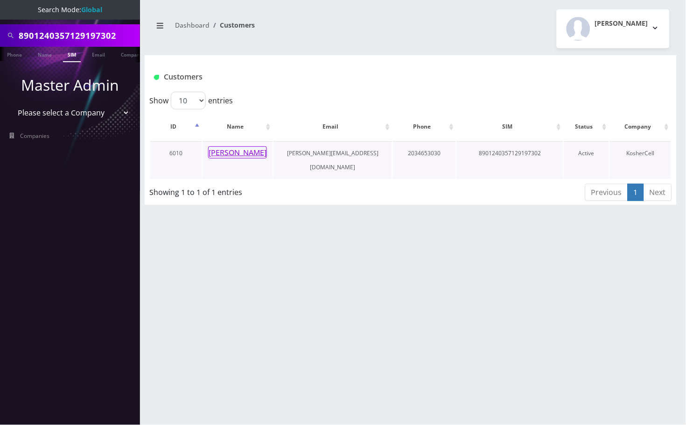
click at [235, 149] on button "[PERSON_NAME]" at bounding box center [237, 152] width 59 height 12
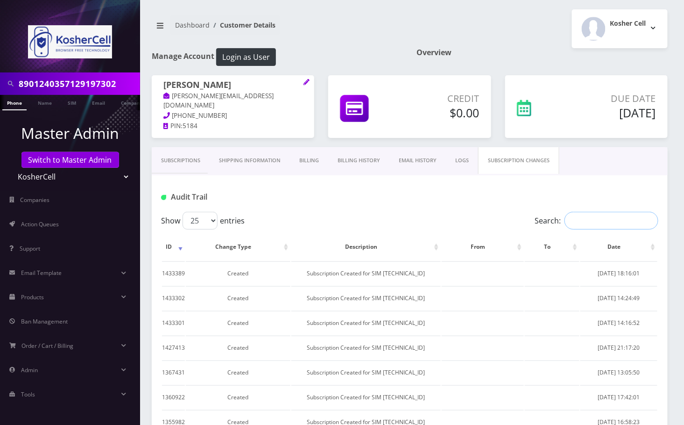
click at [594, 214] on input "Search:" at bounding box center [612, 221] width 94 height 18
paste input "8901240357129197302"
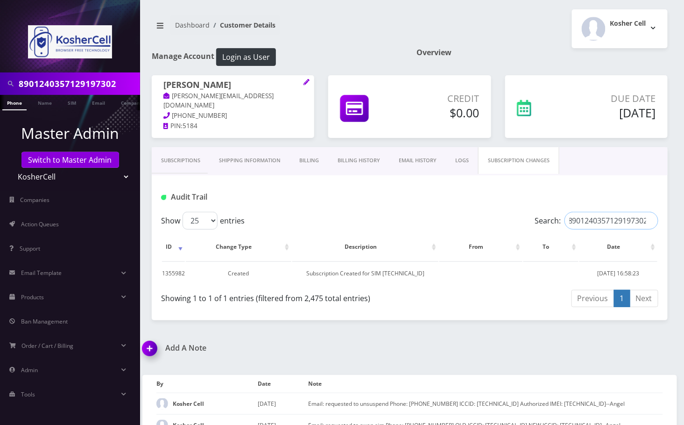
type input "8901240357129197302"
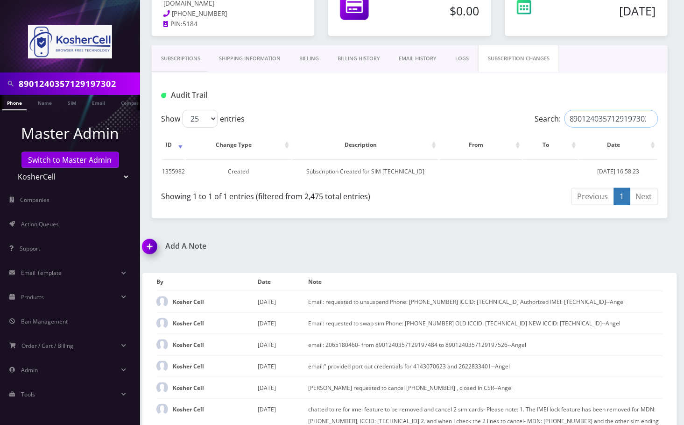
scroll to position [124, 0]
